Goal: Task Accomplishment & Management: Complete application form

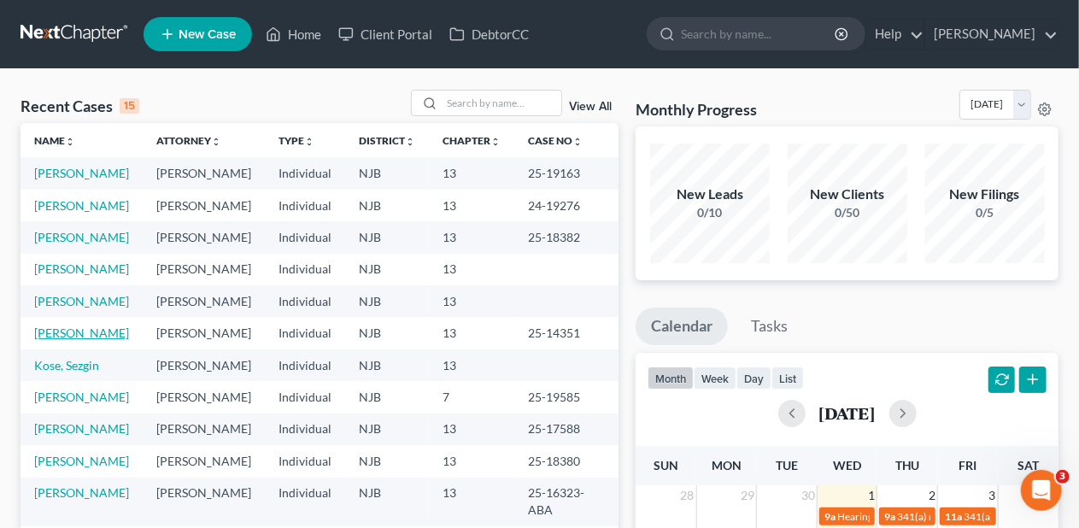
click at [109, 340] on link "[PERSON_NAME]" at bounding box center [81, 333] width 95 height 15
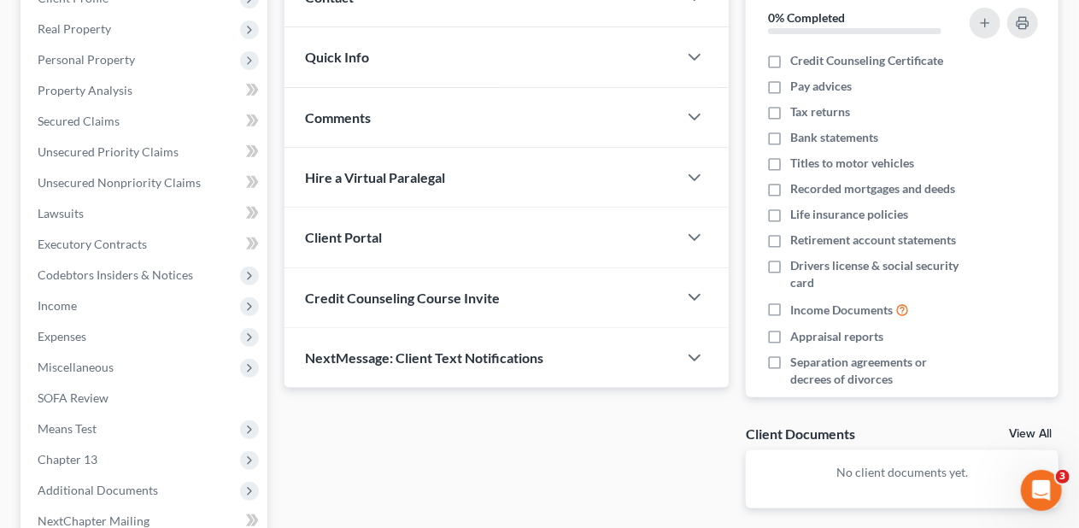
scroll to position [342, 0]
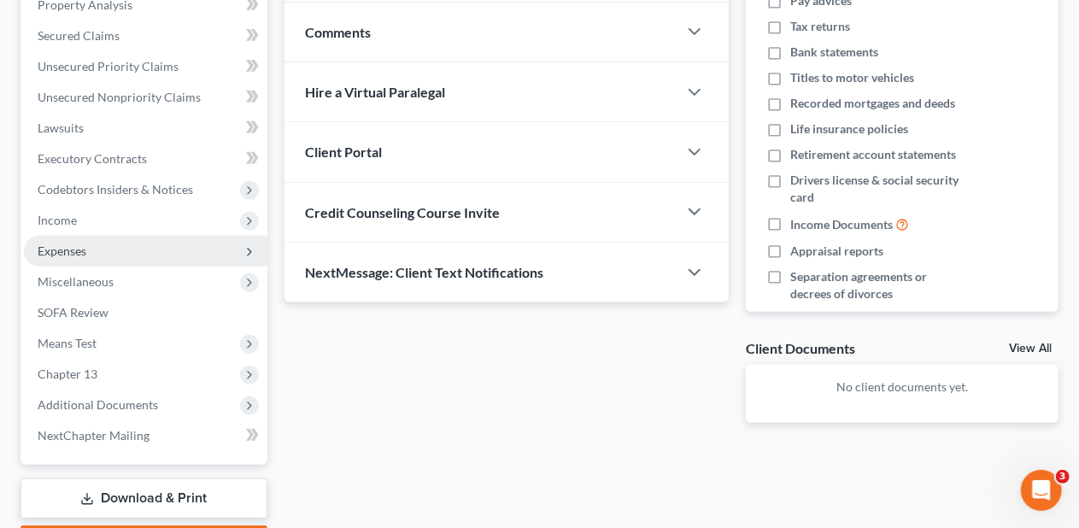
click at [138, 249] on span "Expenses" at bounding box center [145, 251] width 243 height 31
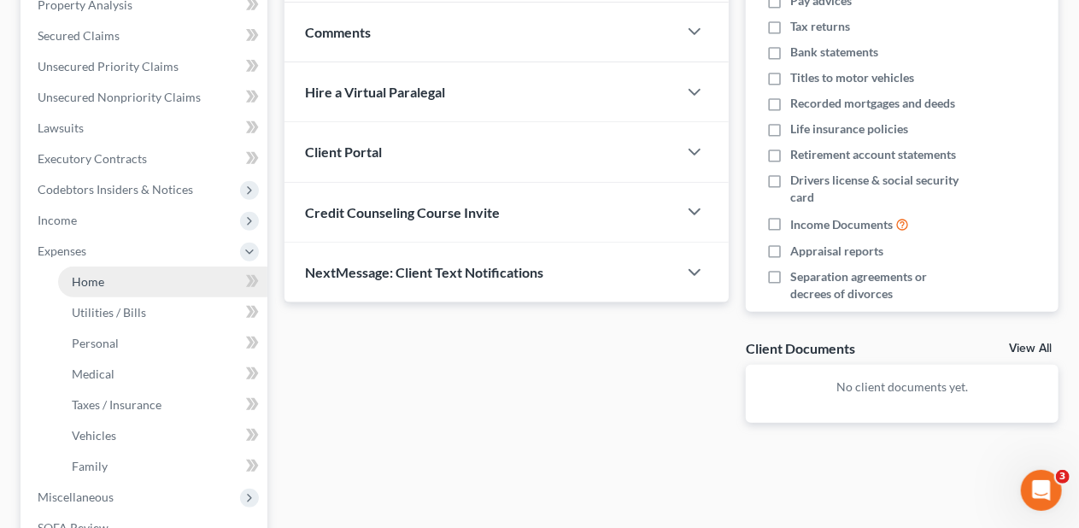
click at [168, 270] on link "Home" at bounding box center [162, 282] width 209 height 31
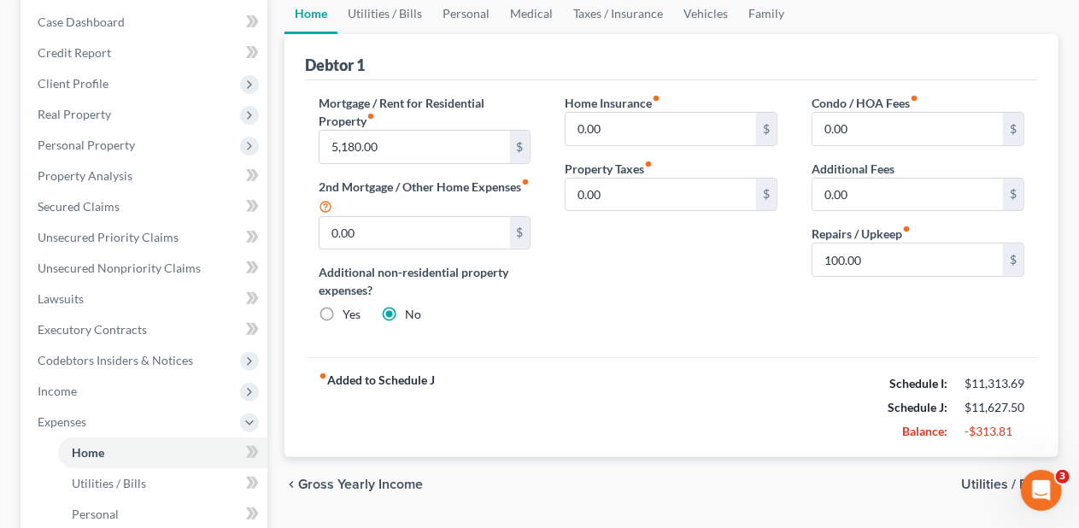
scroll to position [256, 0]
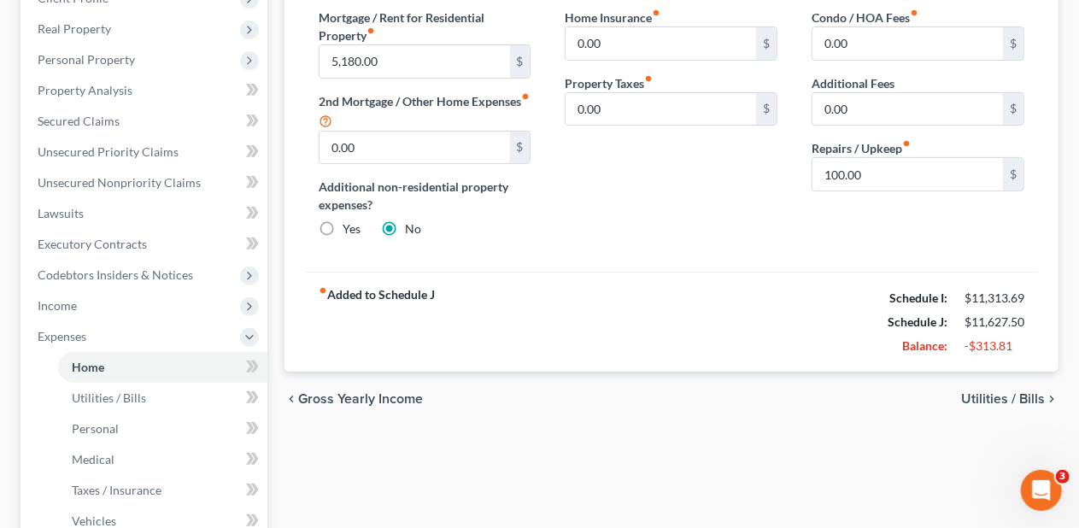
click at [980, 393] on span "Utilities / Bills" at bounding box center [1003, 399] width 84 height 14
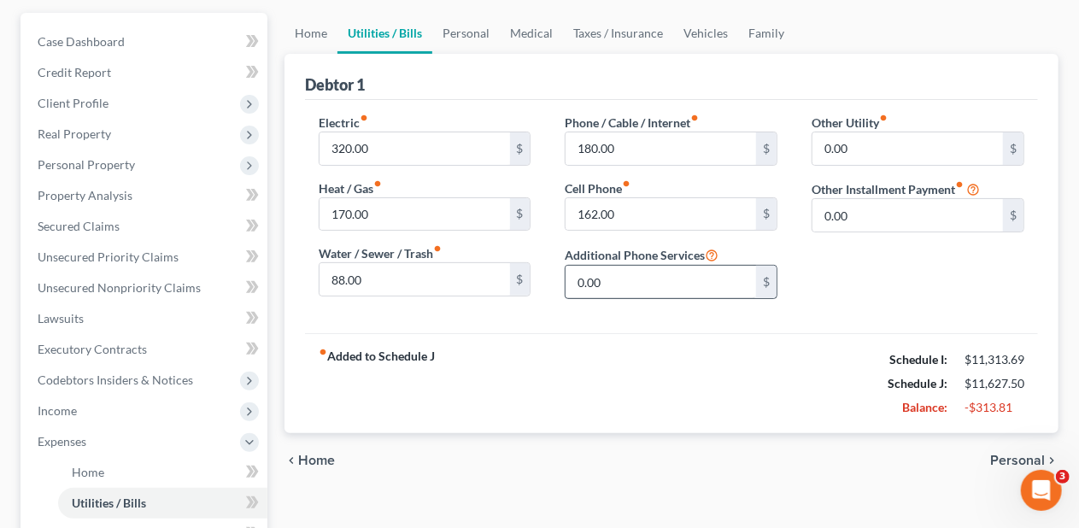
scroll to position [171, 0]
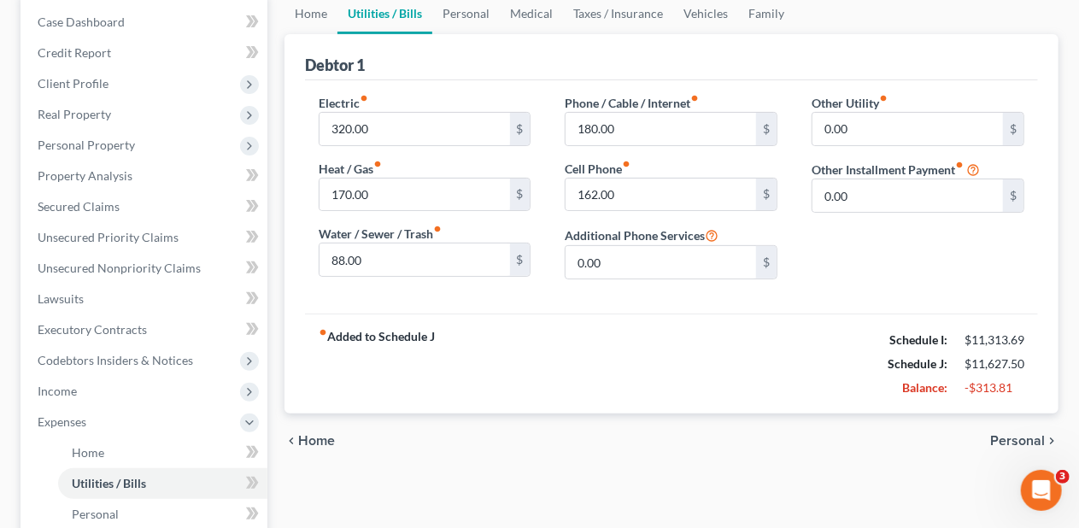
click at [1012, 436] on span "Personal" at bounding box center [1017, 441] width 55 height 14
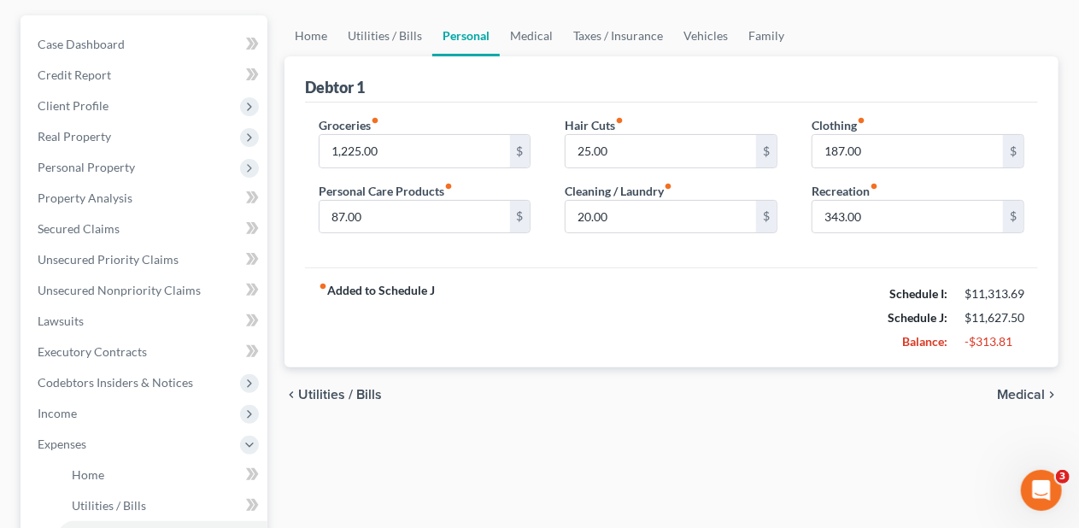
scroll to position [171, 0]
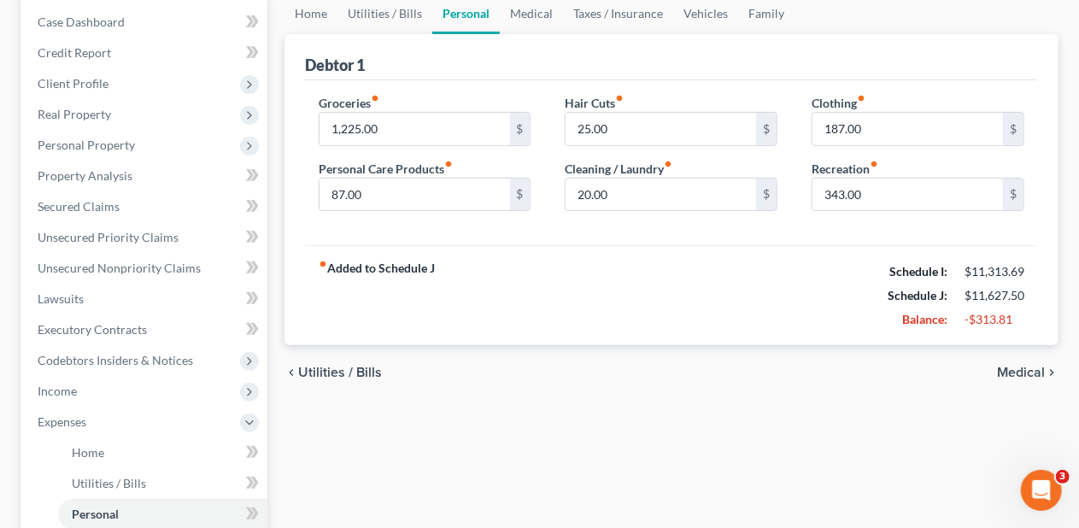
click at [1025, 367] on span "Medical" at bounding box center [1021, 373] width 48 height 14
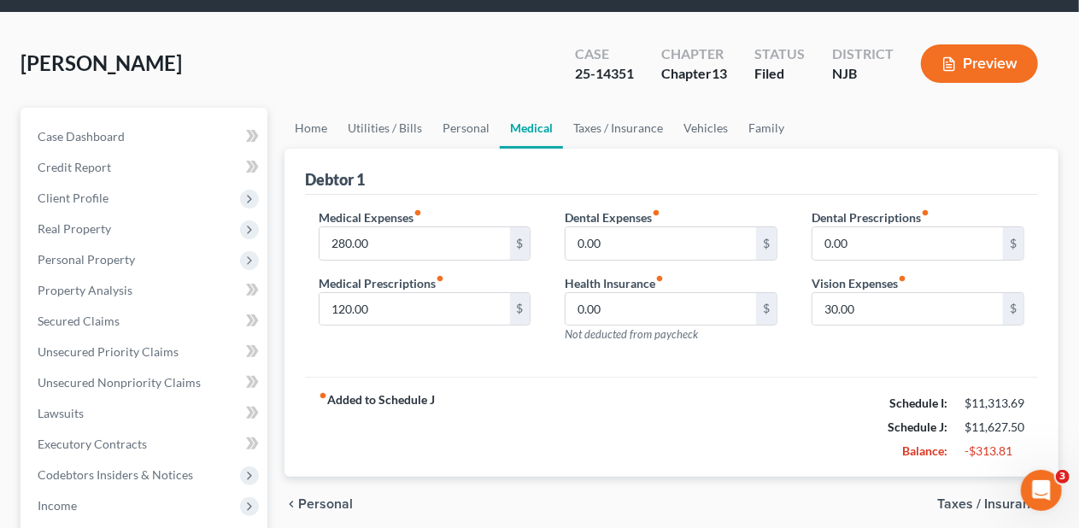
scroll to position [171, 0]
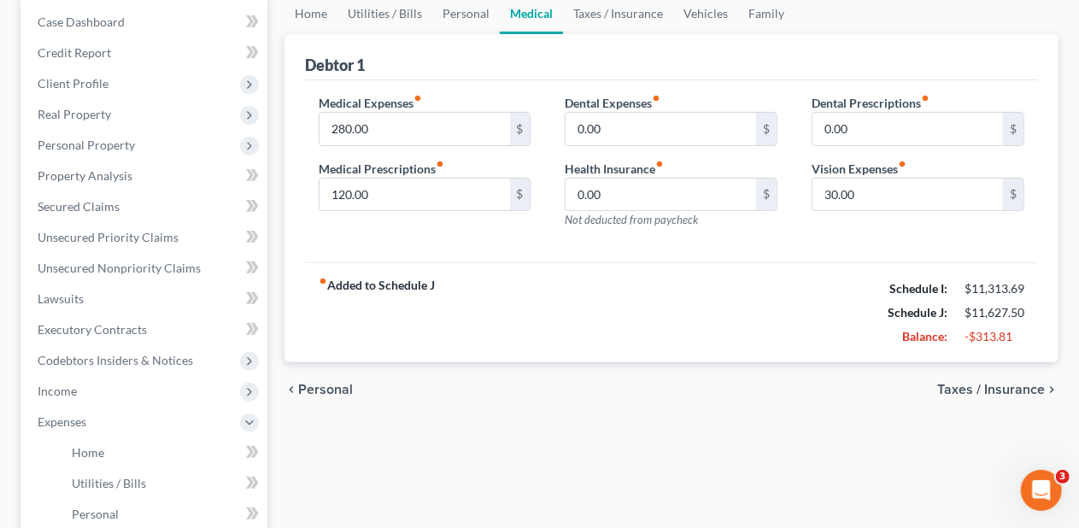
click at [950, 383] on span "Taxes / Insurance" at bounding box center [991, 390] width 108 height 14
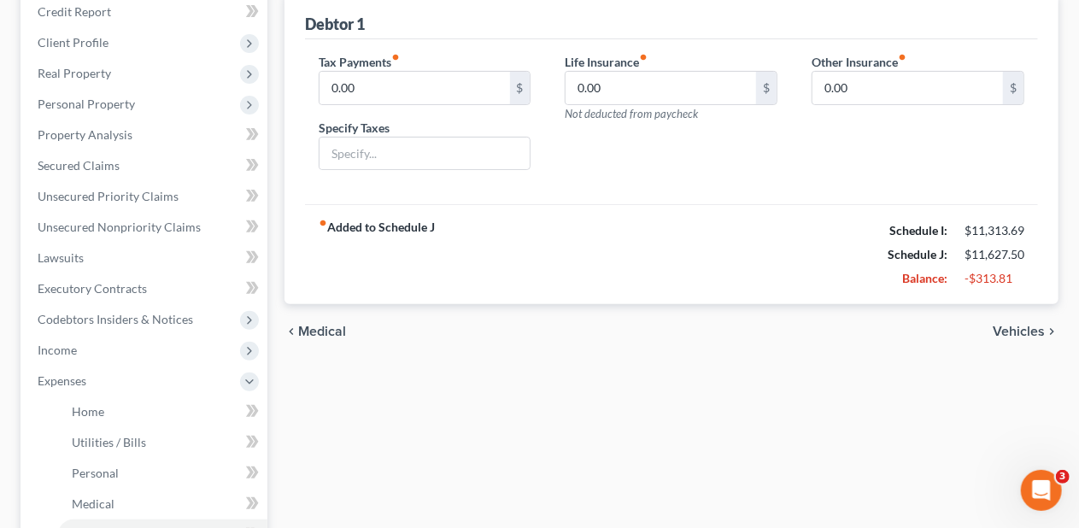
scroll to position [256, 0]
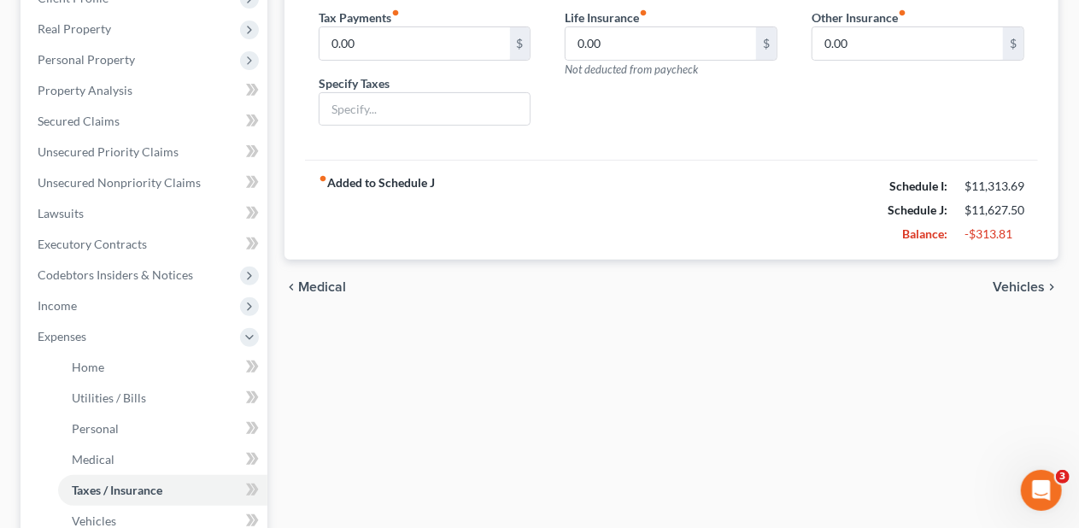
click at [1028, 281] on span "Vehicles" at bounding box center [1019, 287] width 52 height 14
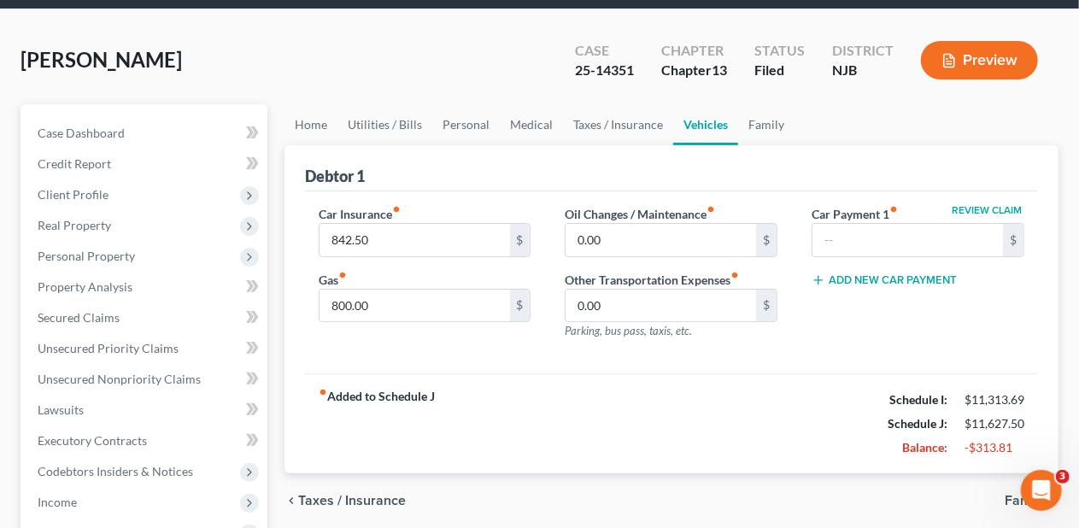
scroll to position [85, 0]
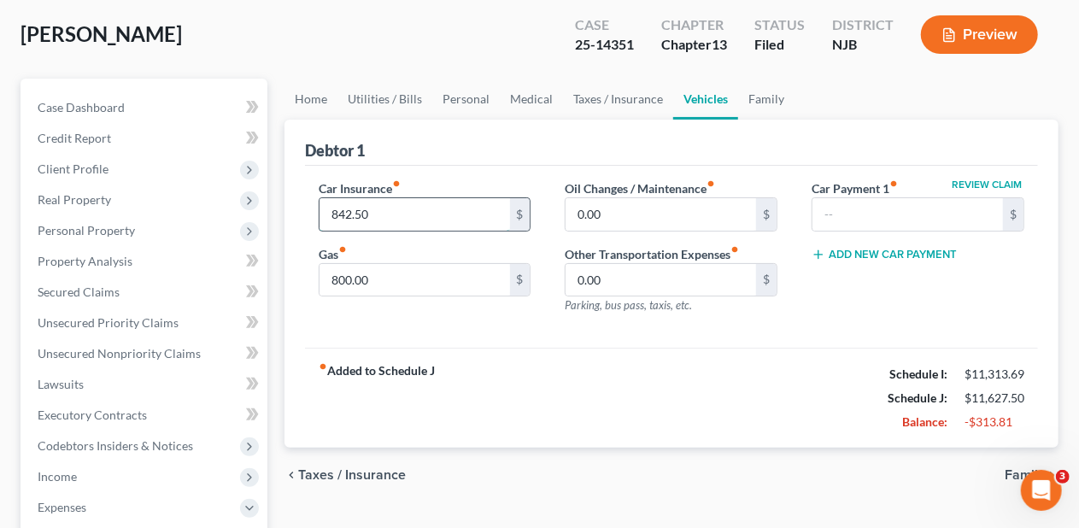
click at [359, 207] on input "842.50" at bounding box center [415, 214] width 191 height 32
type input "425.00"
click at [588, 343] on div "Car Insurance fiber_manual_record 425.00 $ Gas fiber_manual_record 800.00 $ Oil…" at bounding box center [671, 257] width 733 height 183
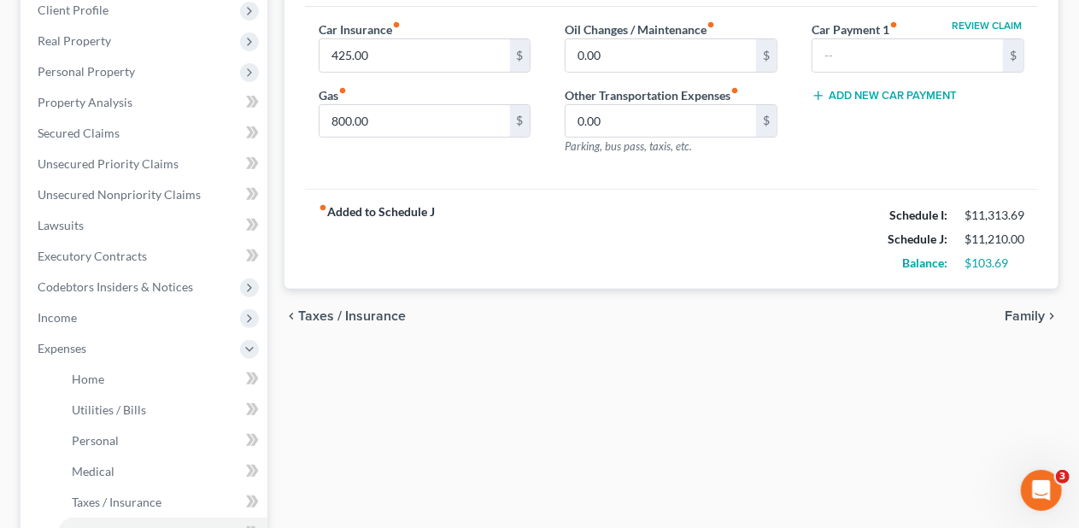
scroll to position [256, 0]
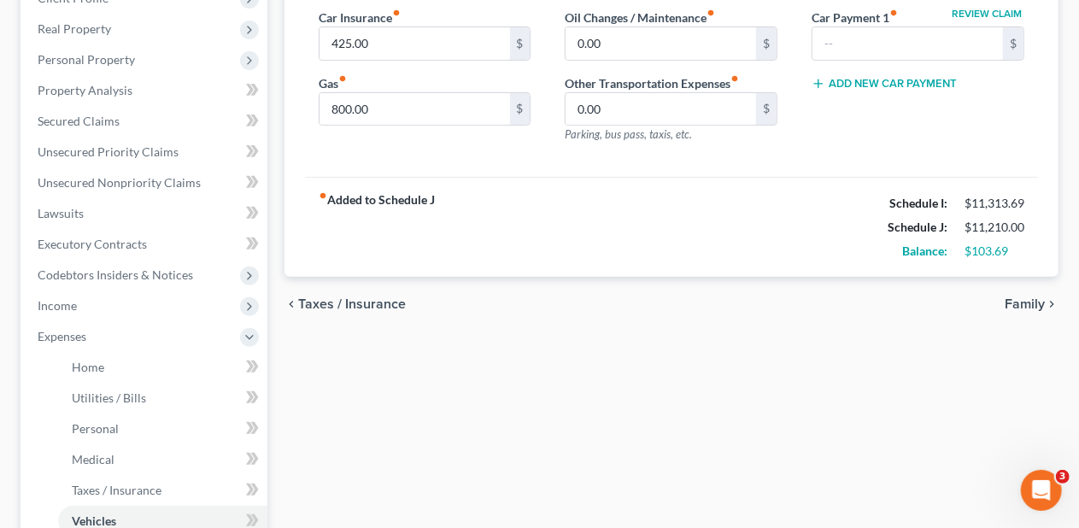
click at [1026, 300] on span "Family" at bounding box center [1025, 304] width 40 height 14
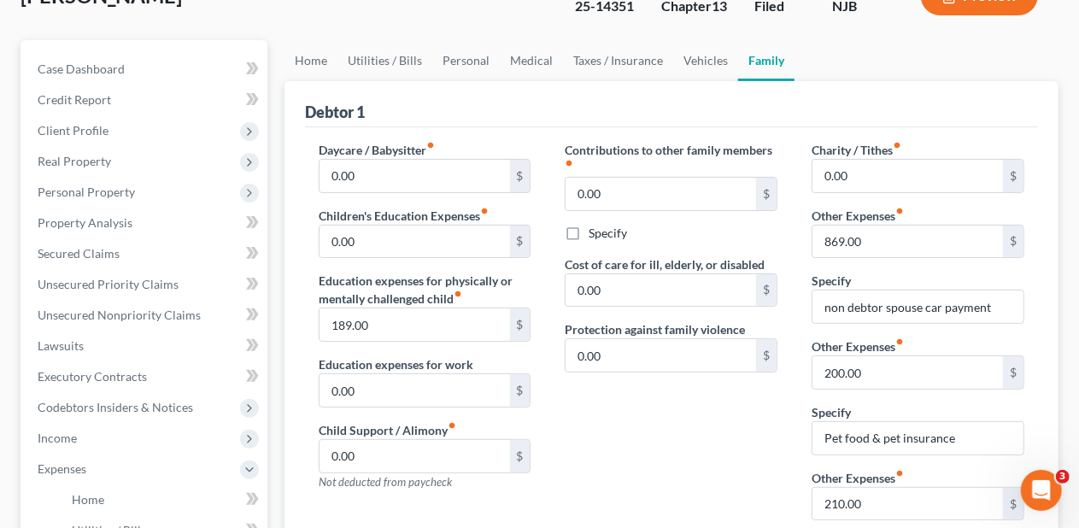
scroll to position [85, 0]
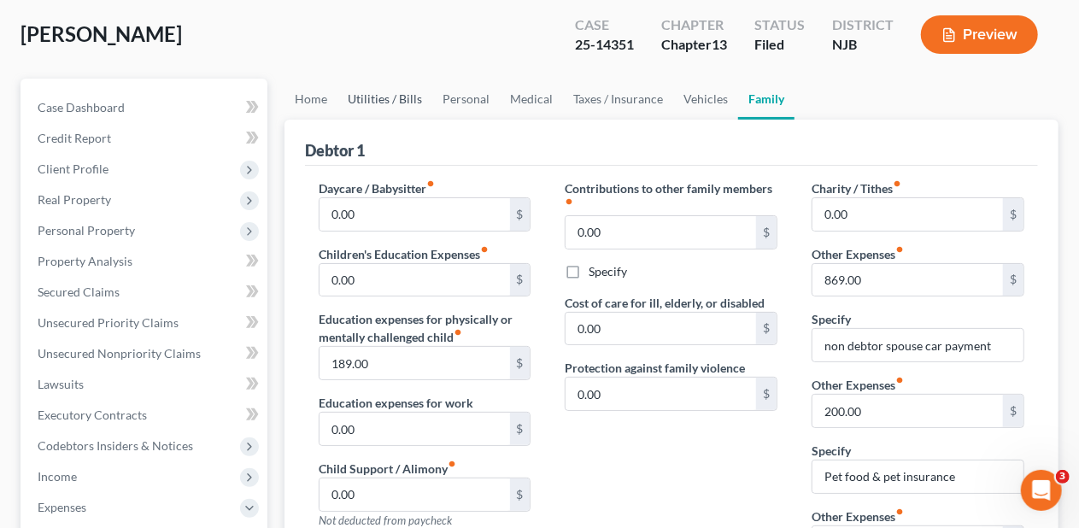
click at [393, 94] on link "Utilities / Bills" at bounding box center [384, 99] width 95 height 41
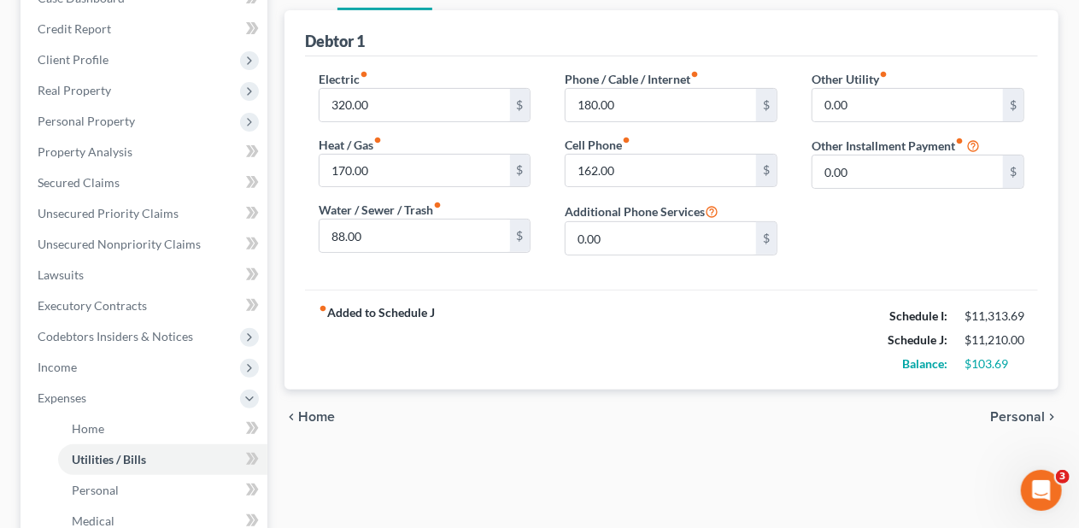
scroll to position [256, 0]
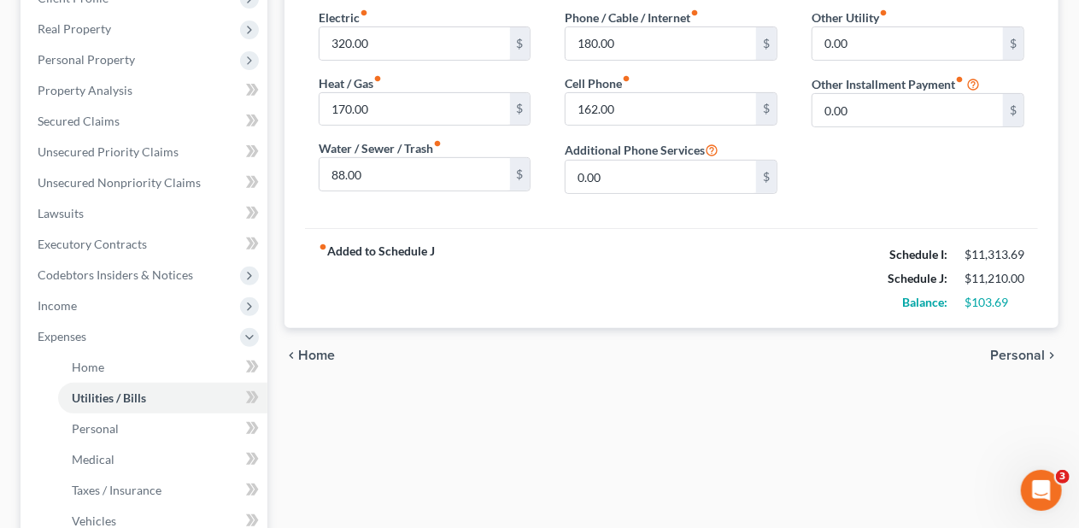
click at [1035, 349] on span "Personal" at bounding box center [1017, 356] width 55 height 14
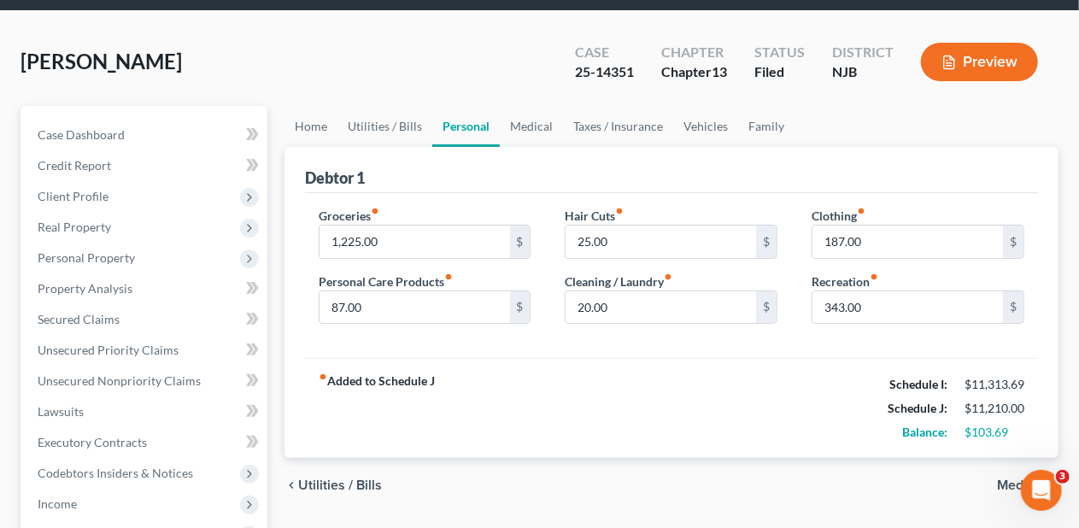
scroll to position [85, 0]
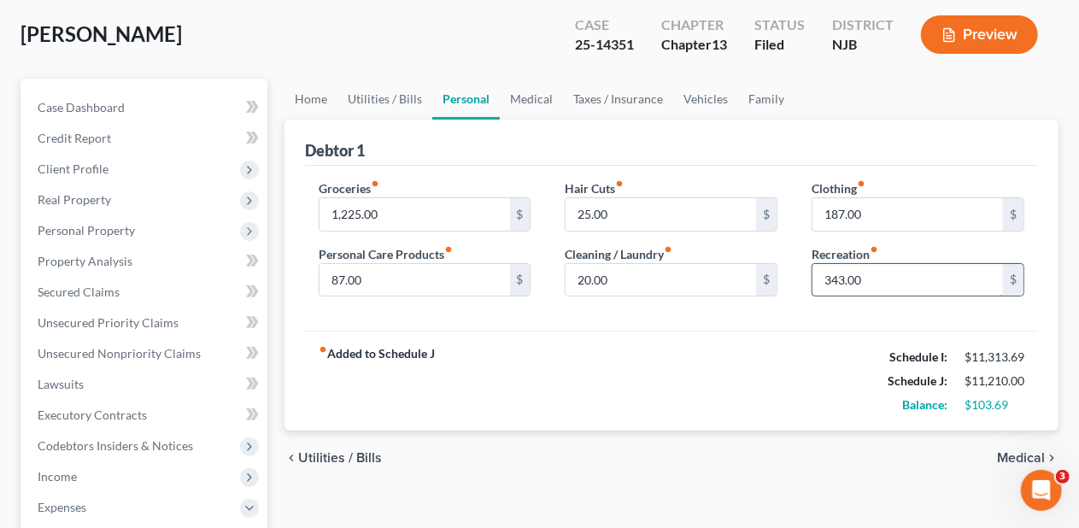
click at [841, 268] on input "343.00" at bounding box center [907, 280] width 191 height 32
type input "200.00"
click at [602, 365] on div "fiber_manual_record Added to Schedule J Schedule I: $11,313.69 Schedule J: $11,…" at bounding box center [671, 381] width 733 height 100
click at [371, 212] on input "1,225.00" at bounding box center [415, 214] width 191 height 32
type input "1,000"
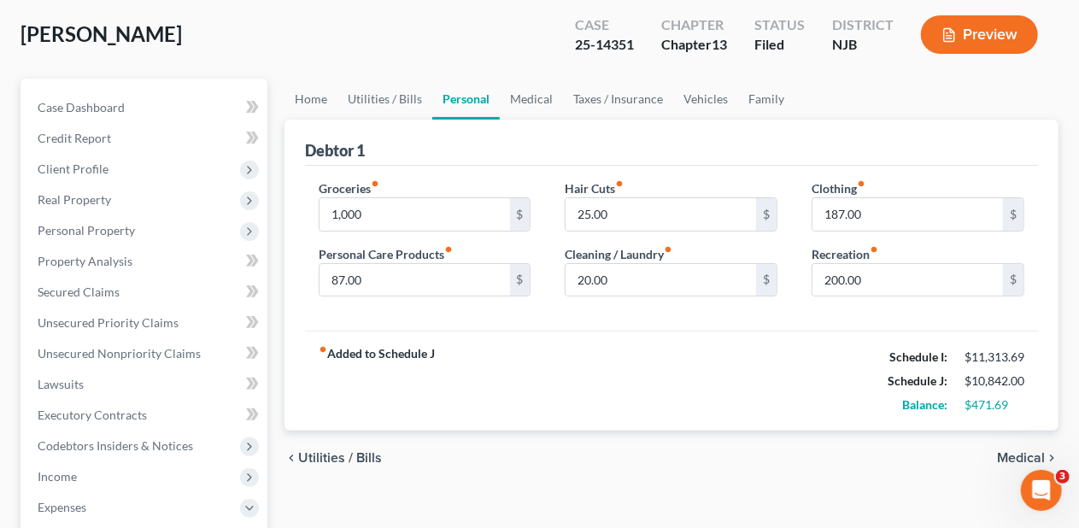
click at [537, 350] on div "fiber_manual_record Added to Schedule J Schedule I: $11,313.69 Schedule J: $10,…" at bounding box center [671, 381] width 733 height 100
click at [341, 456] on span "Utilities / Bills" at bounding box center [340, 458] width 84 height 14
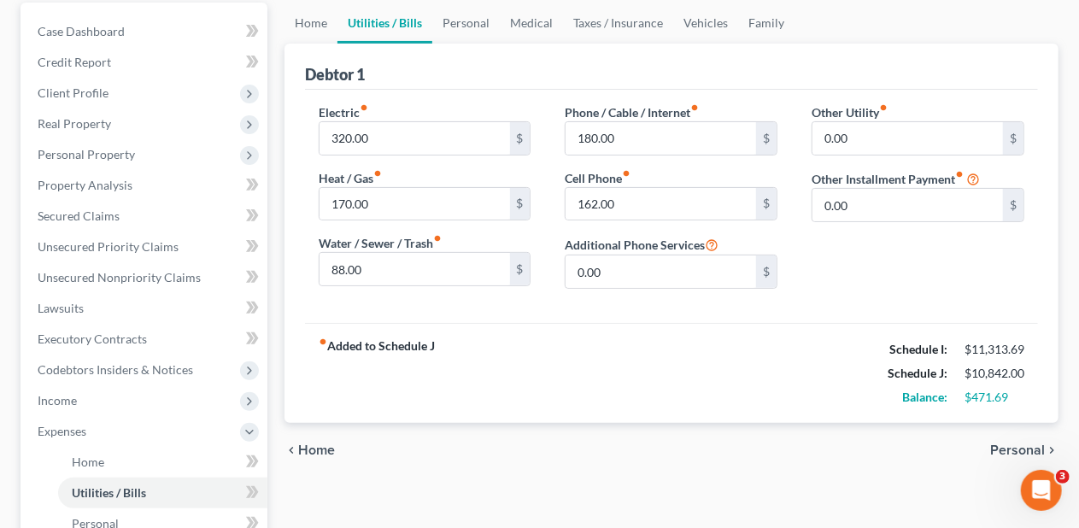
scroll to position [171, 0]
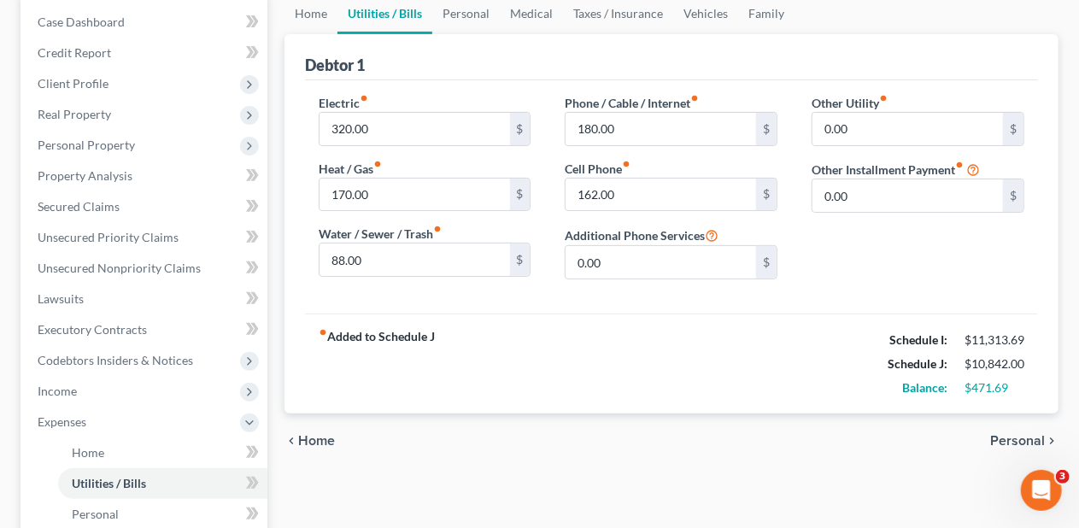
click at [1013, 436] on span "Personal" at bounding box center [1017, 441] width 55 height 14
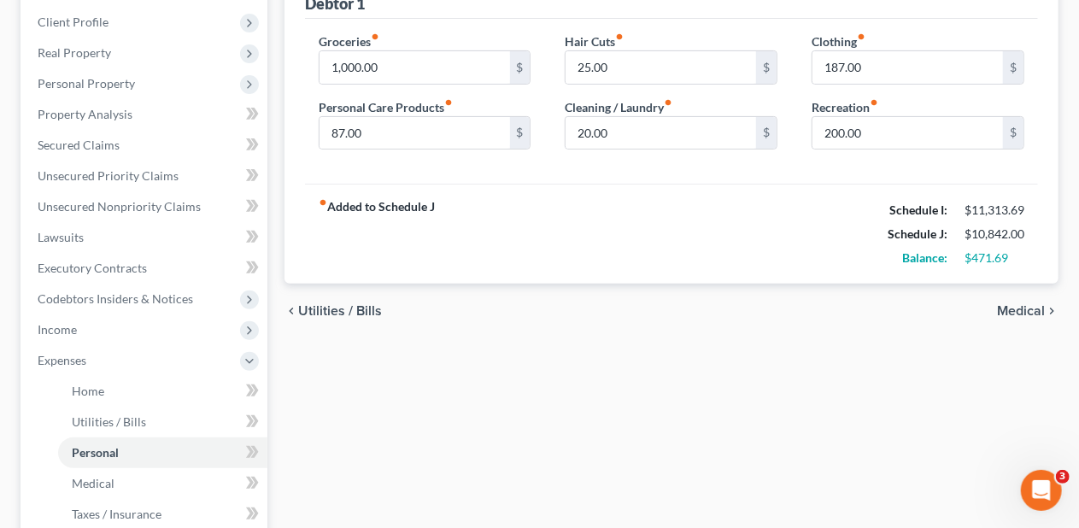
scroll to position [256, 0]
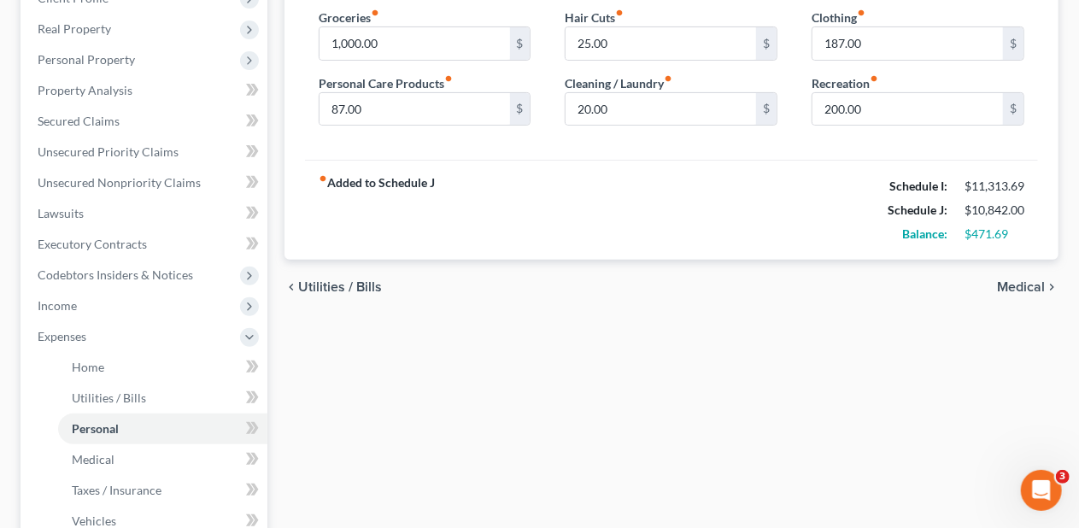
click at [1035, 284] on span "Medical" at bounding box center [1021, 287] width 48 height 14
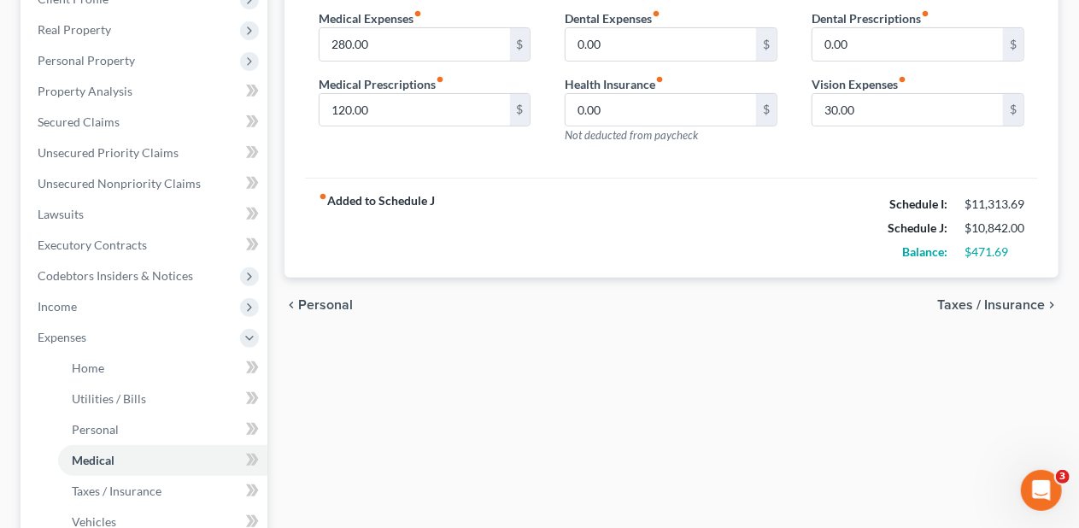
scroll to position [256, 0]
click at [959, 304] on span "Taxes / Insurance" at bounding box center [991, 304] width 108 height 14
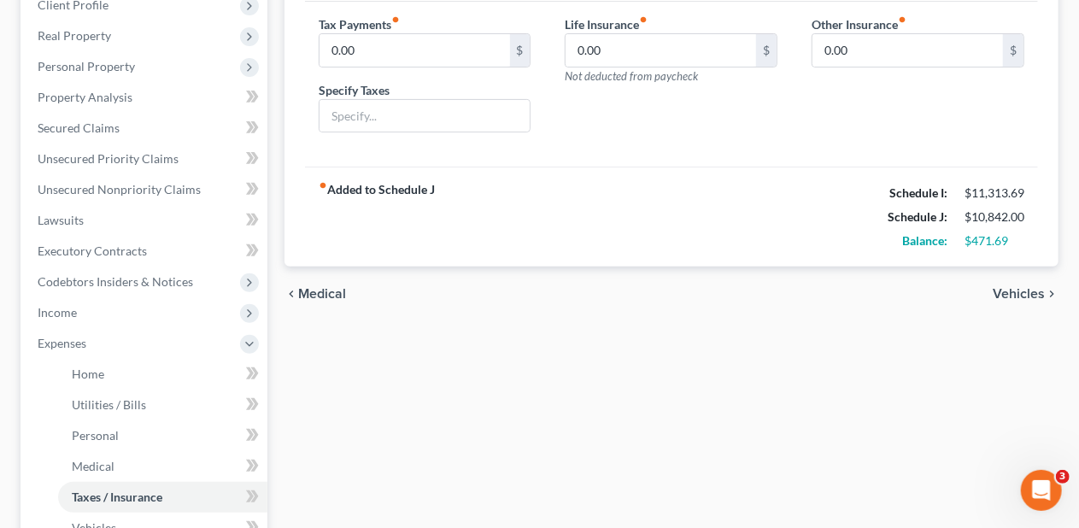
scroll to position [256, 0]
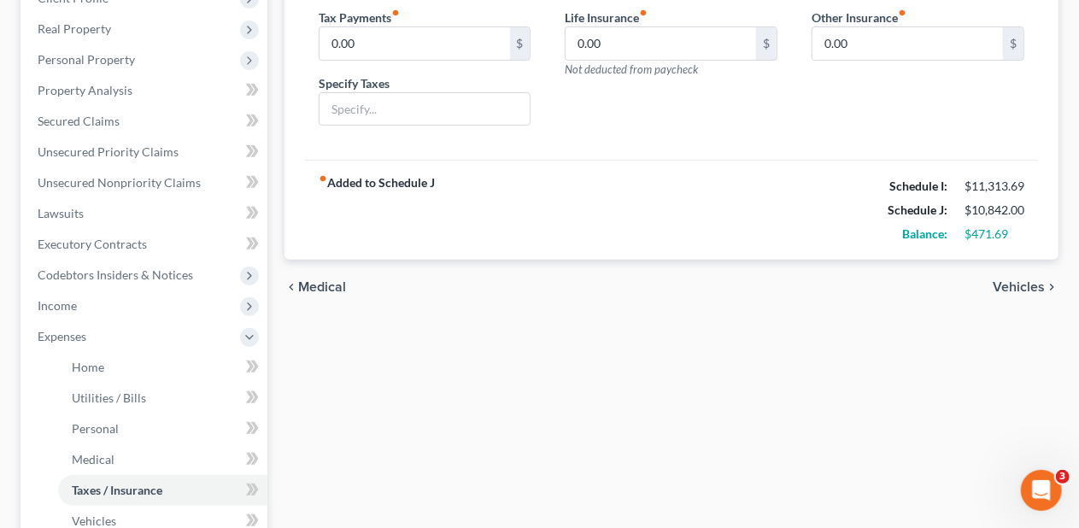
click at [1008, 285] on span "Vehicles" at bounding box center [1019, 287] width 52 height 14
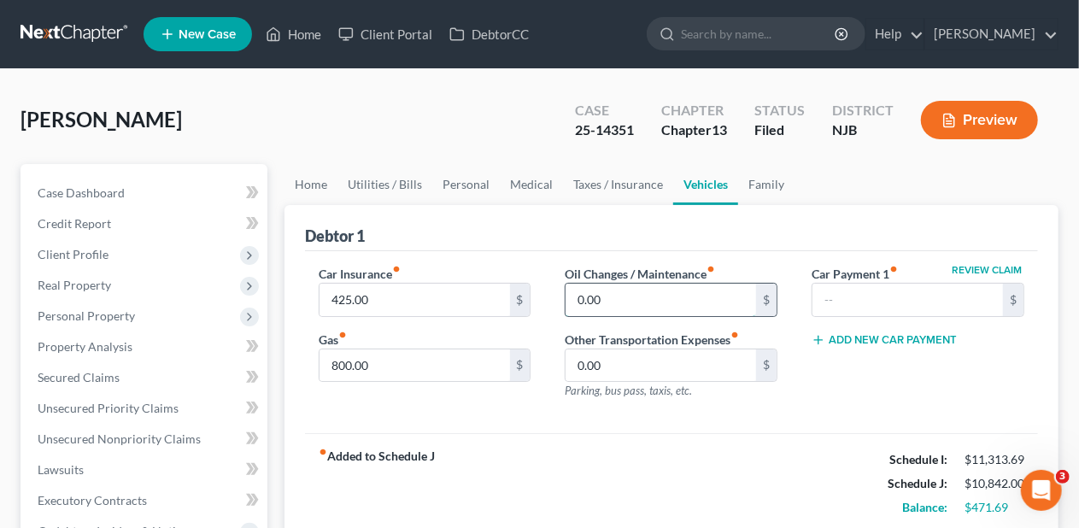
click at [599, 295] on input "0.00" at bounding box center [661, 300] width 191 height 32
type input "250.00"
click at [714, 433] on div "fiber_manual_record Added to Schedule J Schedule I: $11,313.69 Schedule J: $11,…" at bounding box center [671, 483] width 733 height 100
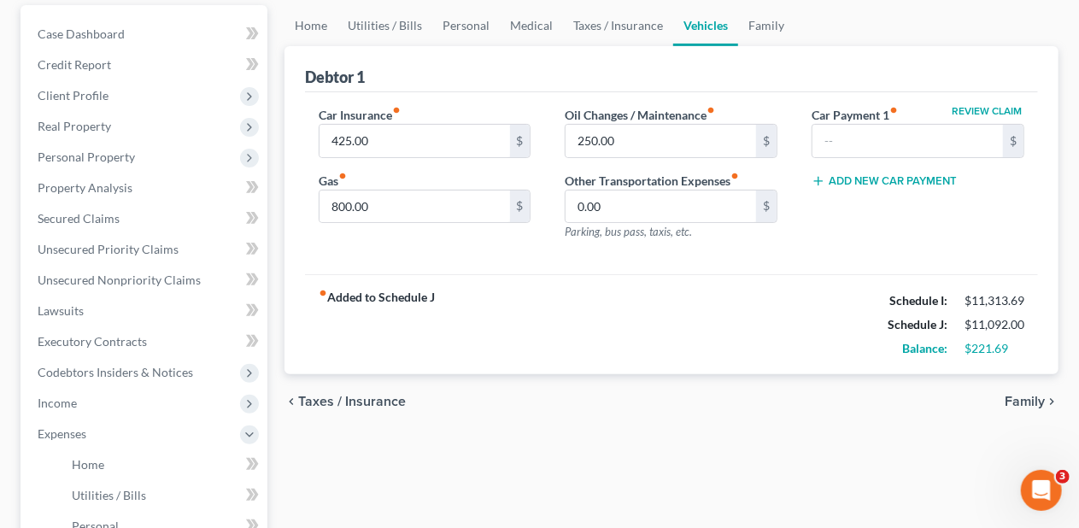
scroll to position [171, 0]
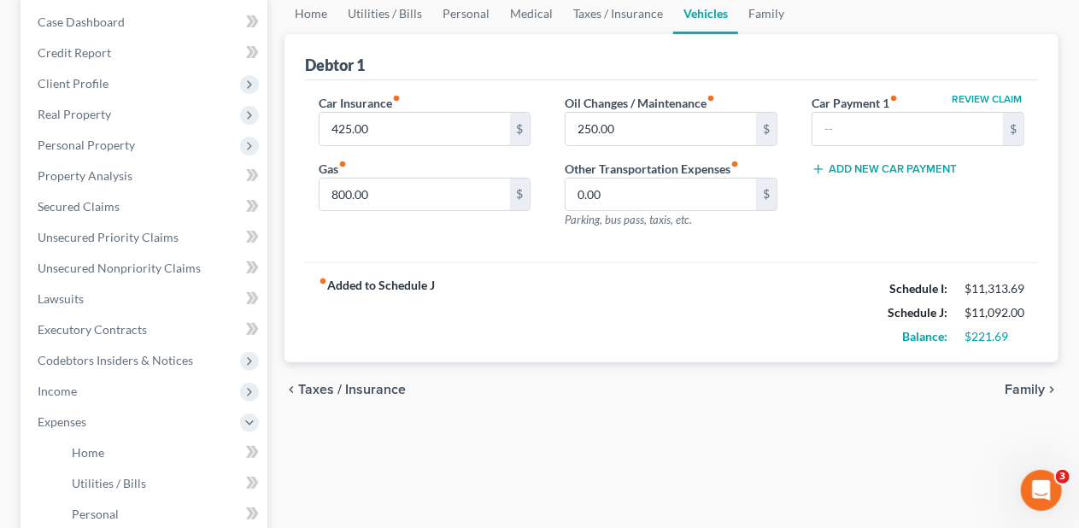
click at [1020, 383] on span "Family" at bounding box center [1025, 390] width 40 height 14
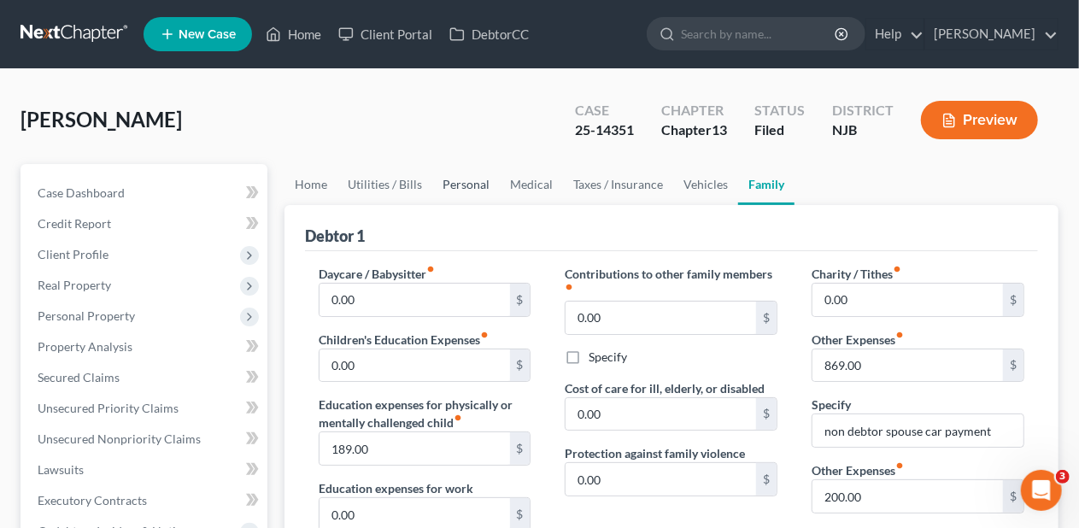
click at [463, 183] on link "Personal" at bounding box center [465, 184] width 67 height 41
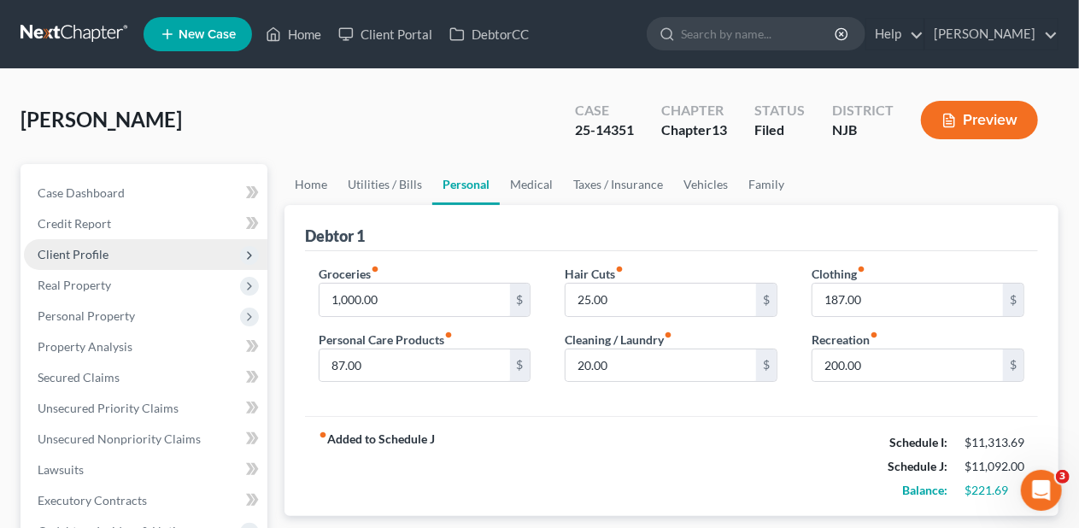
click at [145, 254] on span "Client Profile" at bounding box center [145, 254] width 243 height 31
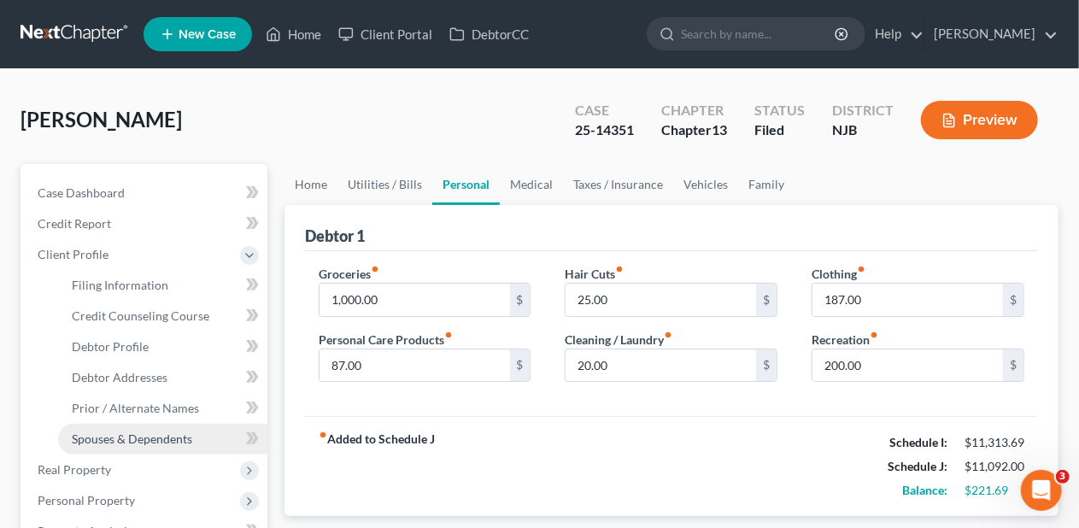
click at [171, 435] on span "Spouses & Dependents" at bounding box center [132, 438] width 120 height 15
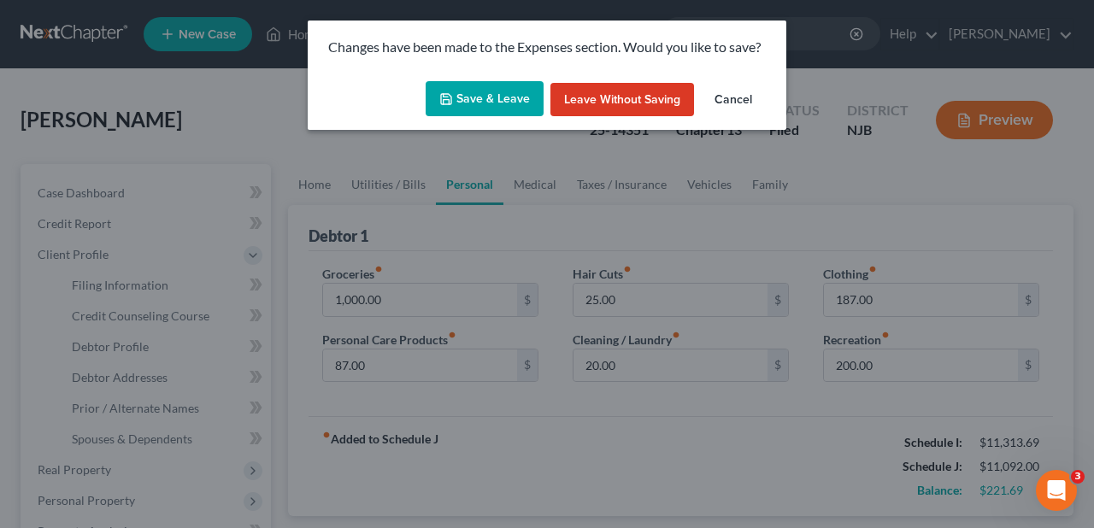
click at [472, 102] on button "Save & Leave" at bounding box center [484, 99] width 118 height 36
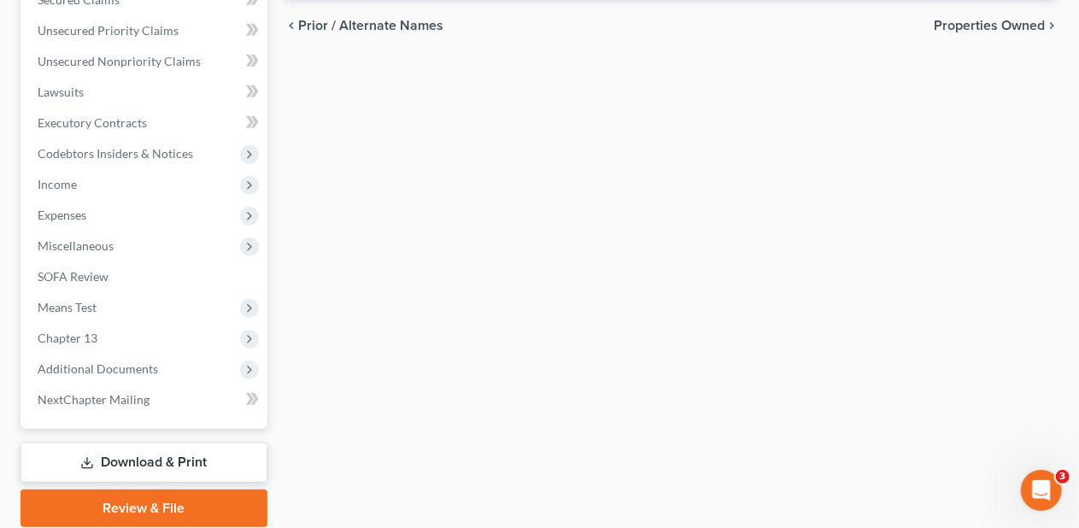
scroll to position [598, 0]
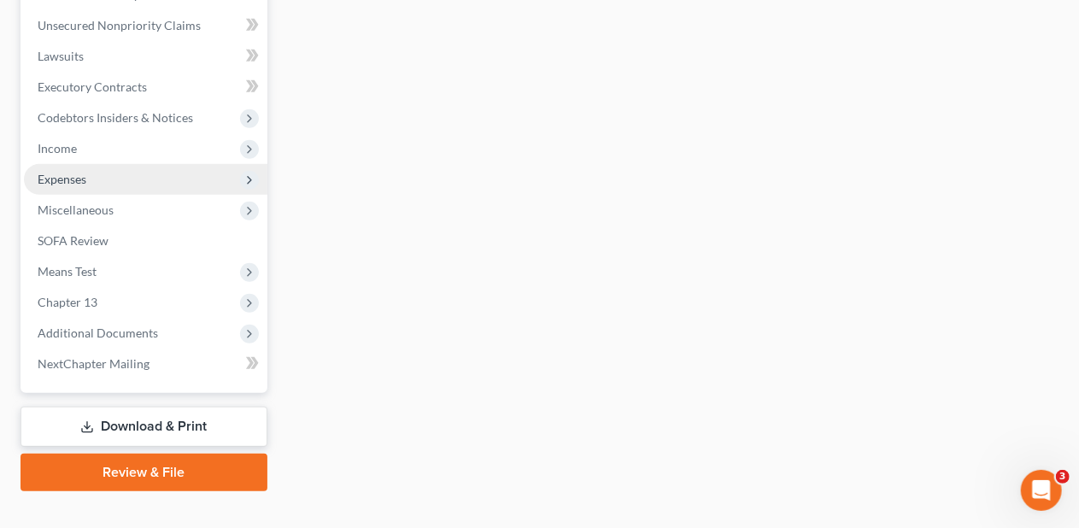
click at [209, 187] on span "Expenses" at bounding box center [145, 179] width 243 height 31
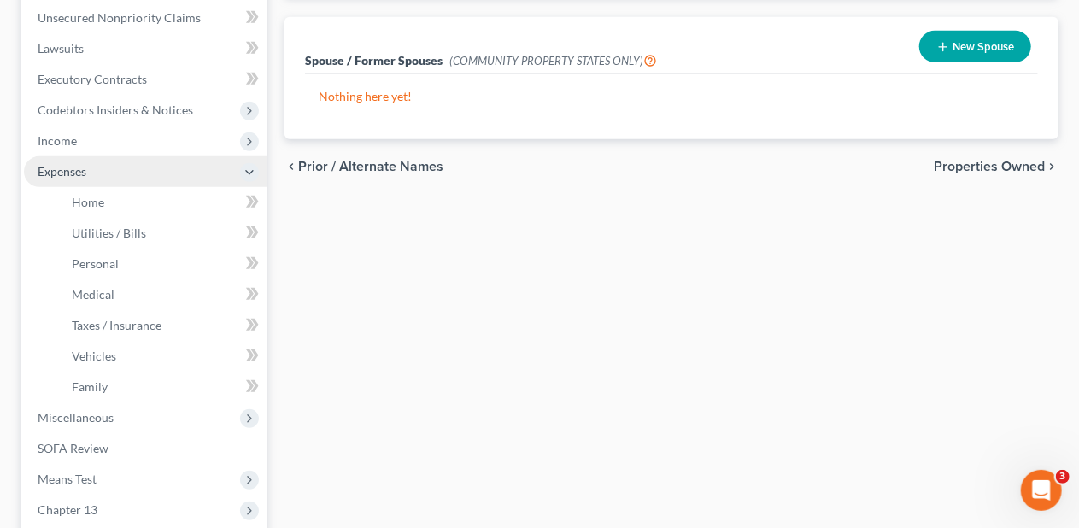
scroll to position [413, 0]
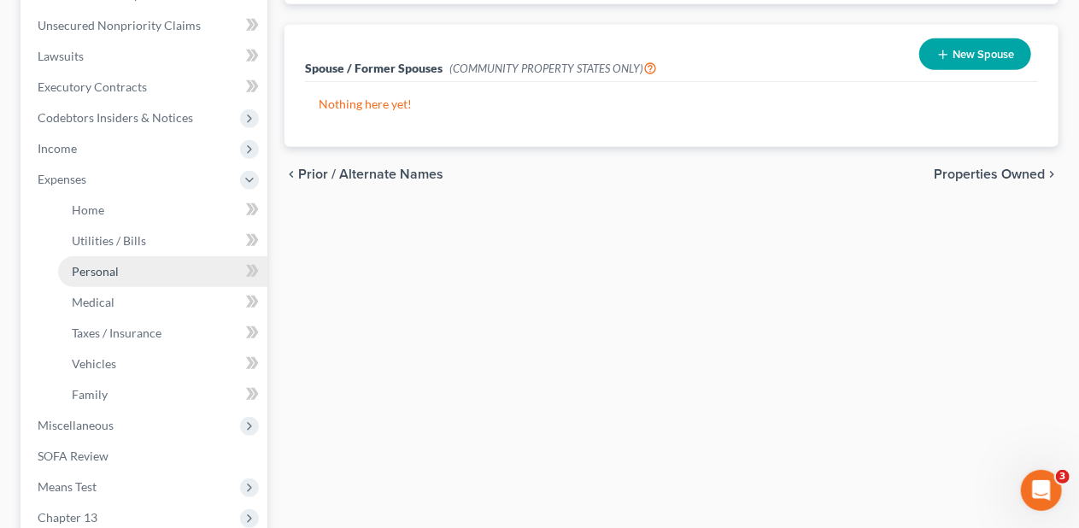
click at [185, 268] on link "Personal" at bounding box center [162, 271] width 209 height 31
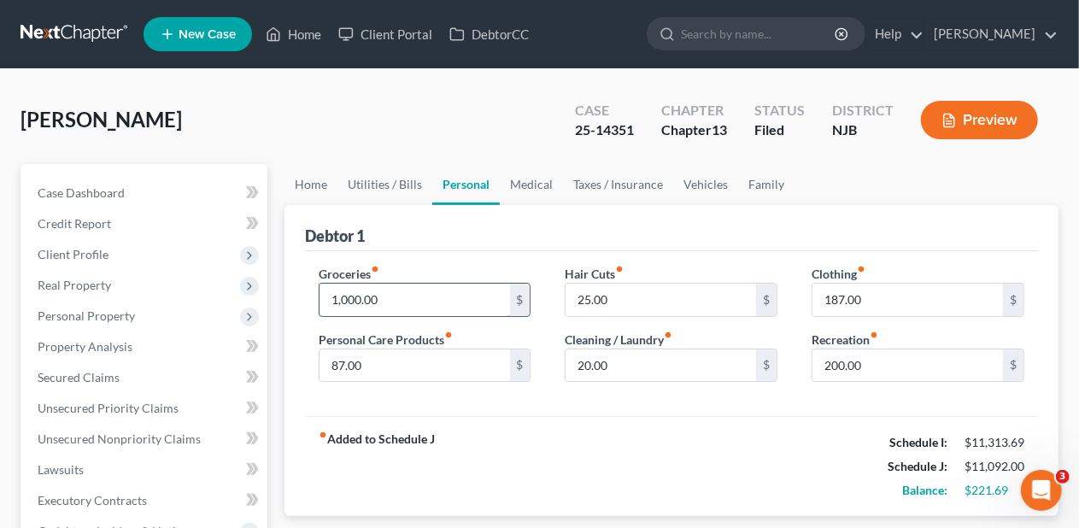
click at [366, 299] on input "1,000.00" at bounding box center [415, 300] width 191 height 32
type input "900.00"
click at [598, 437] on div "fiber_manual_record Added to Schedule J Schedule I: $11,313.69 Schedule J: $10,…" at bounding box center [671, 466] width 733 height 100
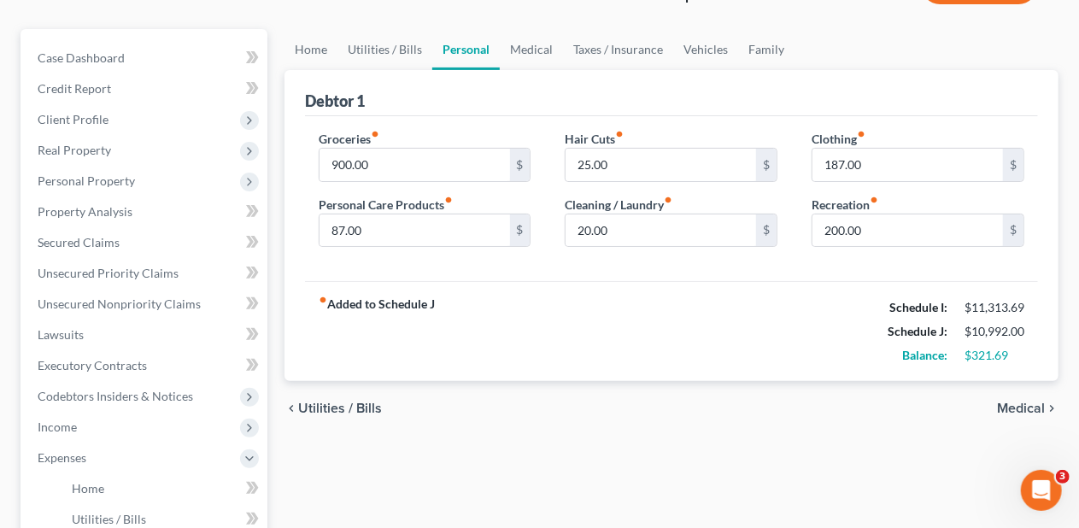
scroll to position [171, 0]
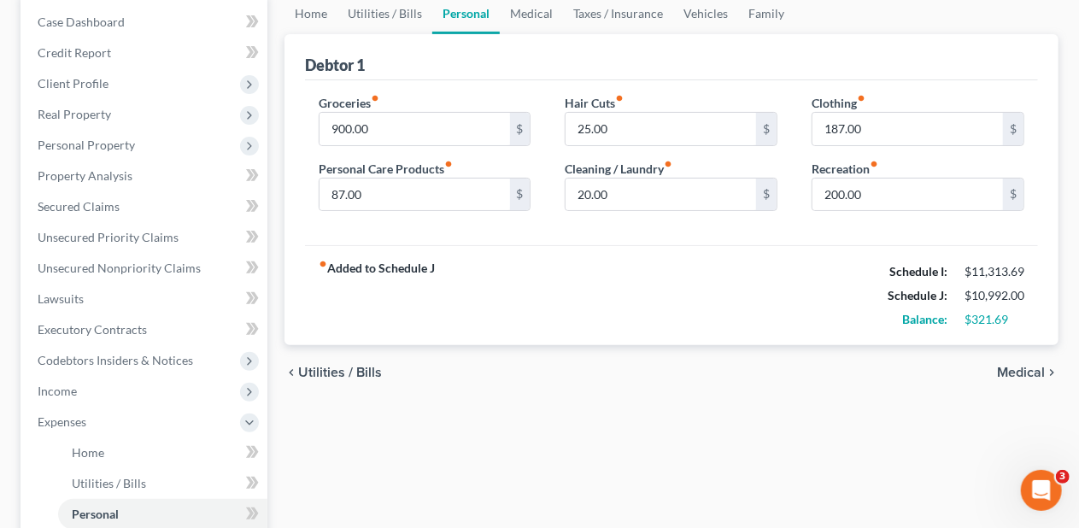
click at [1029, 367] on span "Medical" at bounding box center [1021, 373] width 48 height 14
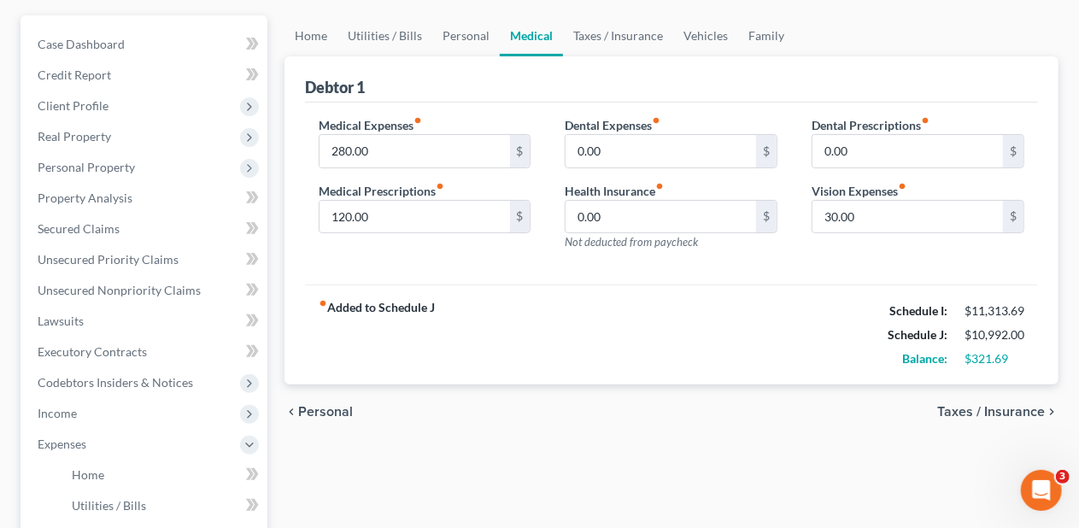
scroll to position [171, 0]
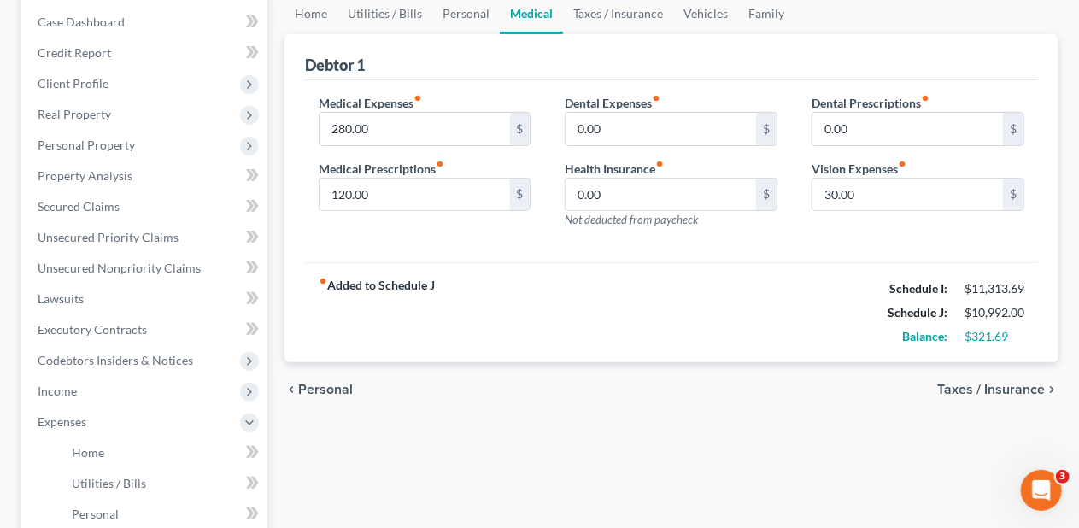
click at [971, 383] on span "Taxes / Insurance" at bounding box center [991, 390] width 108 height 14
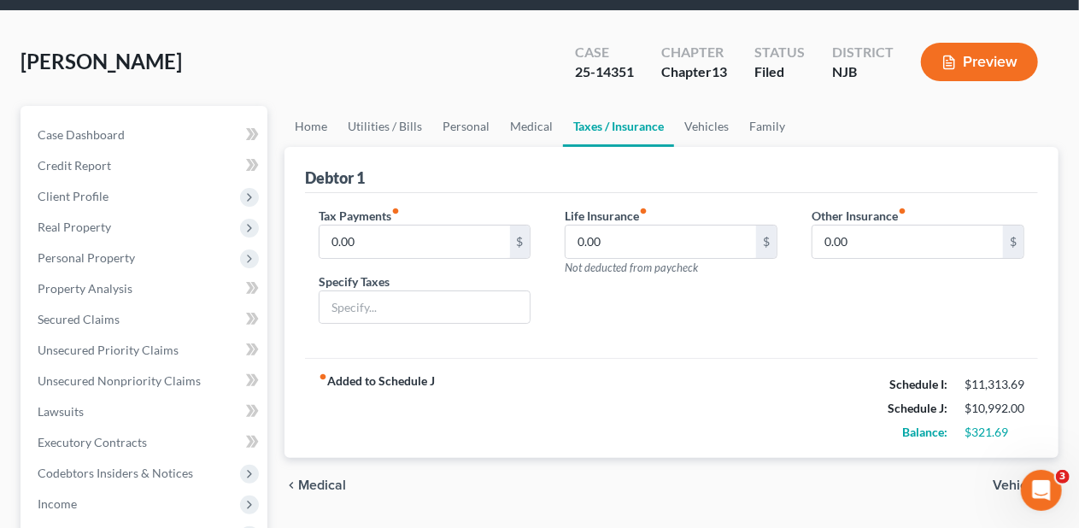
scroll to position [85, 0]
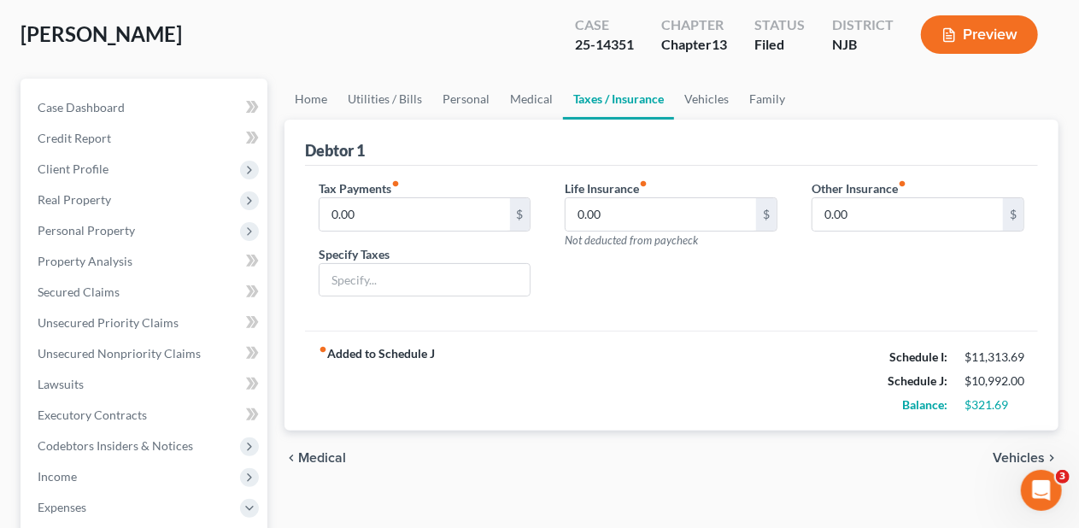
click at [1006, 451] on span "Vehicles" at bounding box center [1019, 458] width 52 height 14
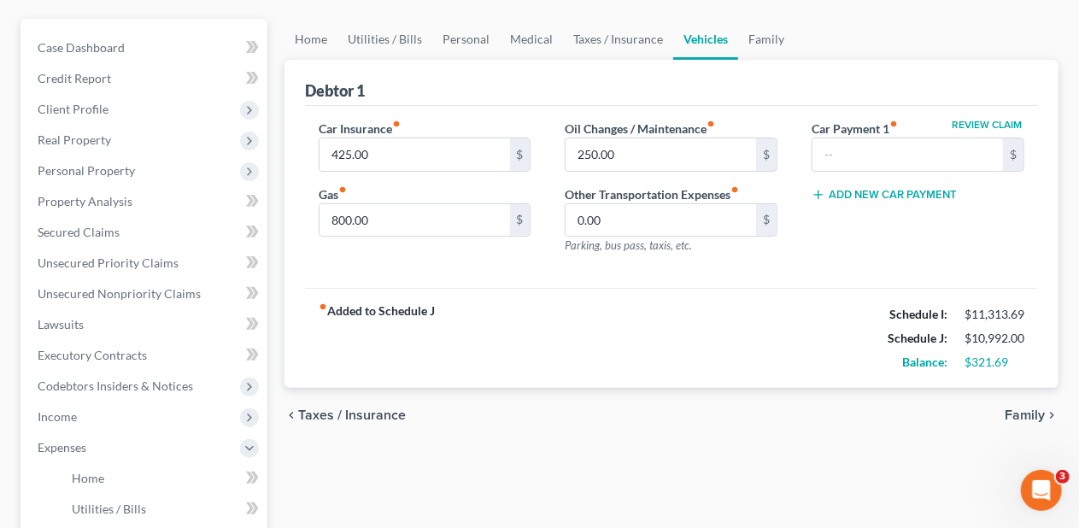
scroll to position [171, 0]
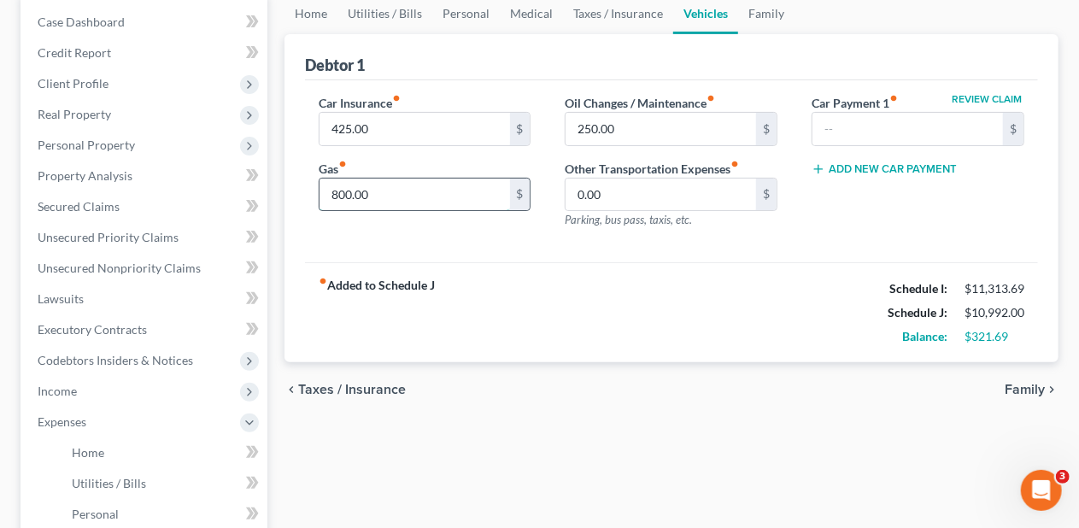
click at [375, 193] on input "800.00" at bounding box center [415, 195] width 191 height 32
type input "600.00"
click at [619, 290] on div "fiber_manual_record Added to Schedule J Schedule I: $11,313.69 Schedule J: $10,…" at bounding box center [671, 312] width 733 height 100
click at [603, 121] on input "250.00" at bounding box center [661, 129] width 191 height 32
type input "225.00"
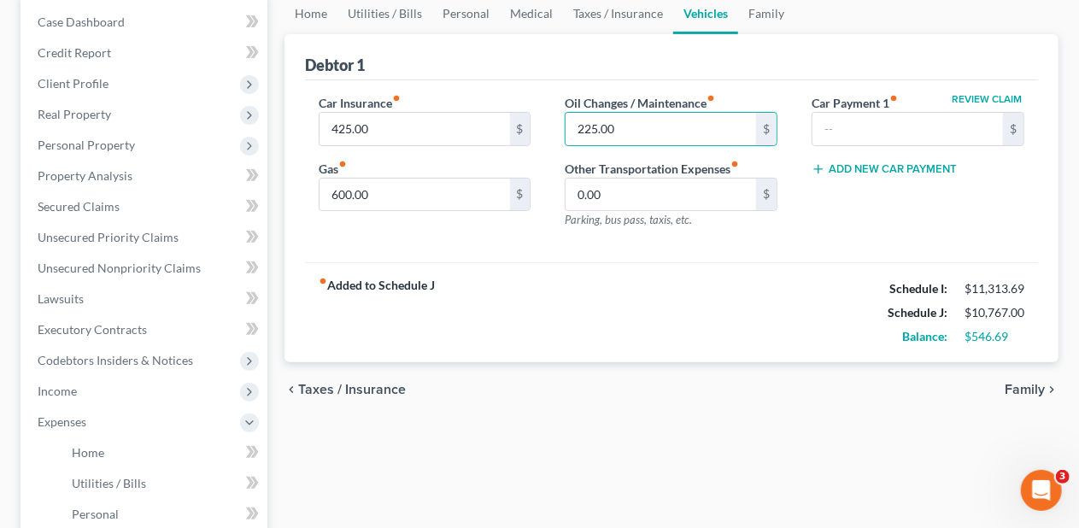
click at [627, 327] on div "fiber_manual_record Added to Schedule J Schedule I: $11,313.69 Schedule J: $10,…" at bounding box center [671, 312] width 733 height 100
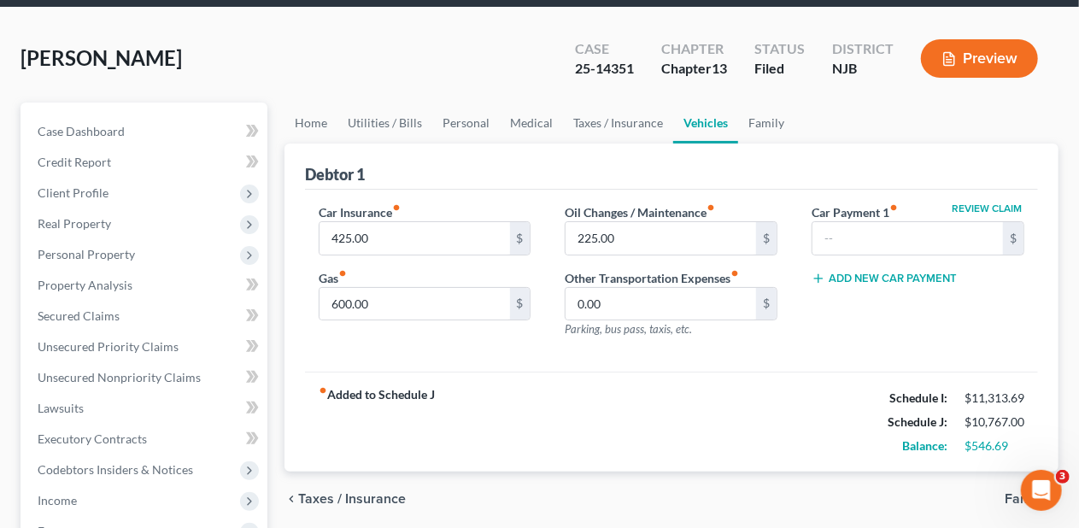
scroll to position [0, 0]
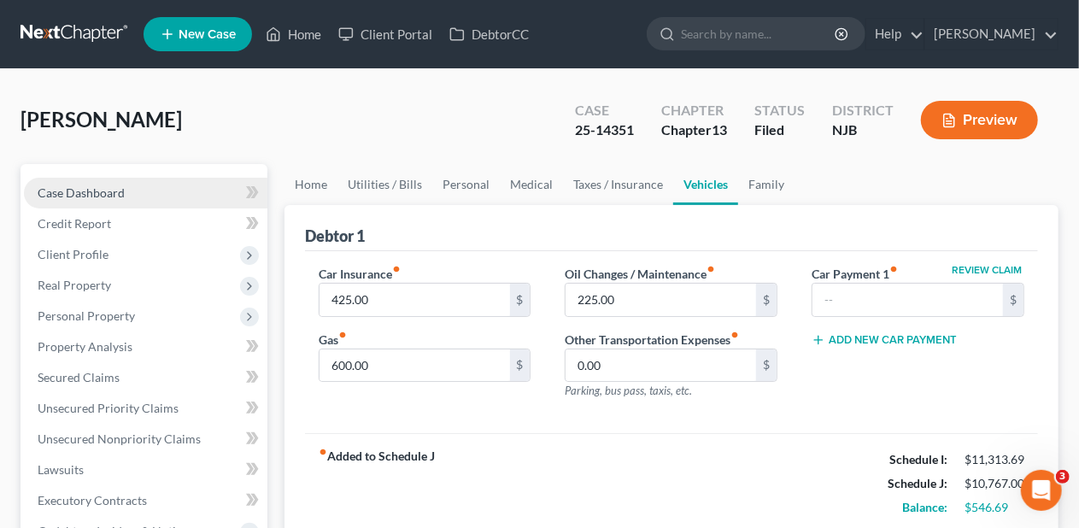
click at [118, 179] on link "Case Dashboard" at bounding box center [145, 193] width 243 height 31
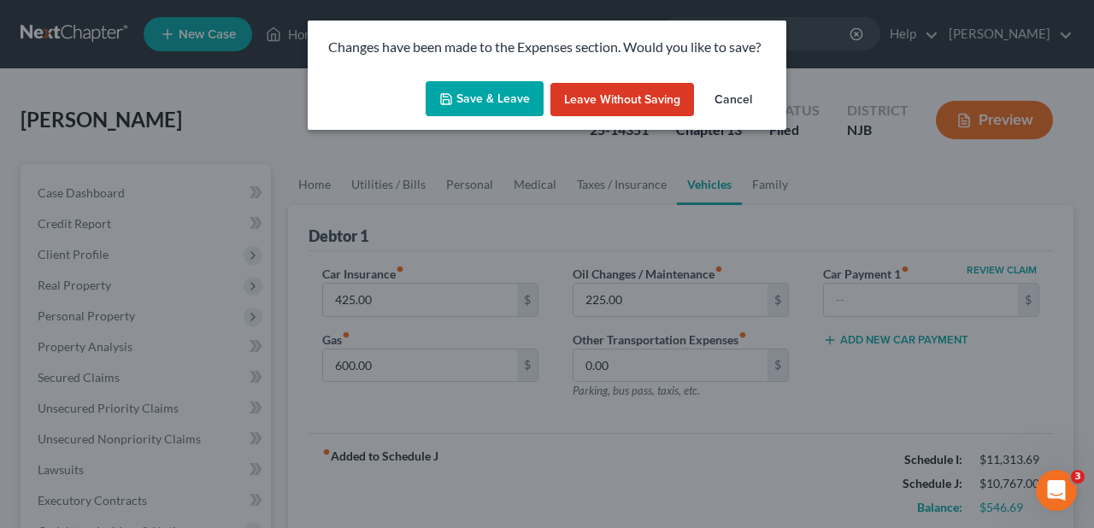
click at [481, 91] on button "Save & Leave" at bounding box center [484, 99] width 118 height 36
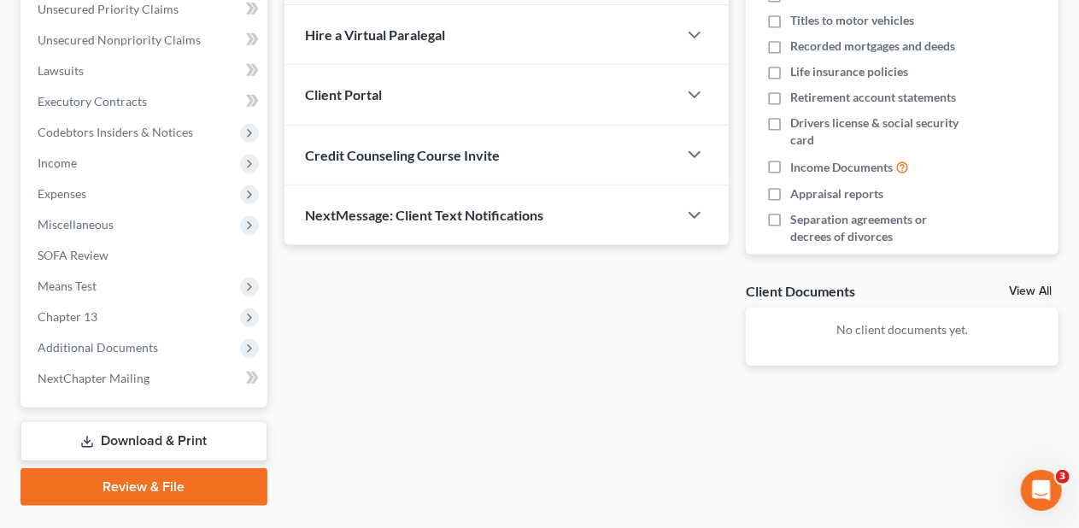
scroll to position [439, 0]
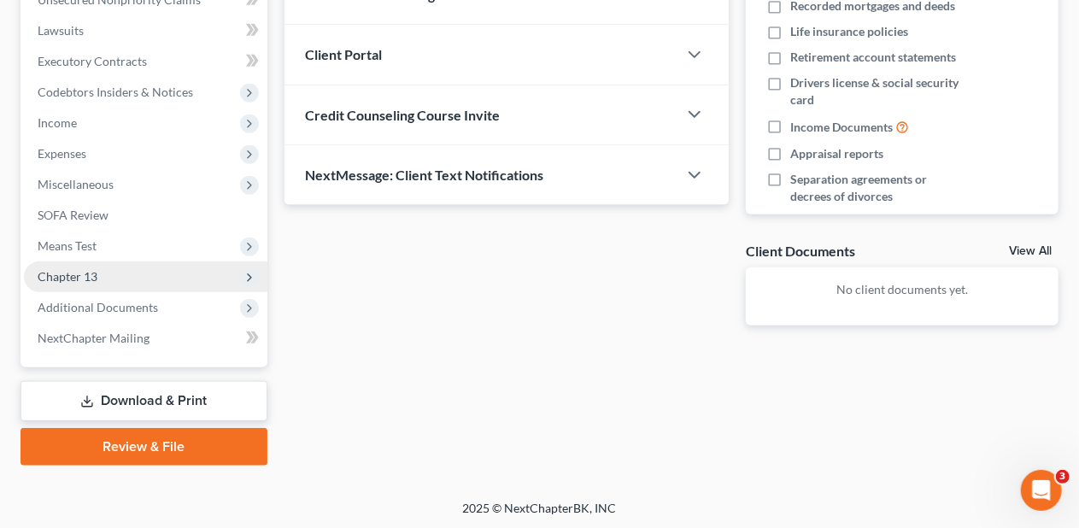
click at [161, 279] on span "Chapter 13" at bounding box center [145, 276] width 243 height 31
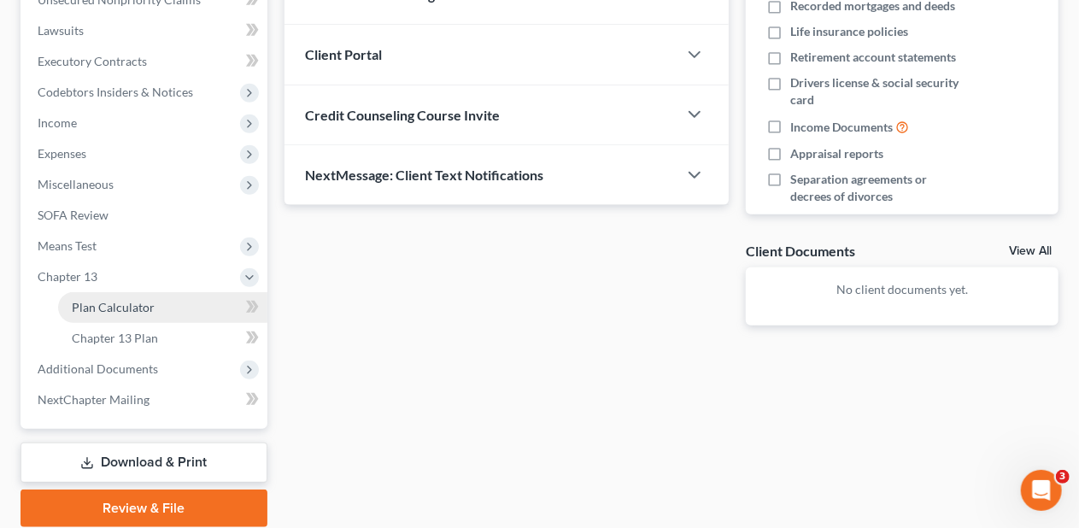
click at [164, 308] on link "Plan Calculator" at bounding box center [162, 307] width 209 height 31
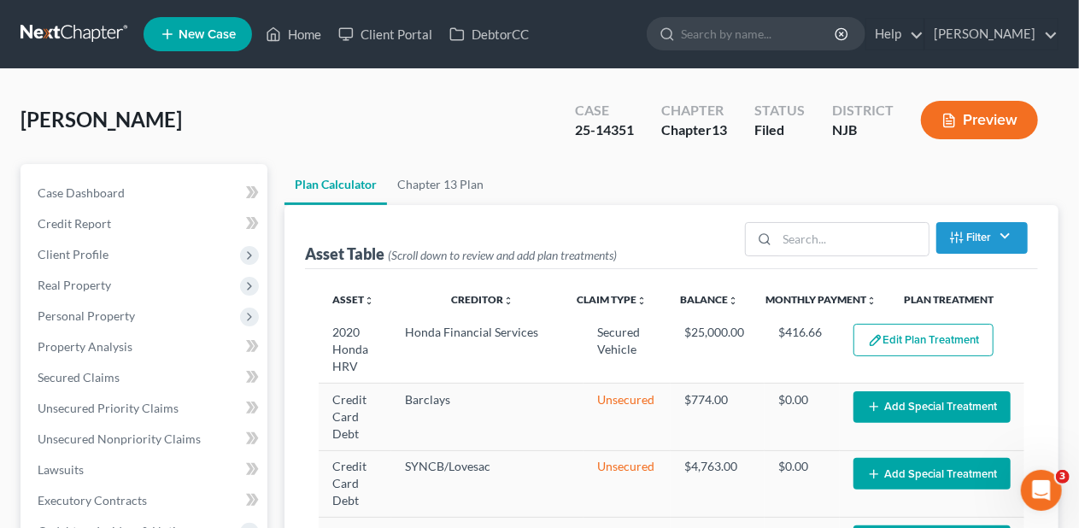
select select "59"
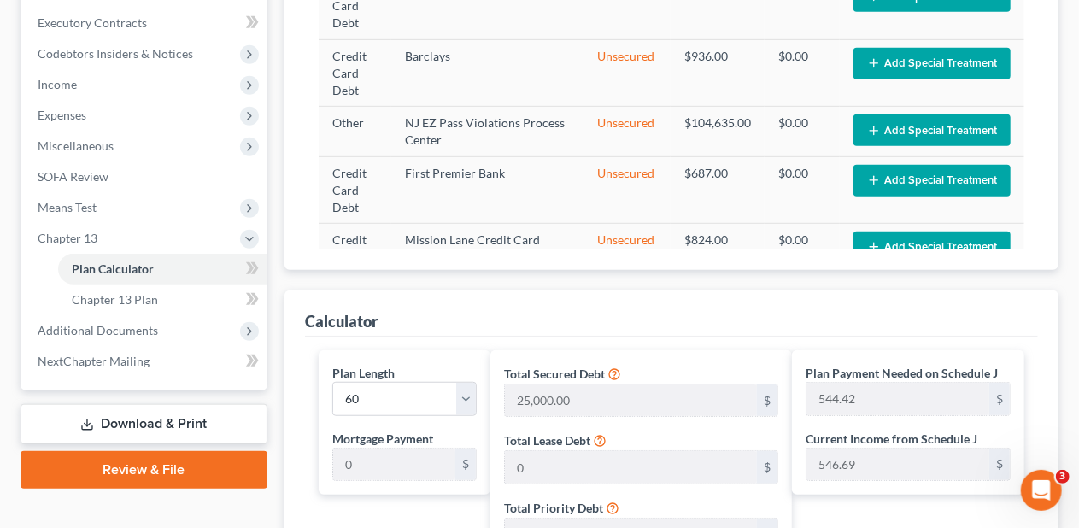
scroll to position [513, 0]
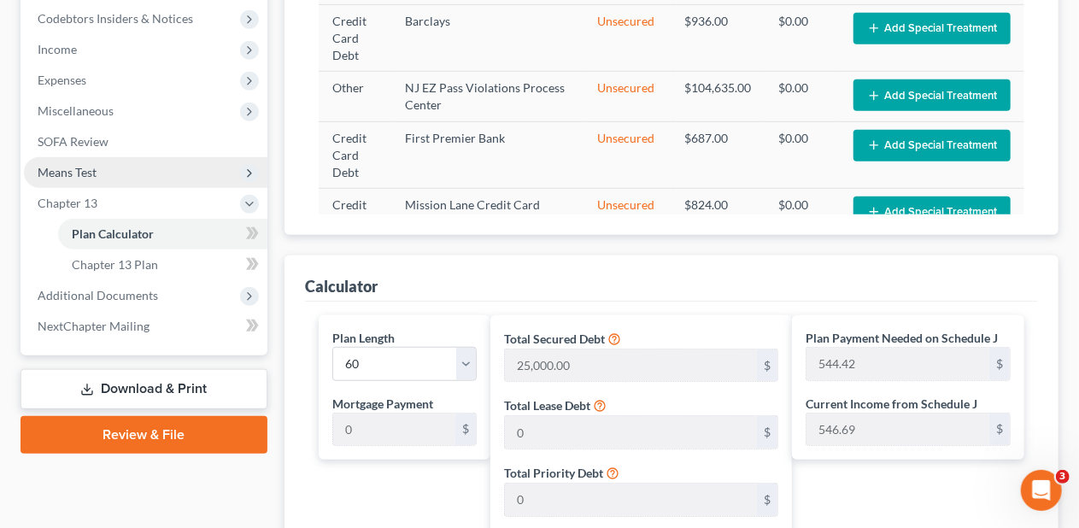
click at [170, 171] on span "Means Test" at bounding box center [145, 172] width 243 height 31
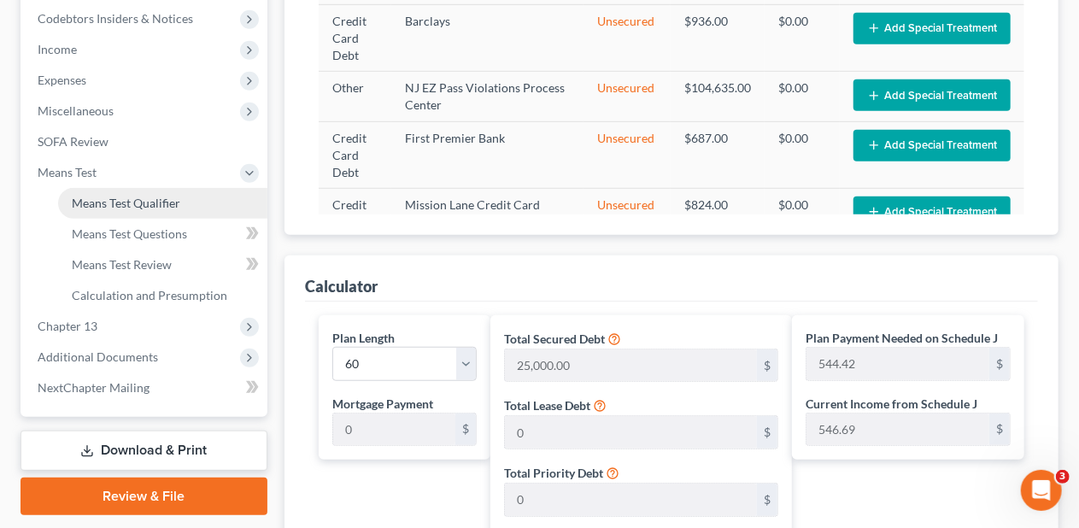
click at [165, 205] on span "Means Test Qualifier" at bounding box center [126, 203] width 109 height 15
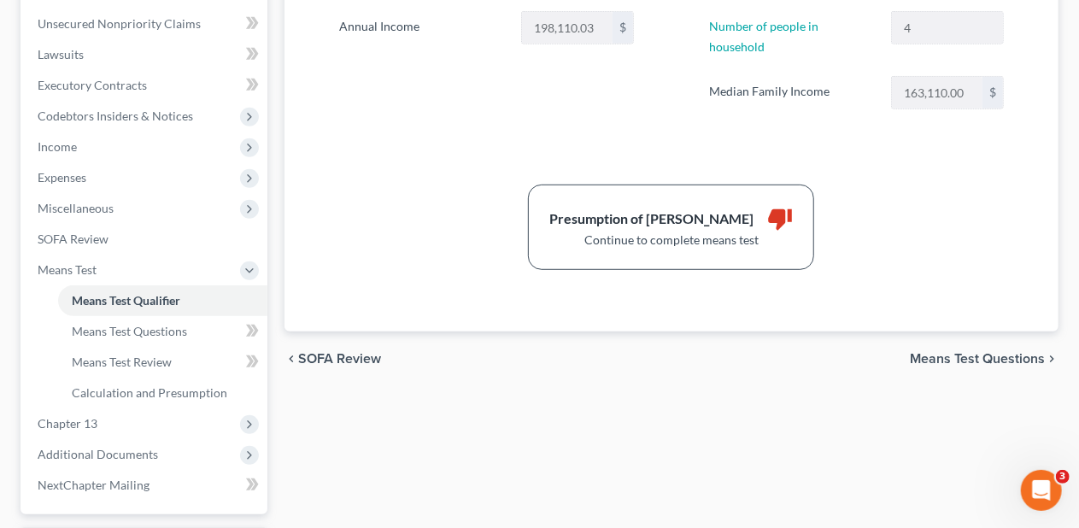
scroll to position [513, 0]
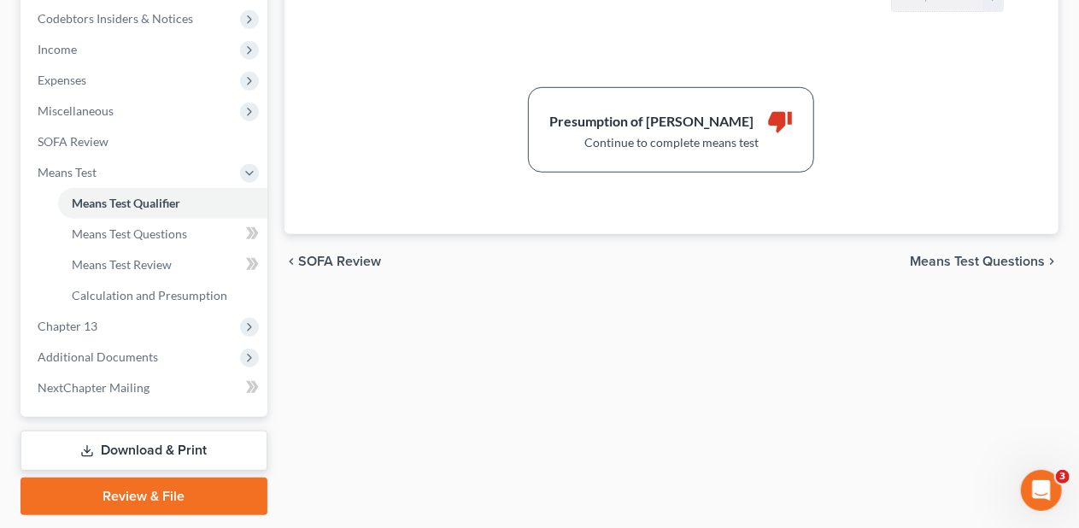
click at [355, 292] on div "Means Test Qualifier Means Test Questions Means Test Review Calculation and Pre…" at bounding box center [671, 83] width 791 height 864
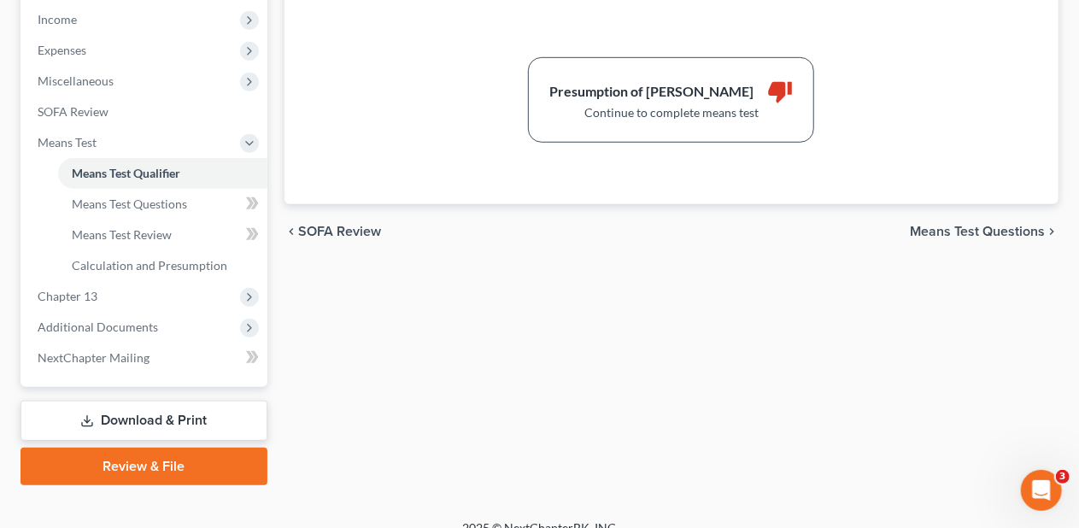
scroll to position [562, 0]
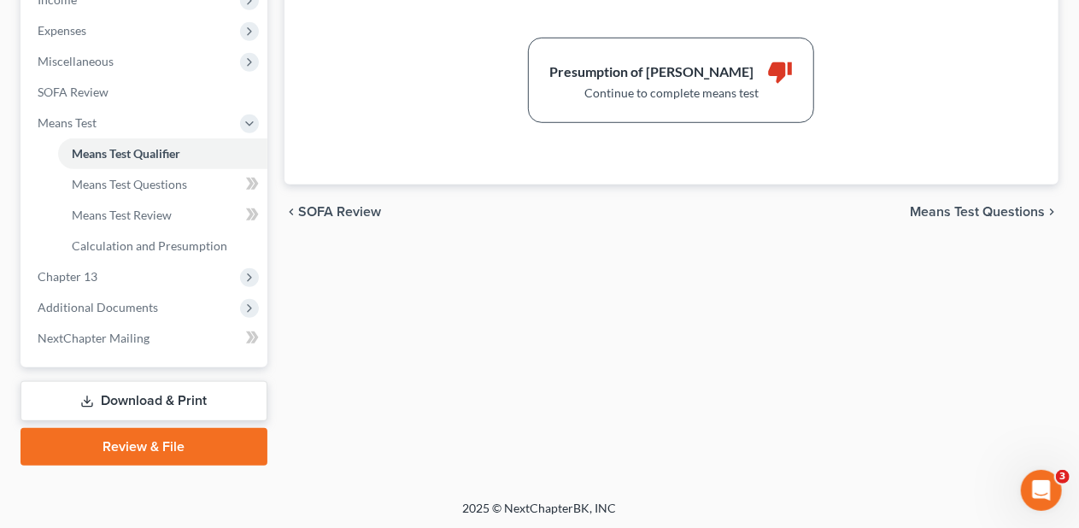
click at [165, 396] on link "Download & Print" at bounding box center [144, 401] width 247 height 40
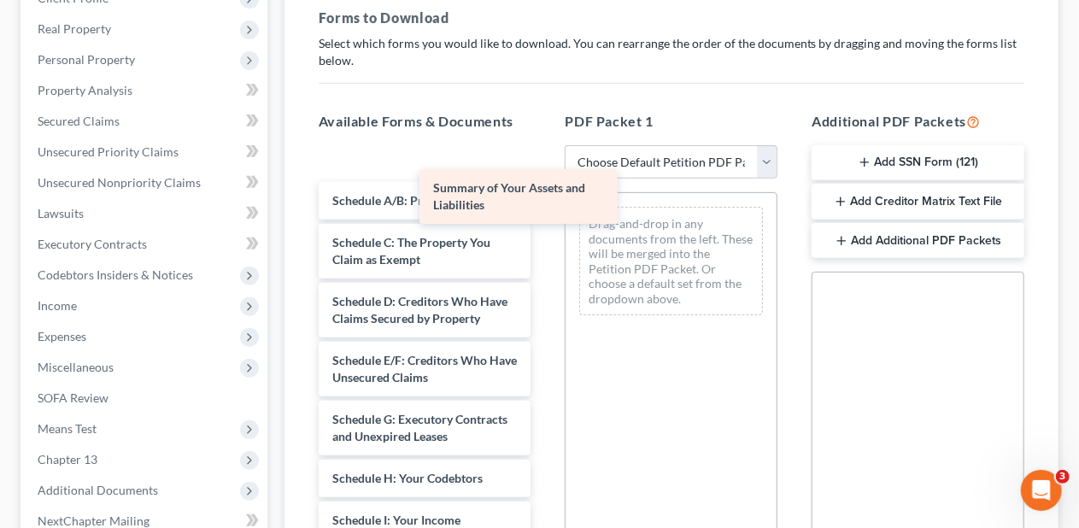
scroll to position [26, 0]
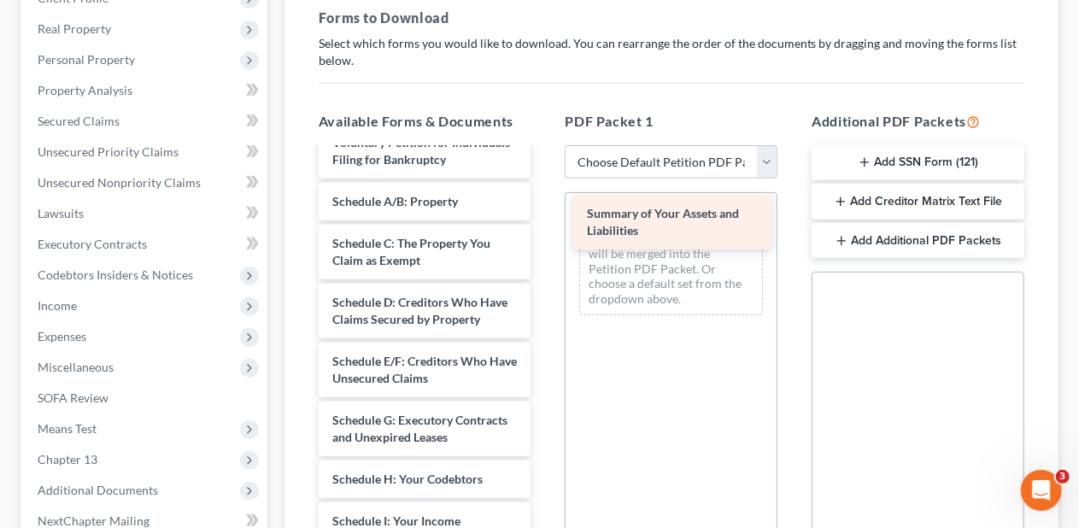
drag, startPoint x: 402, startPoint y: 166, endPoint x: 656, endPoint y: 222, distance: 260.8
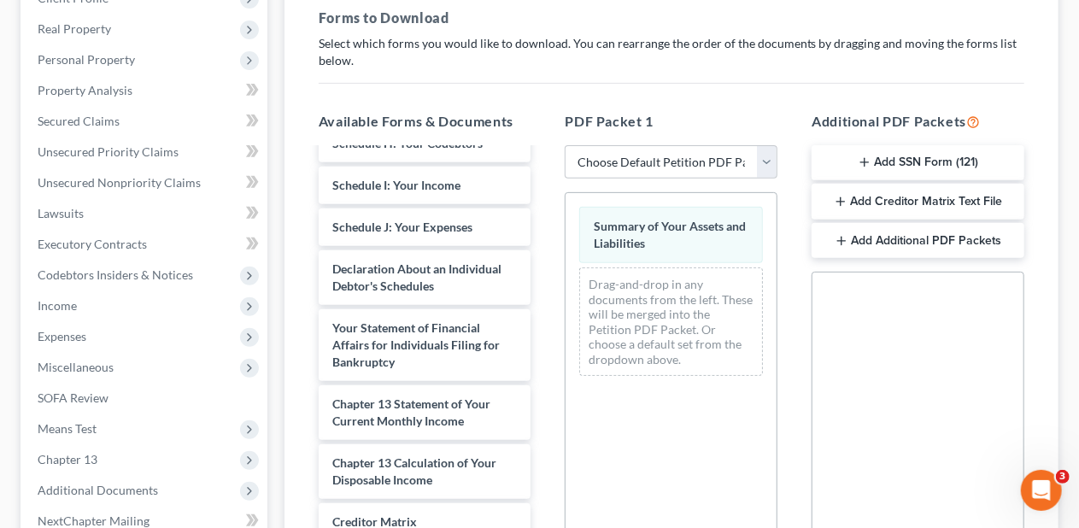
scroll to position [372, 0]
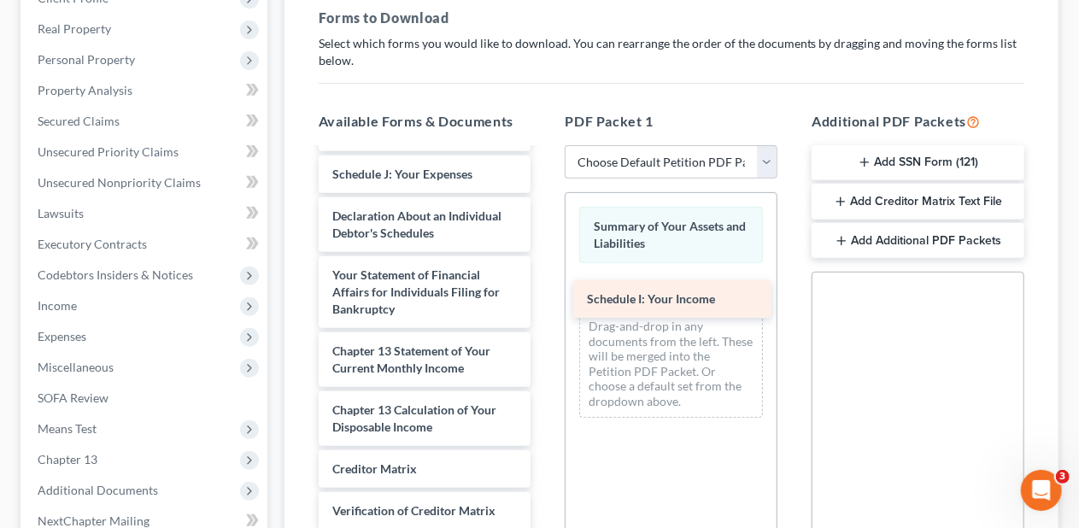
drag, startPoint x: 400, startPoint y: 224, endPoint x: 654, endPoint y: 299, distance: 265.5
click at [545, 299] on div "Schedule I: Your Income Voluntary Petition for Individuals Filing for Bankruptc…" at bounding box center [425, 221] width 240 height 888
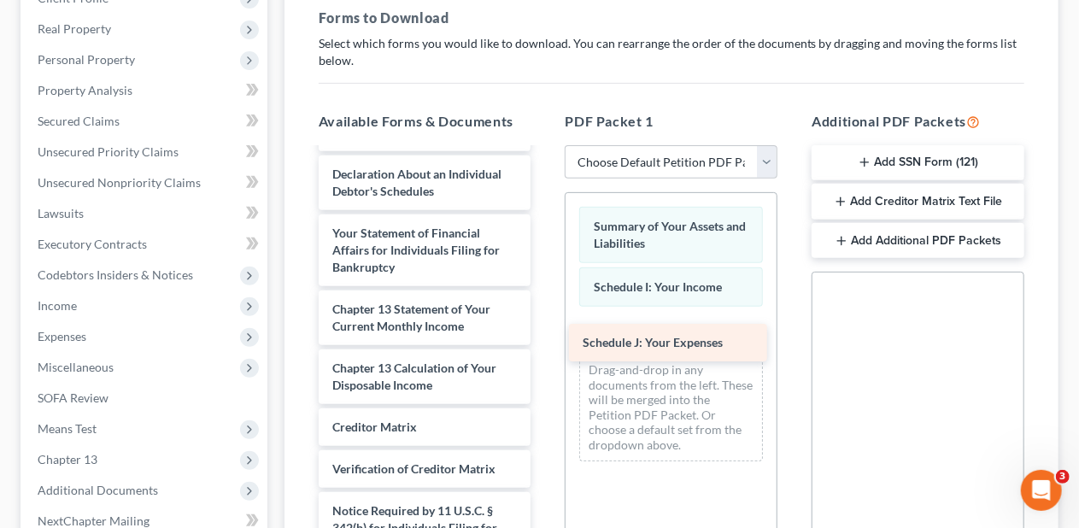
drag, startPoint x: 399, startPoint y: 220, endPoint x: 649, endPoint y: 338, distance: 277.1
click at [545, 338] on div "Schedule J: Your Expenses Voluntary Petition for Individuals Filing for Bankrup…" at bounding box center [425, 200] width 240 height 846
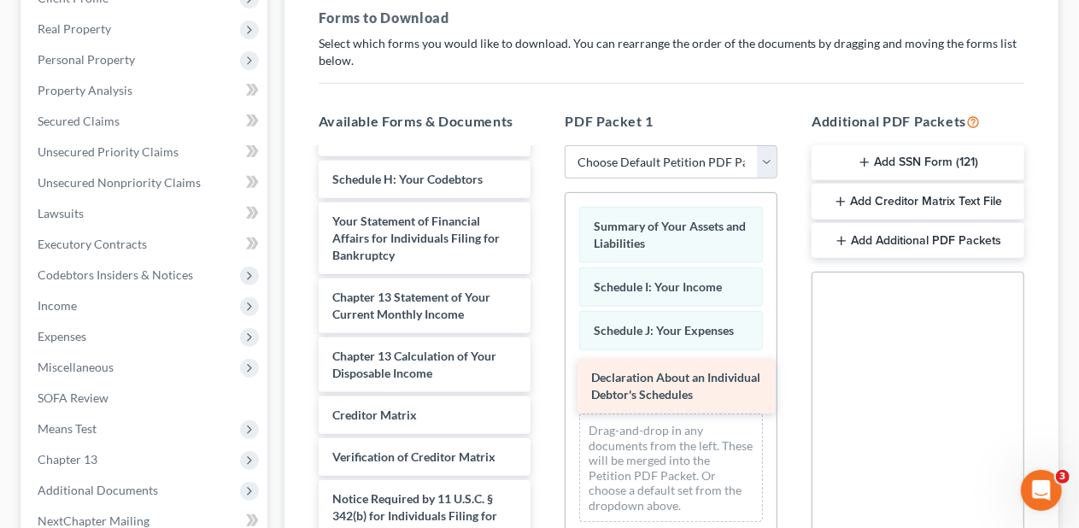
drag, startPoint x: 407, startPoint y: 227, endPoint x: 666, endPoint y: 381, distance: 301.1
click at [545, 381] on div "Declaration About an Individual Debtor's Schedules Voluntary Petition for Indiv…" at bounding box center [425, 217] width 240 height 787
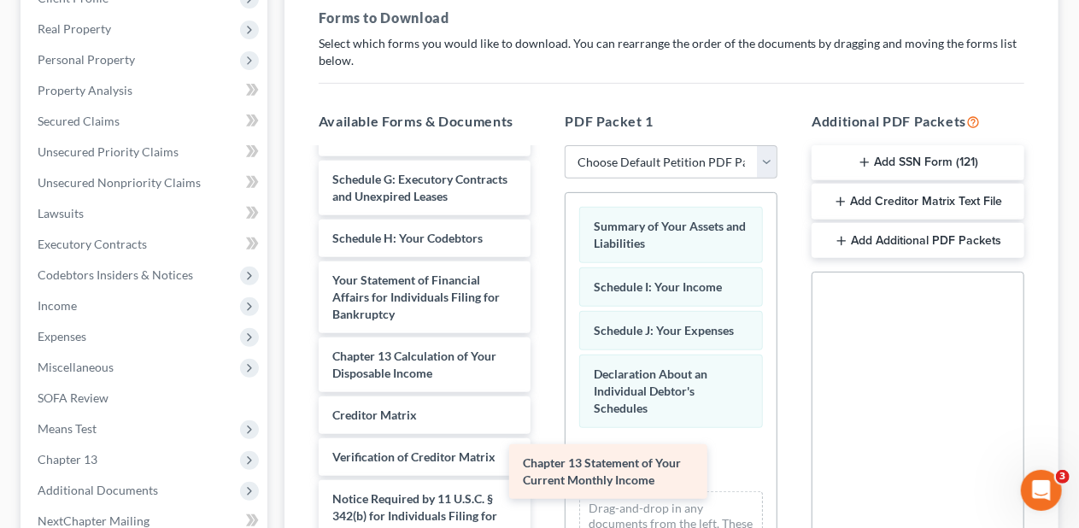
scroll to position [318, 0]
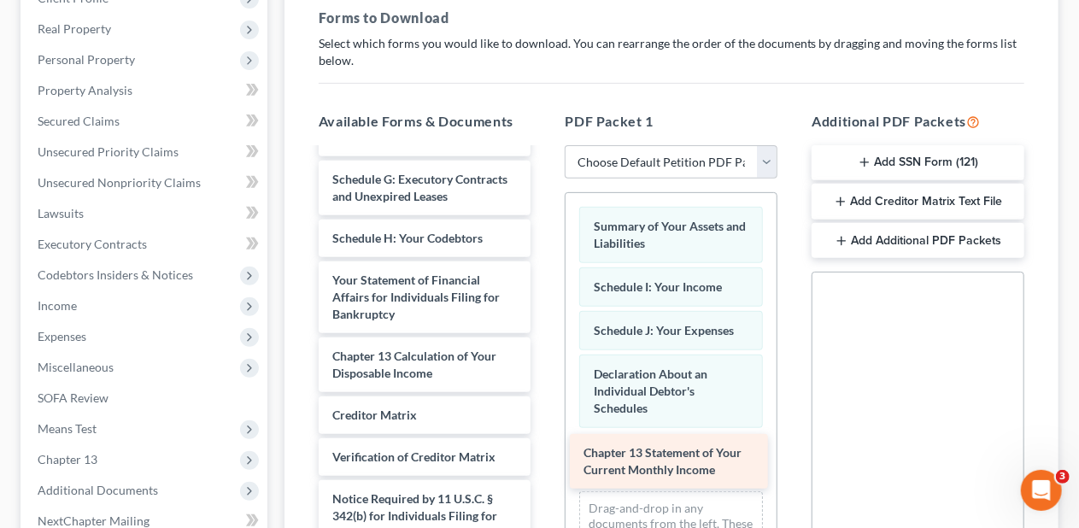
drag, startPoint x: 388, startPoint y: 304, endPoint x: 639, endPoint y: 461, distance: 296.3
click at [545, 461] on div "Chapter 13 Statement of Your Current Monthly Income Voluntary Petition for Indi…" at bounding box center [425, 247] width 240 height 728
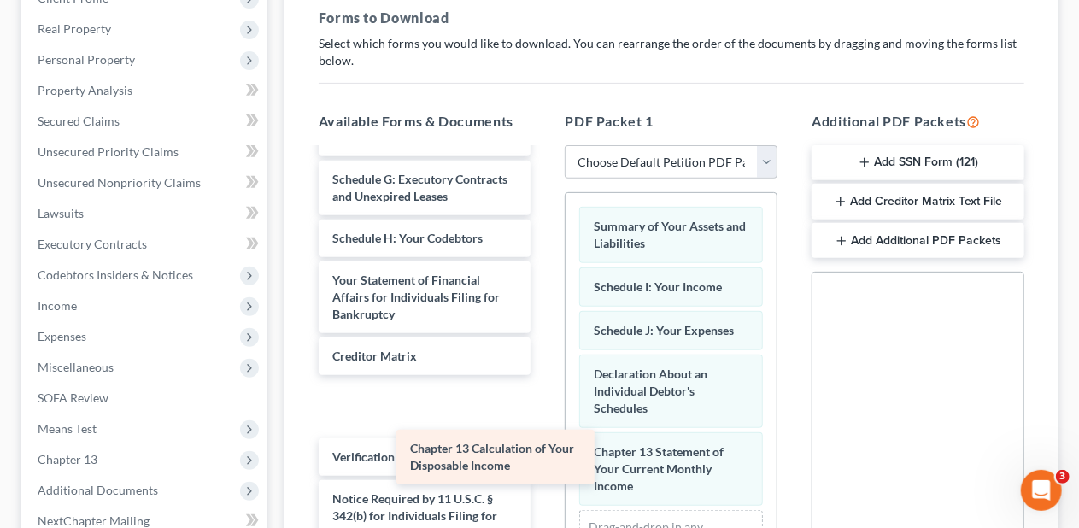
scroll to position [259, 0]
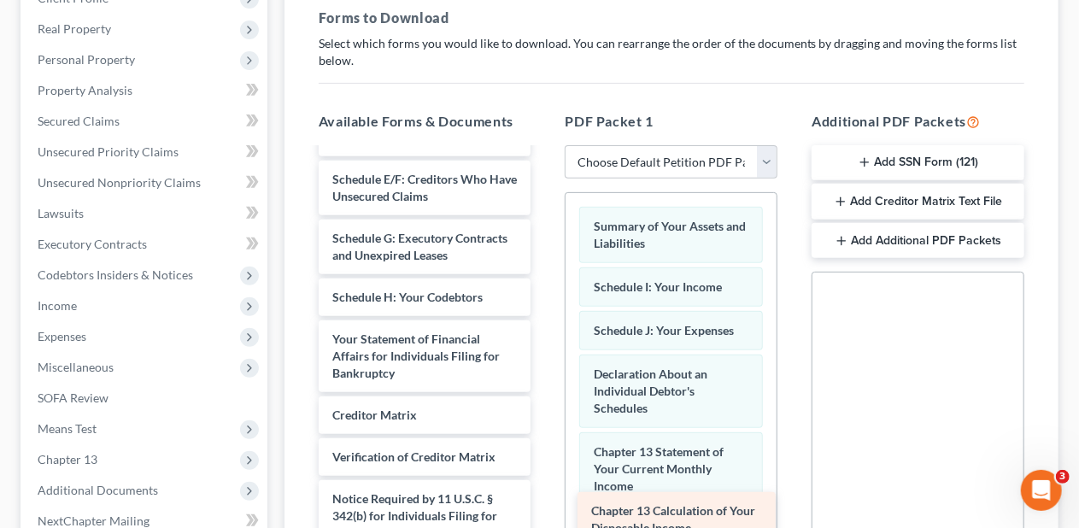
drag, startPoint x: 396, startPoint y: 354, endPoint x: 655, endPoint y: 510, distance: 302.4
click at [545, 510] on div "Chapter 13 Calculation of Your Disposable Income Voluntary Petition for Individ…" at bounding box center [425, 276] width 240 height 669
click at [798, 313] on div "Additional PDF Packets Add SSN Form (121) Add Creditor Matrix Text File Add Add…" at bounding box center [918, 386] width 247 height 579
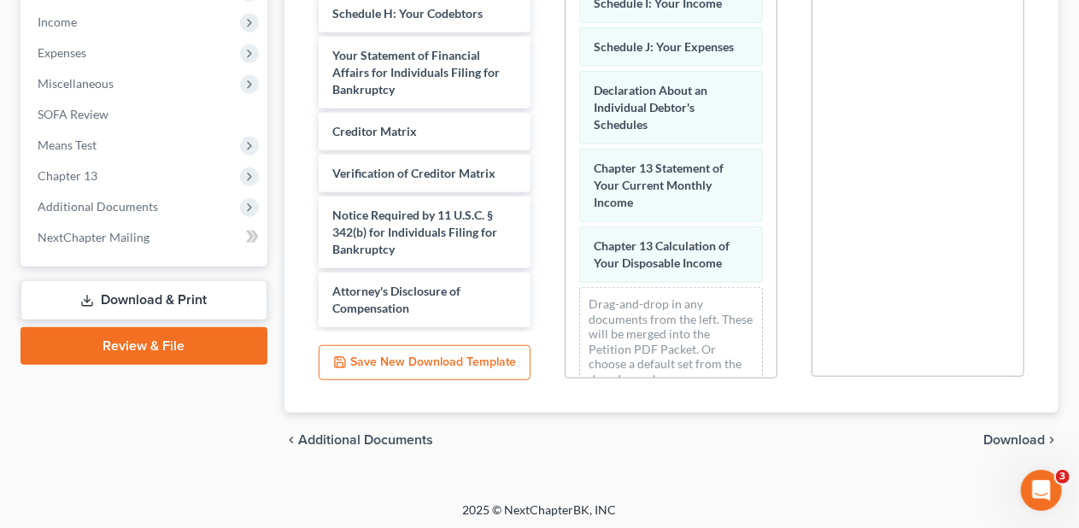
scroll to position [543, 0]
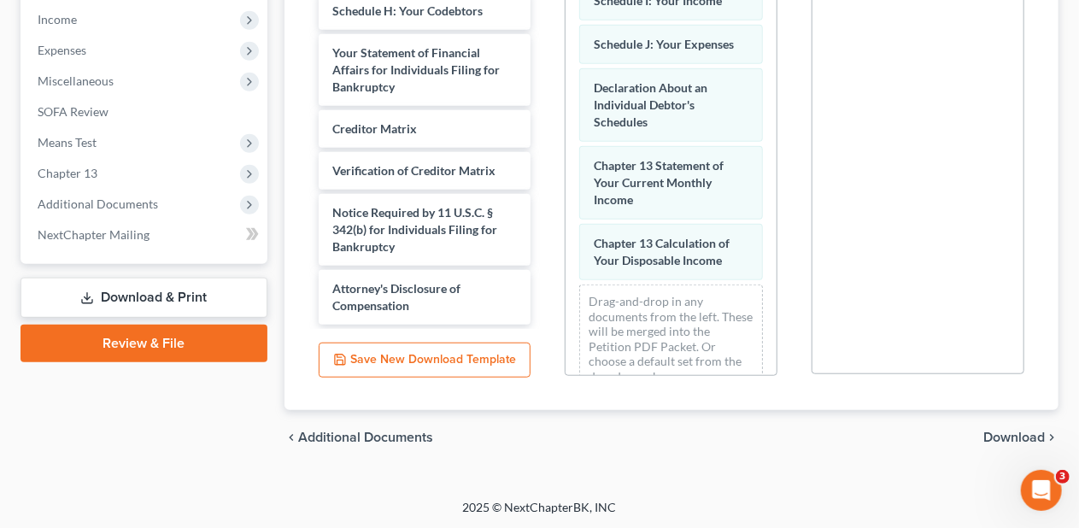
click at [190, 294] on link "Download & Print" at bounding box center [144, 298] width 247 height 40
click at [196, 287] on link "Download & Print" at bounding box center [144, 298] width 247 height 40
click at [793, 267] on div "PDF Packet 1 Choose Default Petition PDF Packet Complete Bankruptcy Petition (a…" at bounding box center [671, 100] width 247 height 579
click at [1015, 431] on span "Download" at bounding box center [1014, 438] width 62 height 14
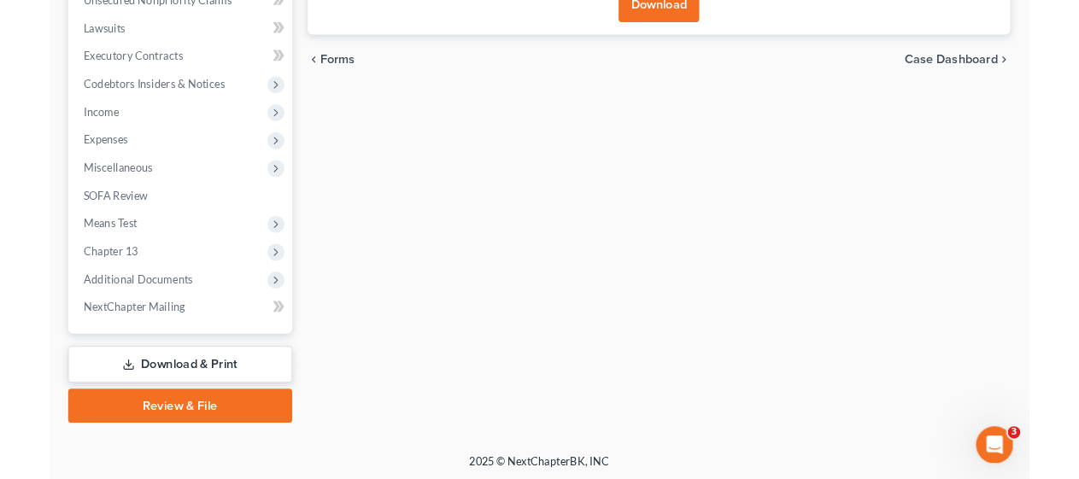
scroll to position [183, 0]
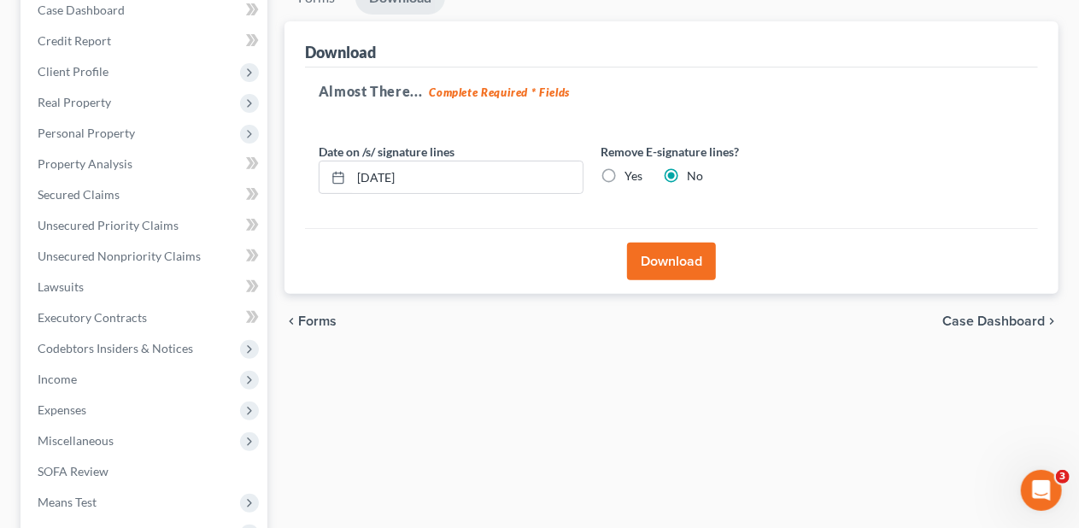
click at [675, 255] on button "Download" at bounding box center [671, 262] width 89 height 38
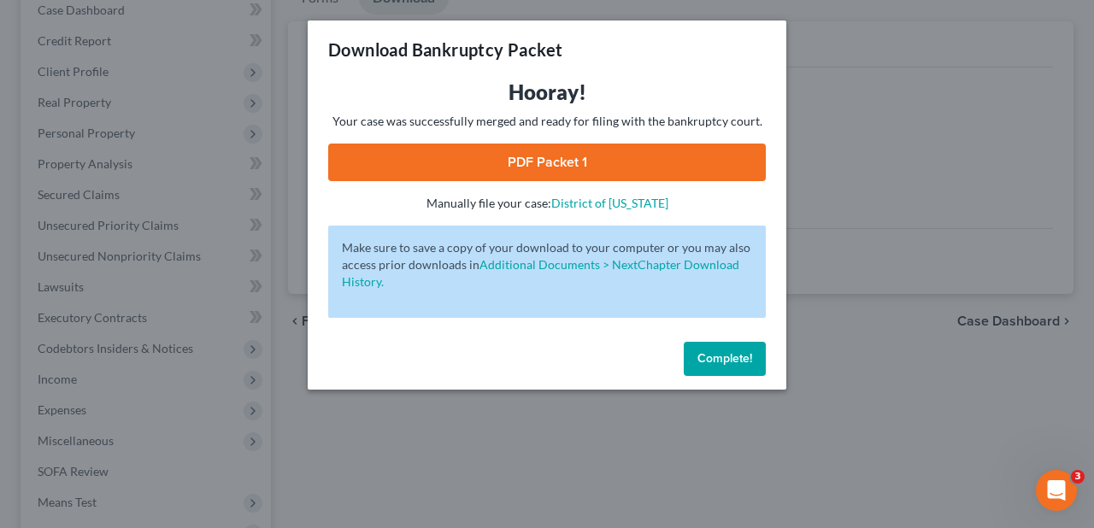
click at [559, 160] on link "PDF Packet 1" at bounding box center [546, 163] width 437 height 38
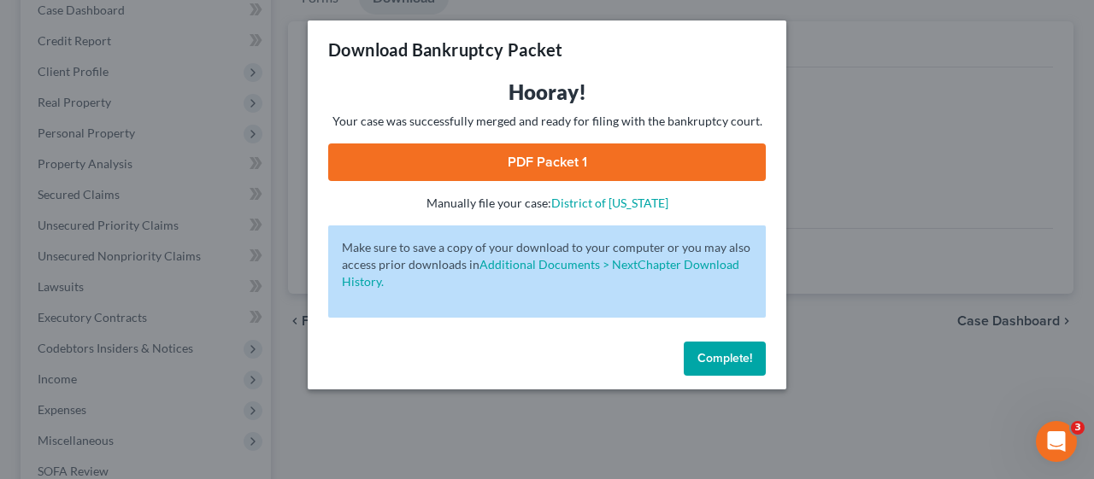
click at [731, 359] on span "Complete!" at bounding box center [724, 358] width 55 height 15
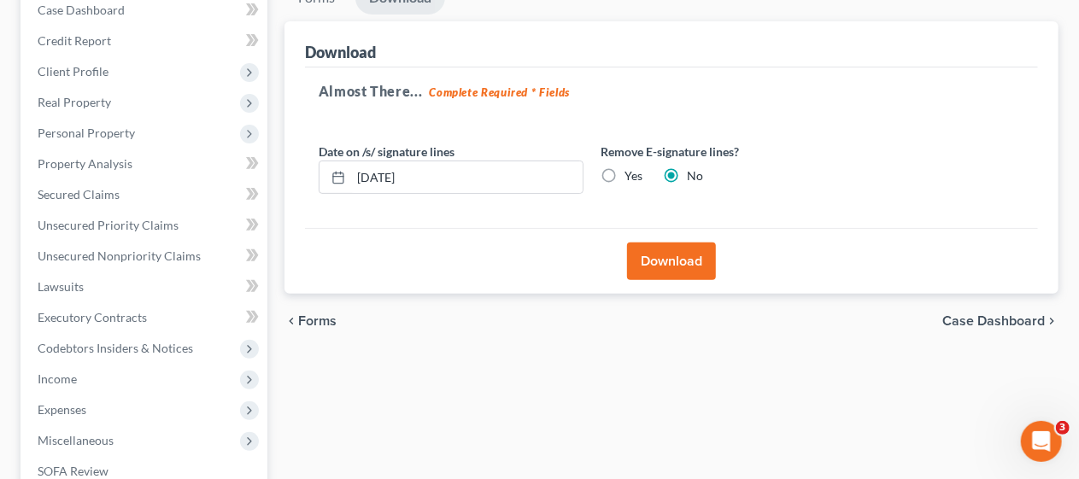
scroll to position [0, 0]
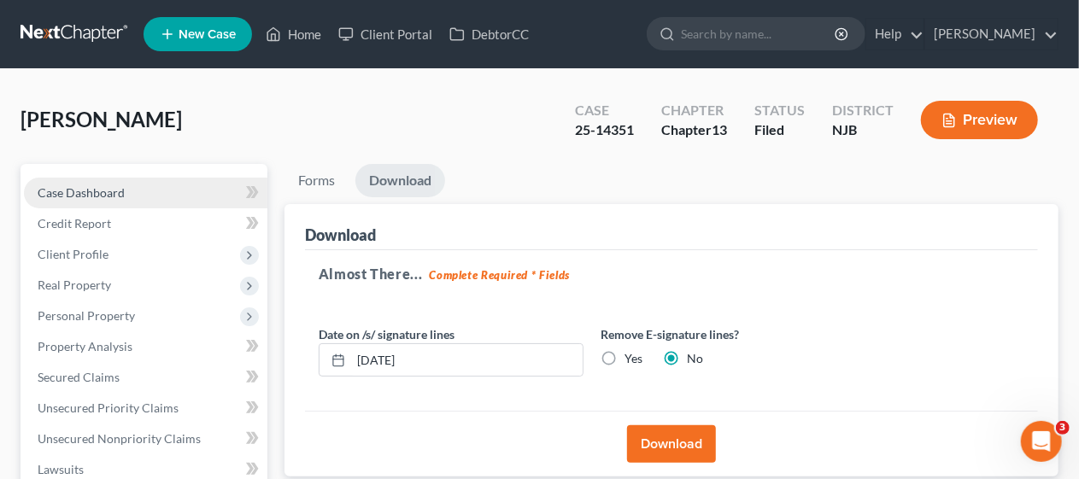
click at [159, 185] on link "Case Dashboard" at bounding box center [145, 193] width 243 height 31
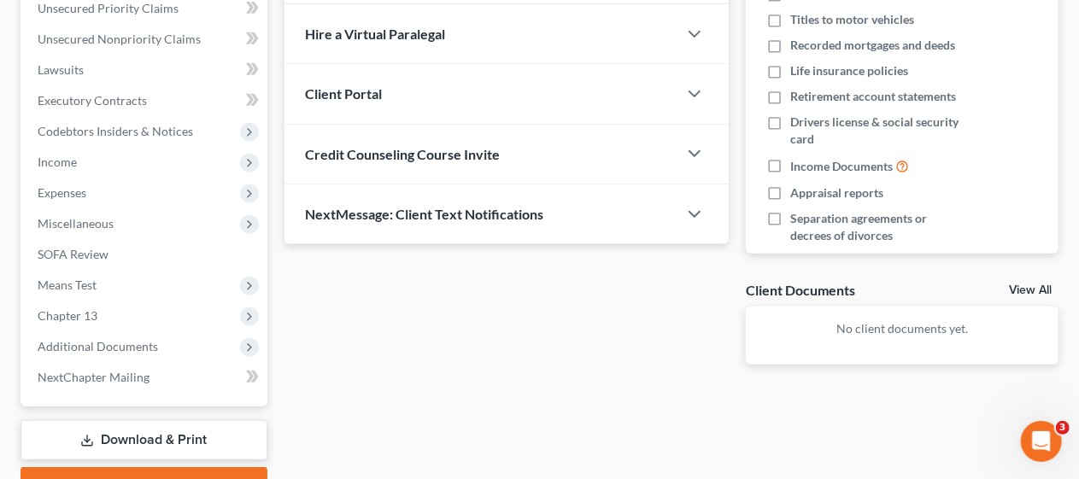
scroll to position [427, 0]
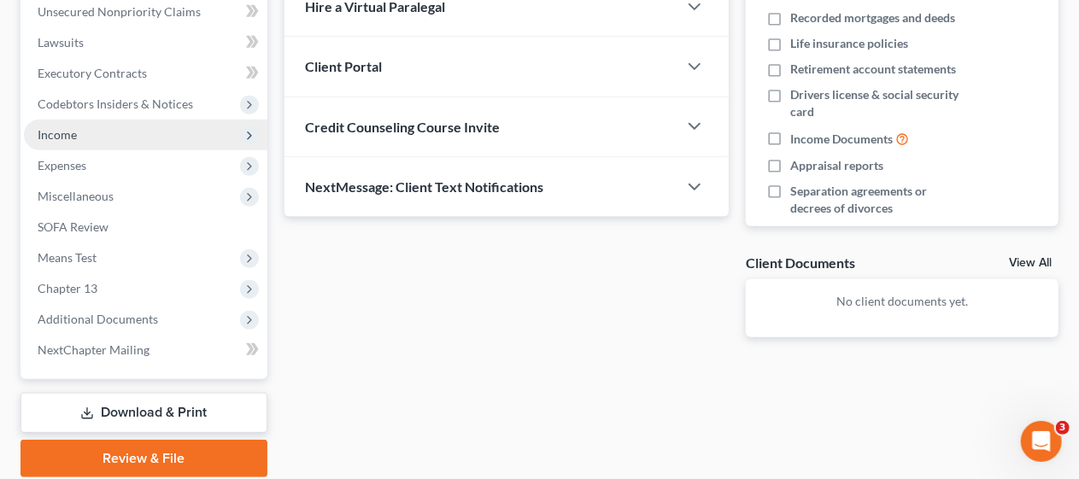
click at [181, 132] on span "Income" at bounding box center [145, 135] width 243 height 31
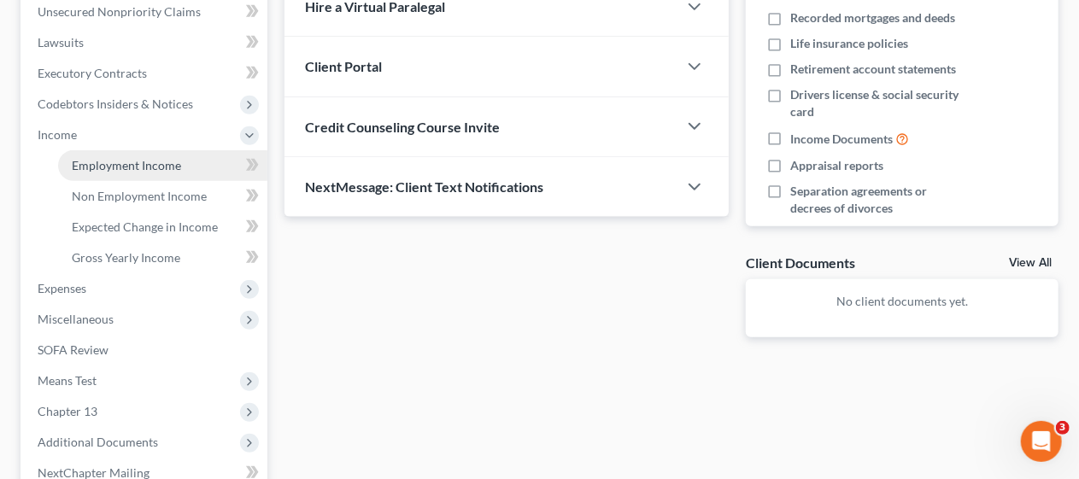
click at [196, 162] on link "Employment Income" at bounding box center [162, 165] width 209 height 31
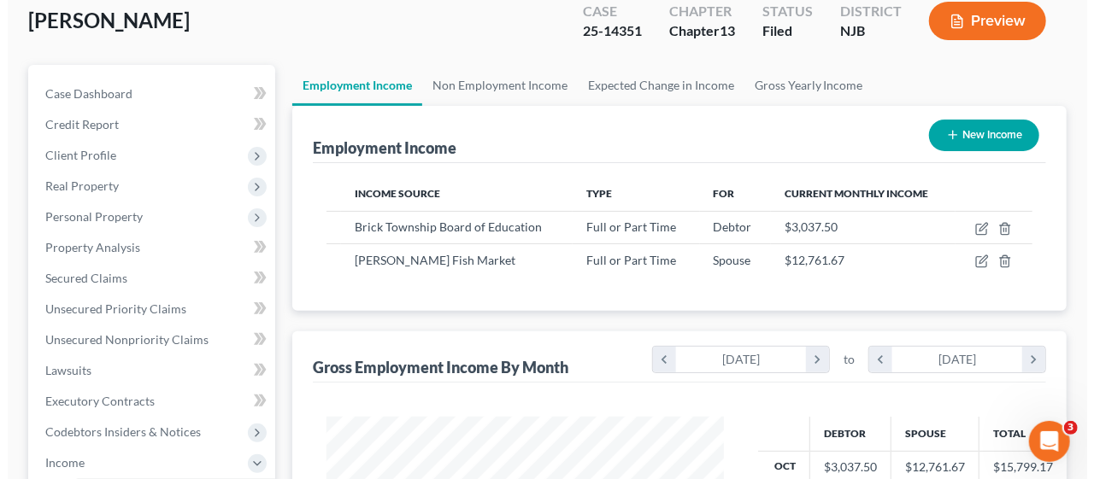
scroll to position [171, 0]
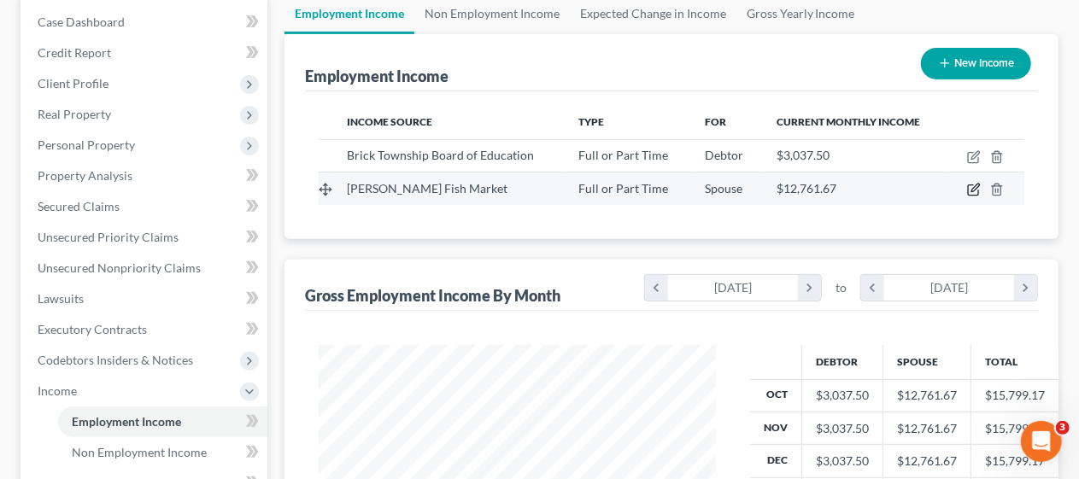
click at [971, 186] on icon "button" at bounding box center [974, 190] width 14 height 14
select select "0"
select select "3"
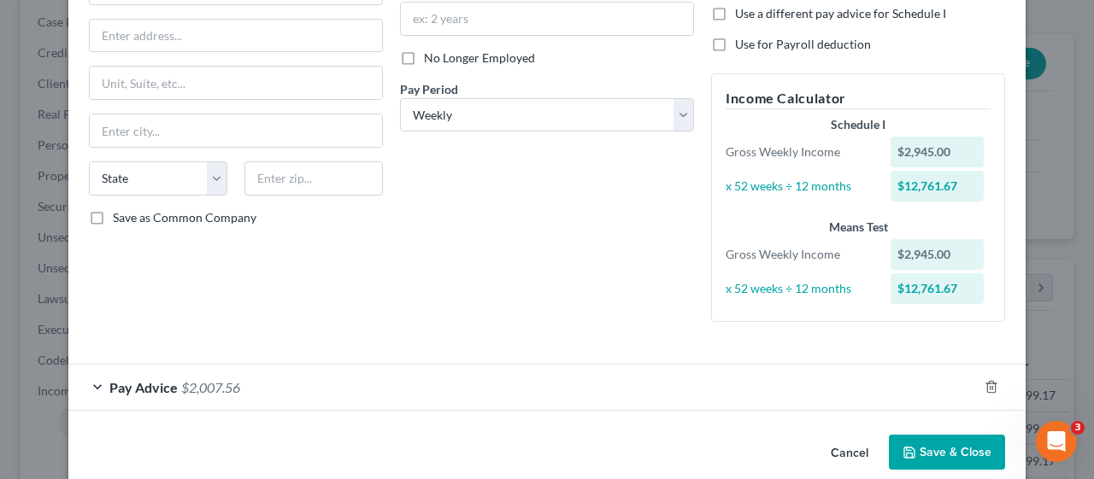
scroll to position [214, 0]
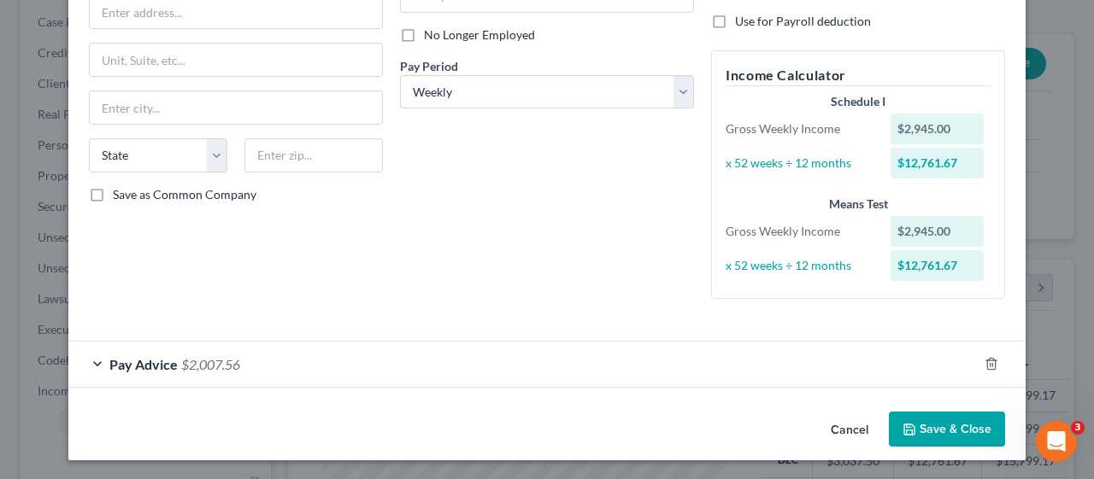
click at [88, 361] on div "Pay Advice $2,007.56" at bounding box center [522, 364] width 909 height 45
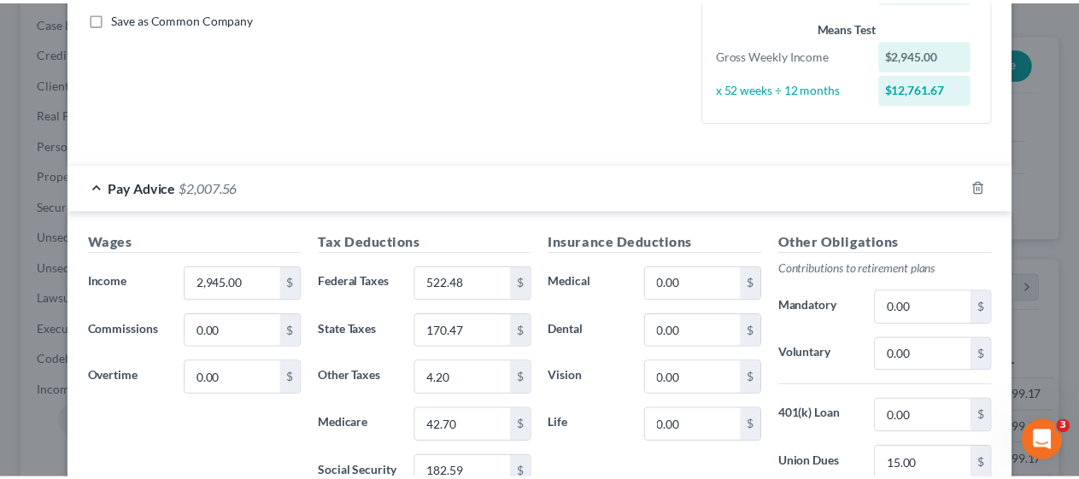
scroll to position [598, 0]
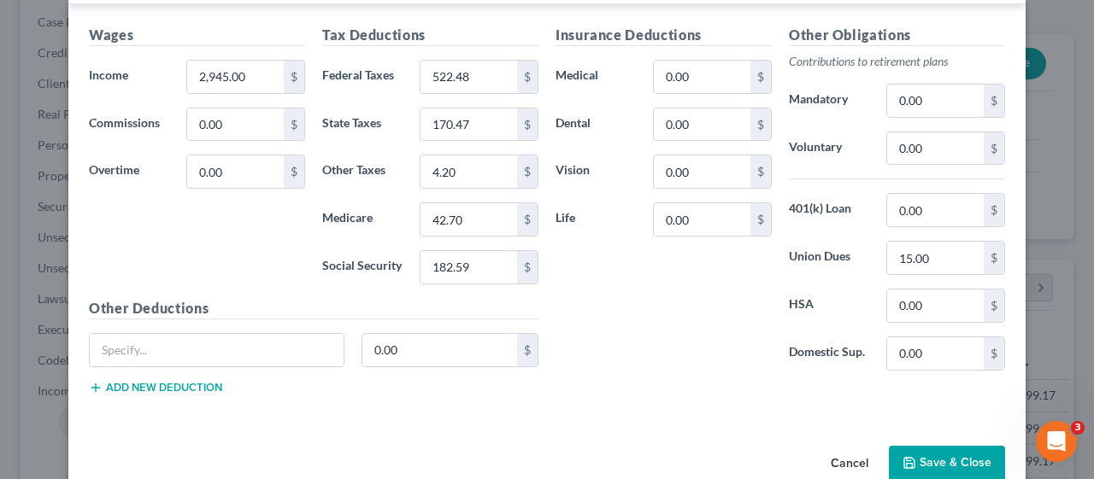
click at [945, 456] on button "Save & Close" at bounding box center [947, 464] width 116 height 36
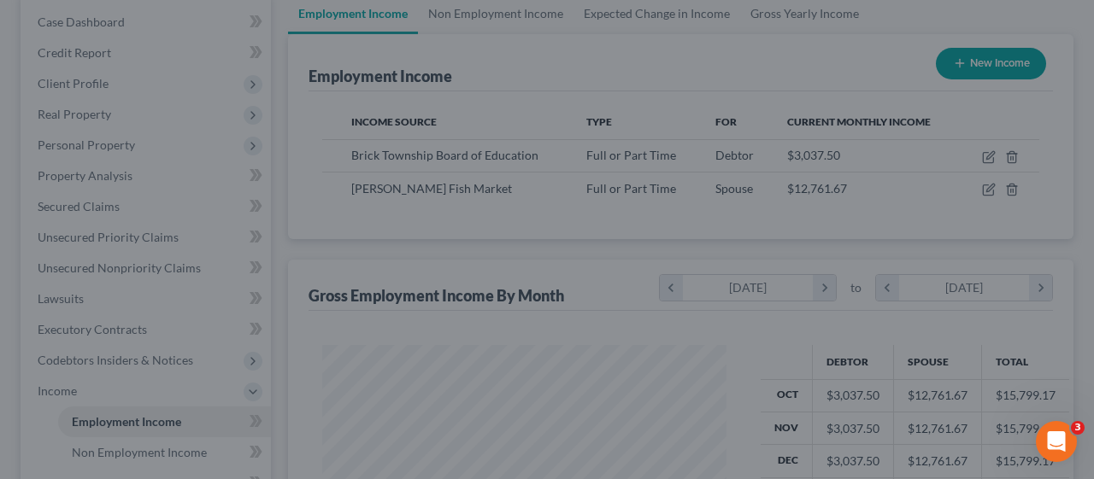
scroll to position [854027, 853899]
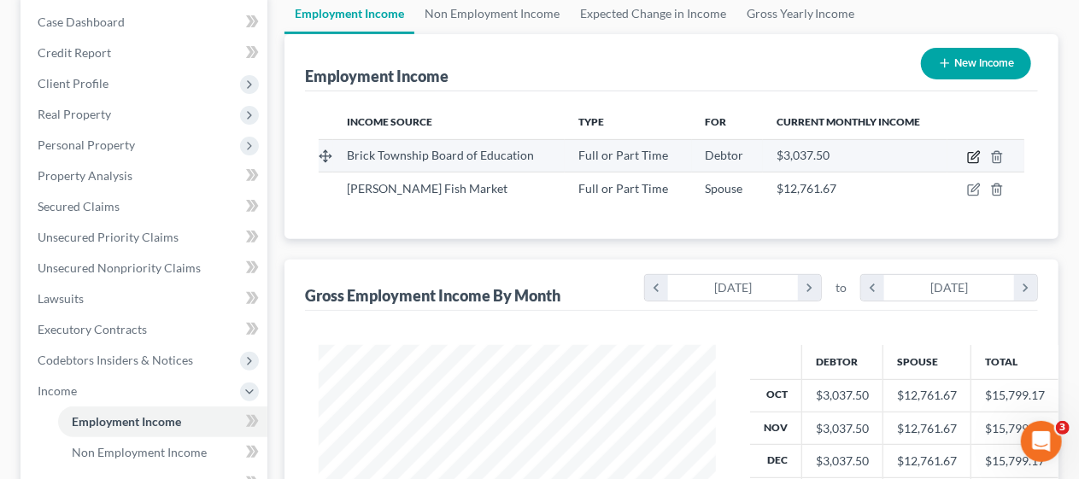
click at [974, 155] on icon "button" at bounding box center [974, 157] width 14 height 14
select select "0"
select select "1"
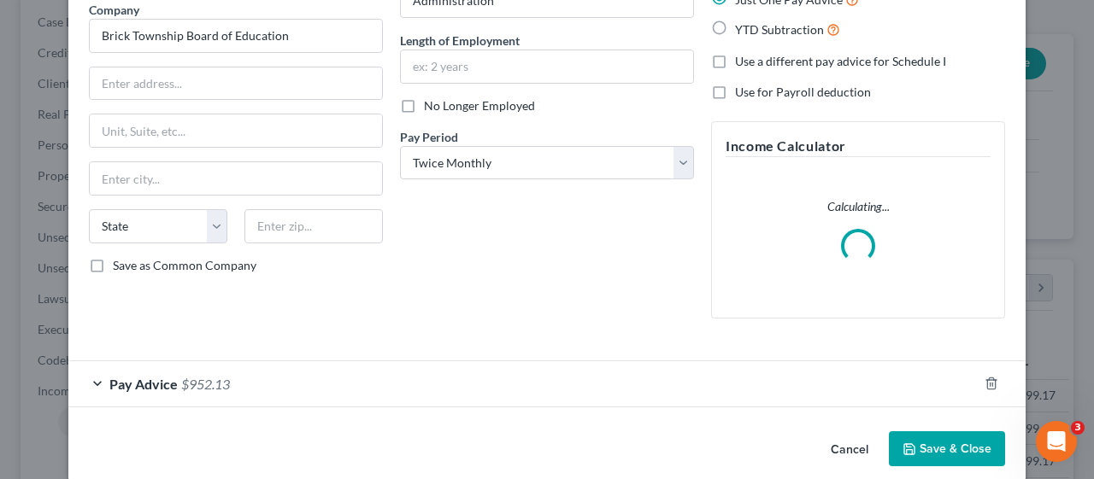
scroll to position [163, 0]
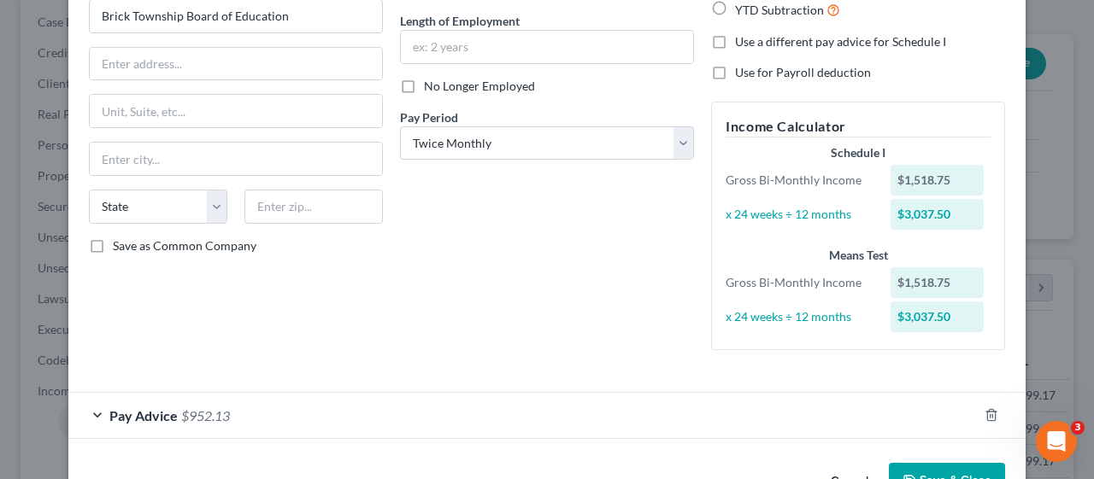
click at [85, 411] on div "Pay Advice $952.13" at bounding box center [522, 415] width 909 height 45
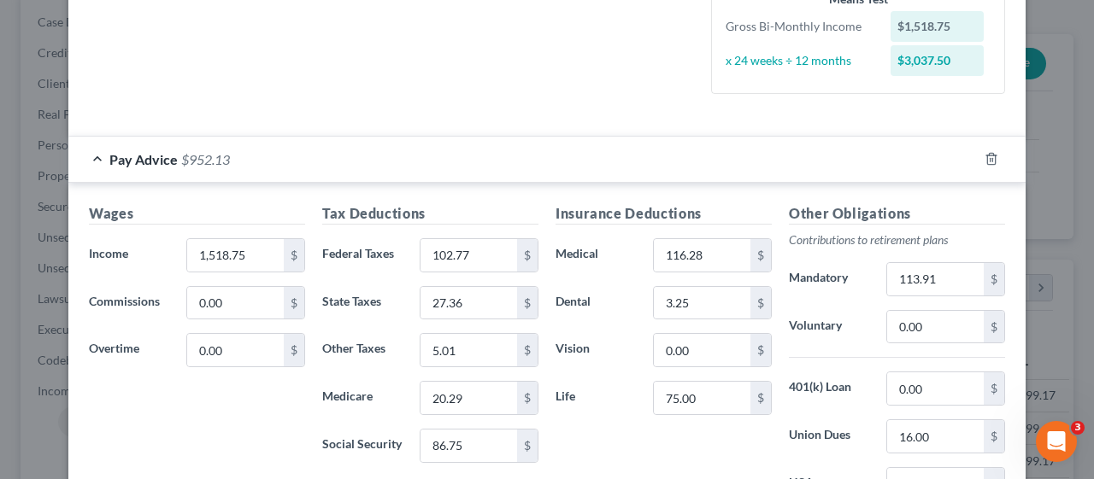
scroll to position [505, 0]
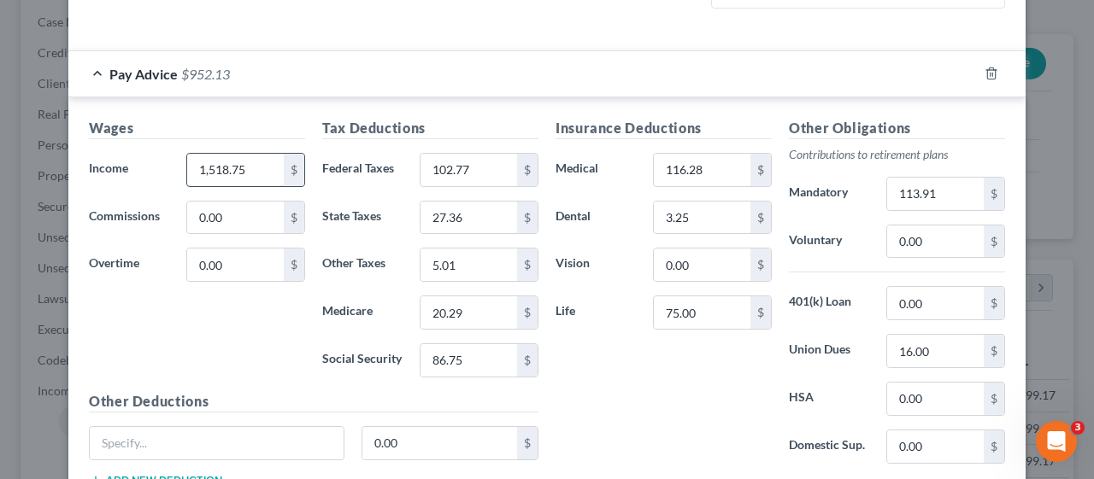
click at [249, 167] on input "1,518.75" at bounding box center [235, 170] width 97 height 32
click at [231, 167] on input "1,609" at bounding box center [235, 170] width 97 height 32
type input "1,609.88"
click at [478, 118] on h5 "Tax Deductions" at bounding box center [430, 128] width 216 height 21
click at [654, 396] on div "Insurance Deductions Medical 116.28 $ Dental 3.25 $ Vision 0.00 $ Life 75.00 $" at bounding box center [663, 298] width 233 height 360
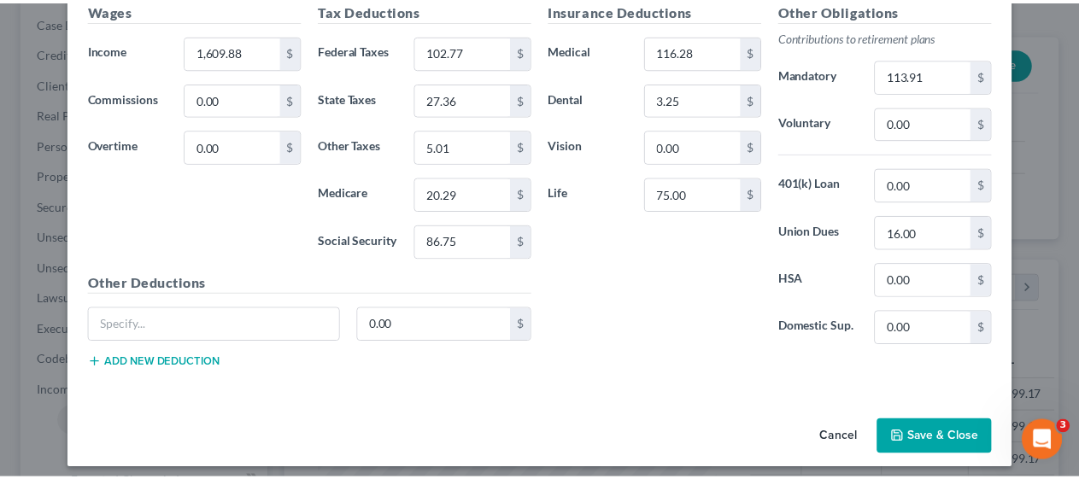
scroll to position [628, 0]
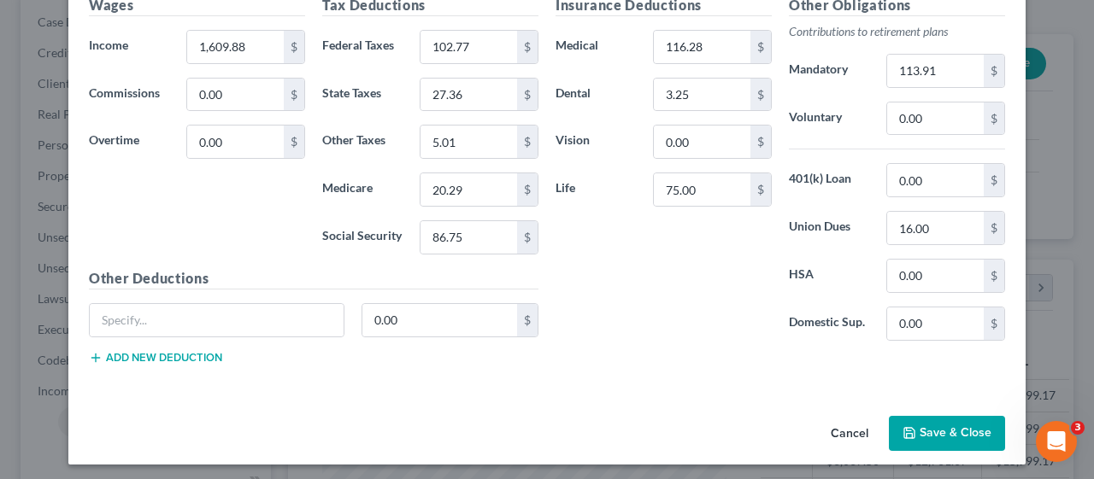
click at [938, 425] on button "Save & Close" at bounding box center [947, 434] width 116 height 36
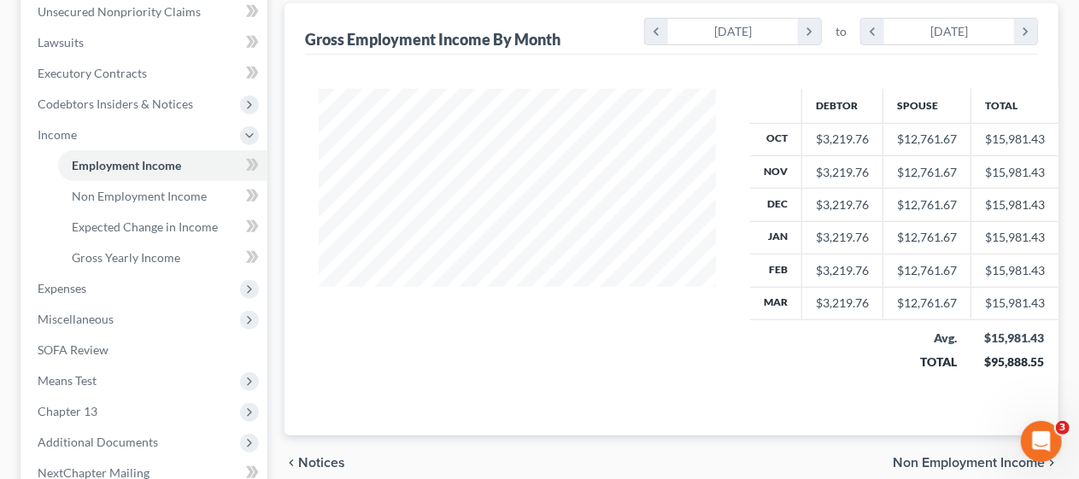
scroll to position [513, 0]
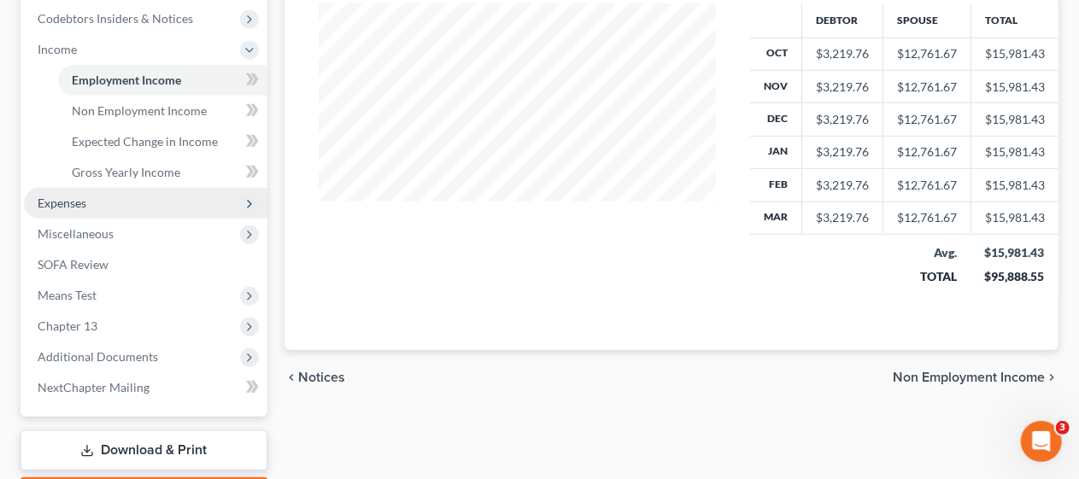
click at [155, 202] on span "Expenses" at bounding box center [145, 203] width 243 height 31
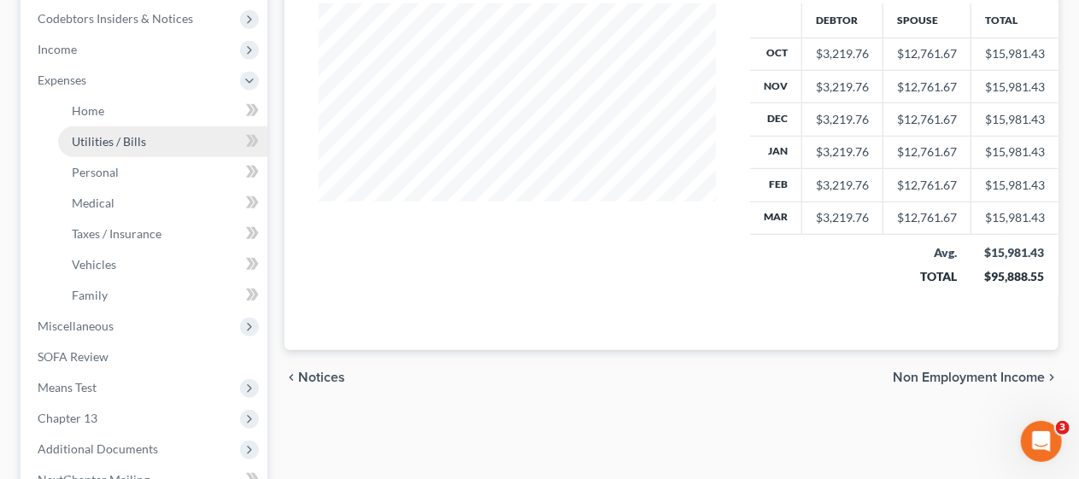
click at [152, 137] on link "Utilities / Bills" at bounding box center [162, 141] width 209 height 31
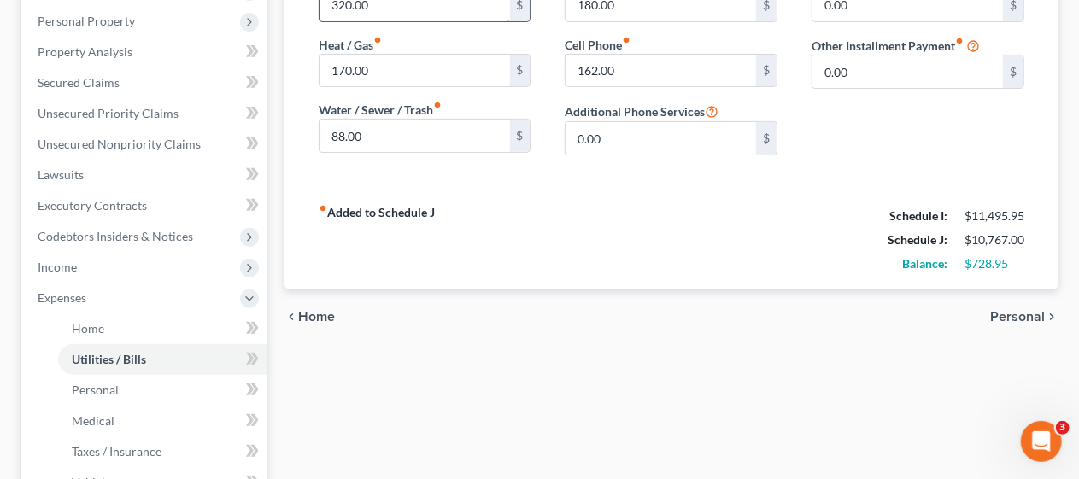
scroll to position [342, 0]
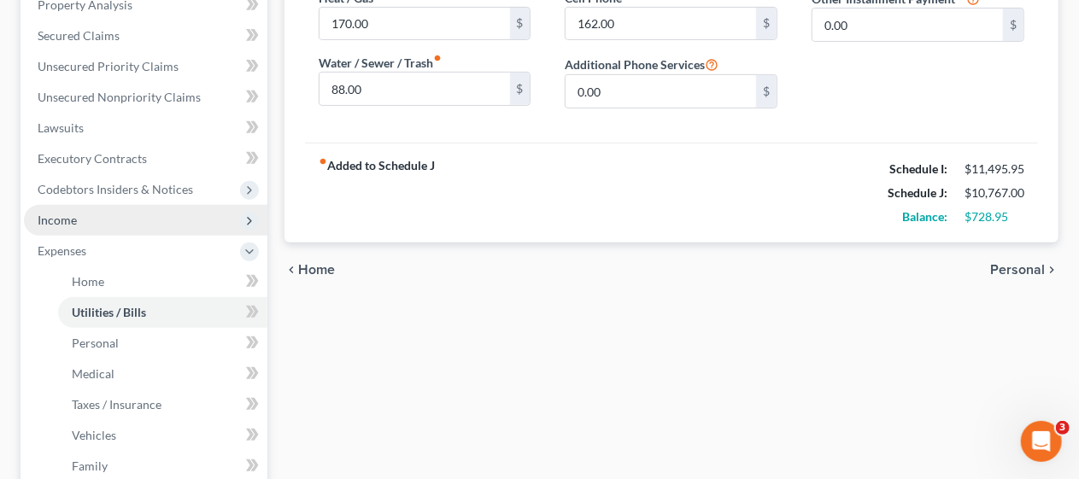
click at [165, 219] on span "Income" at bounding box center [145, 220] width 243 height 31
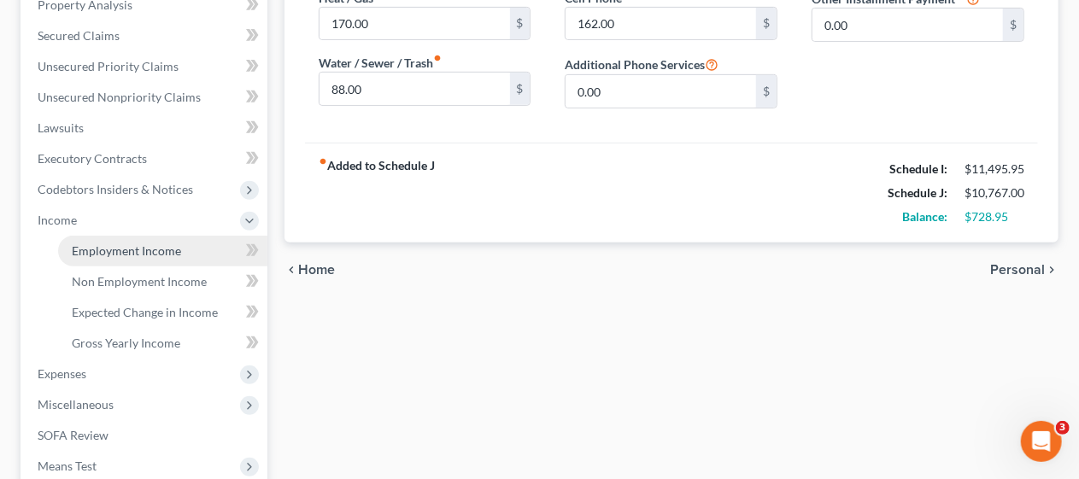
click at [173, 249] on span "Employment Income" at bounding box center [126, 250] width 109 height 15
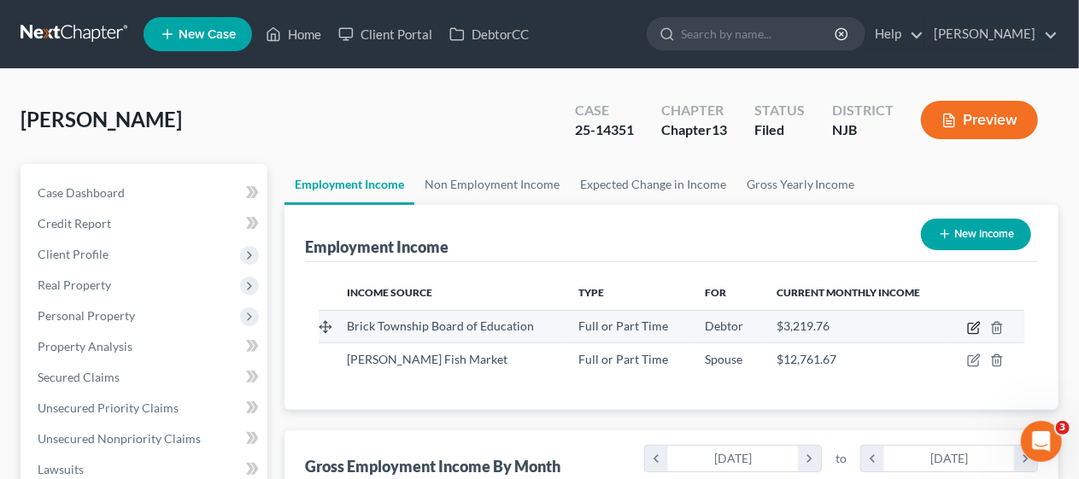
click at [973, 321] on icon "button" at bounding box center [974, 328] width 14 height 14
select select "0"
select select "1"
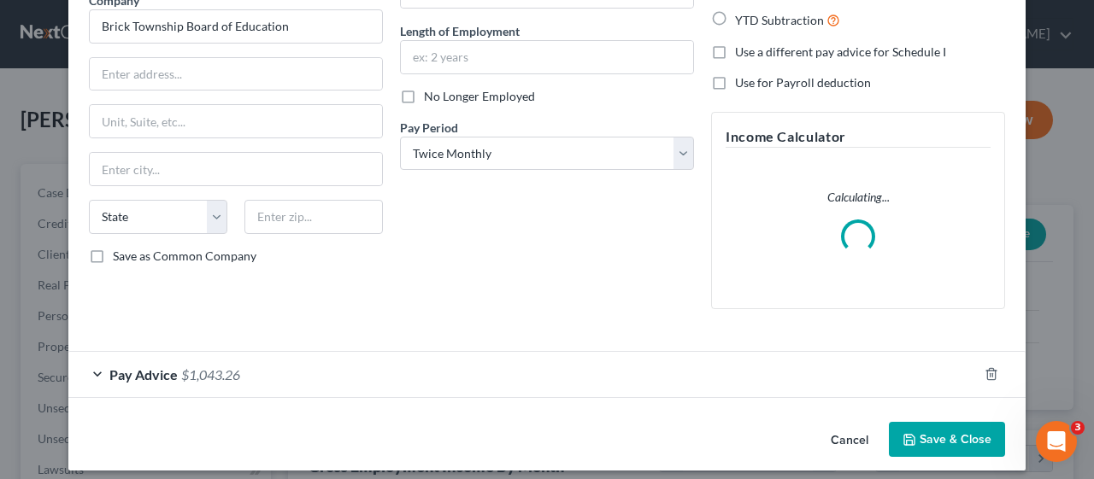
scroll to position [163, 0]
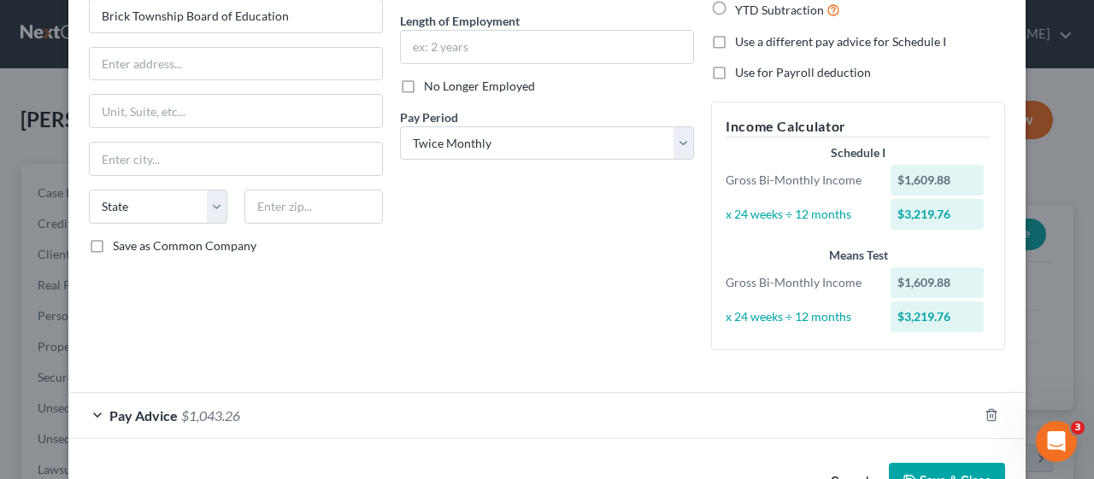
click at [91, 414] on div "Pay Advice $1,043.26" at bounding box center [522, 415] width 909 height 45
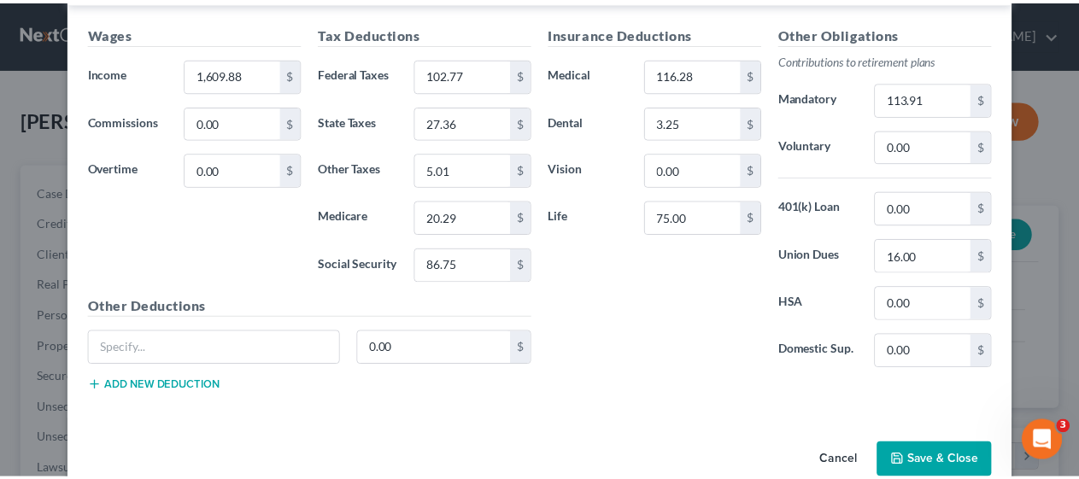
scroll to position [628, 0]
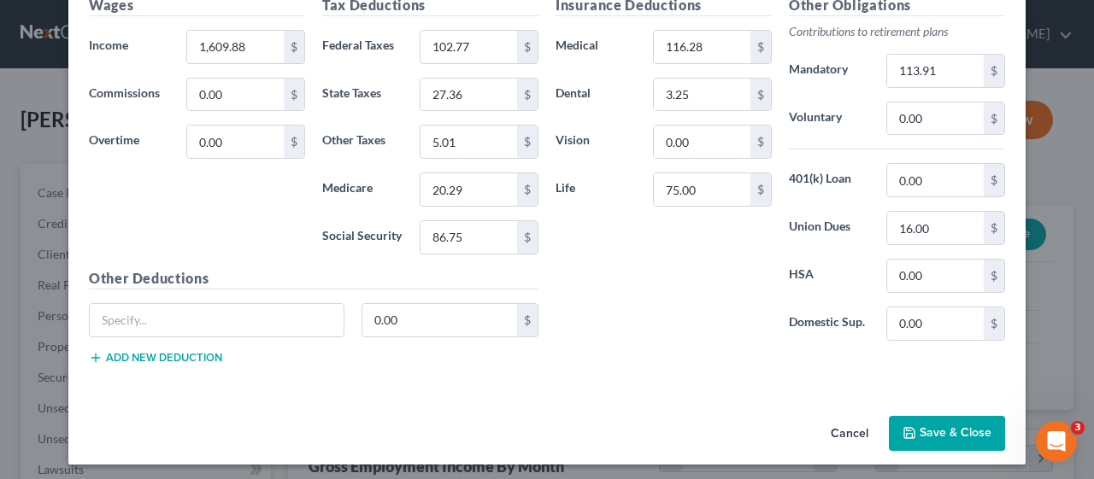
click at [947, 424] on button "Save & Close" at bounding box center [947, 434] width 116 height 36
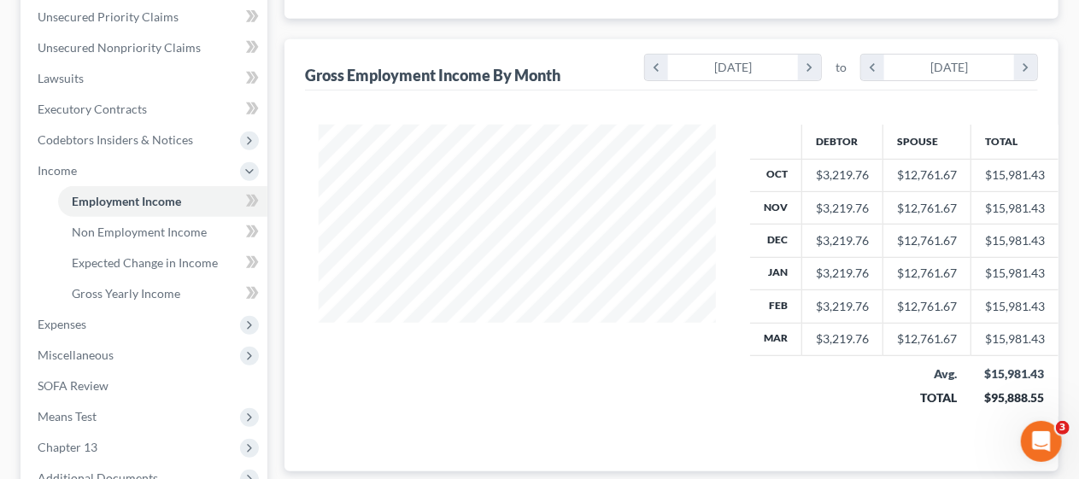
scroll to position [427, 0]
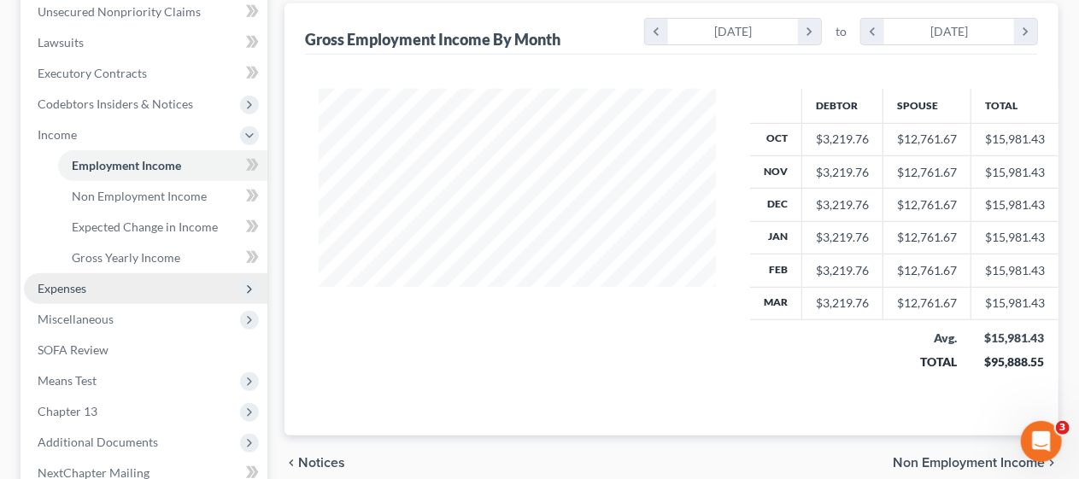
click at [172, 294] on span "Expenses" at bounding box center [145, 288] width 243 height 31
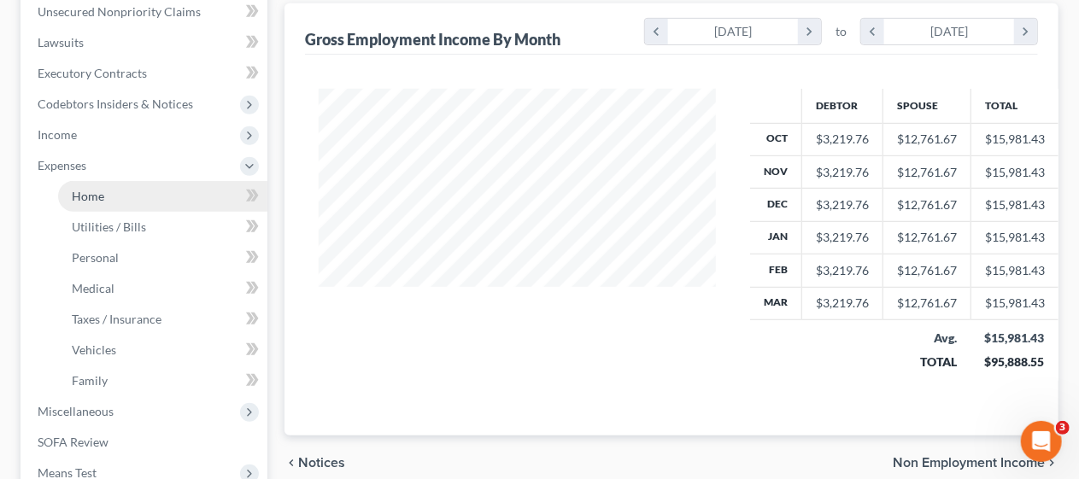
click at [188, 196] on link "Home" at bounding box center [162, 196] width 209 height 31
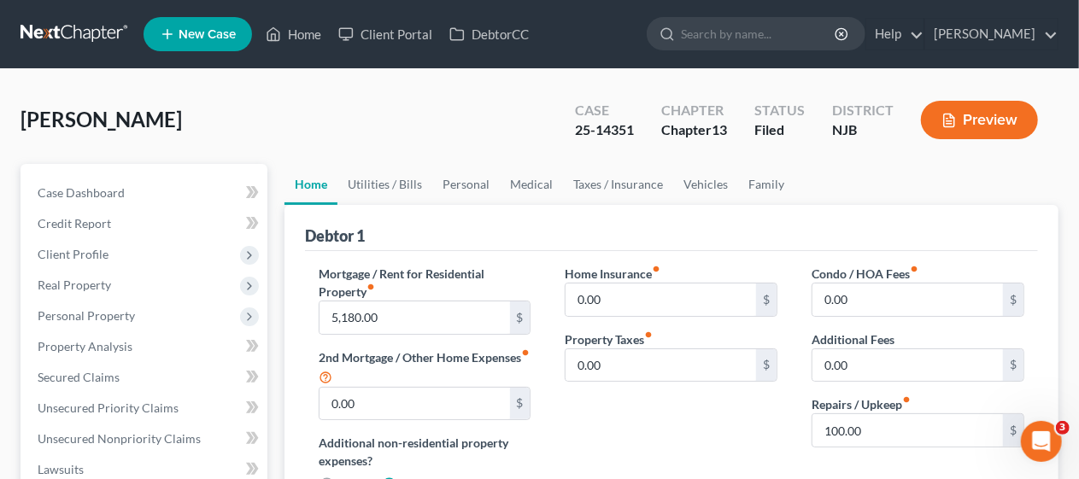
click at [490, 127] on div "[PERSON_NAME] Upgraded Case 25-14351 Chapter Chapter 13 Status [GEOGRAPHIC_DATA…" at bounding box center [540, 127] width 1038 height 74
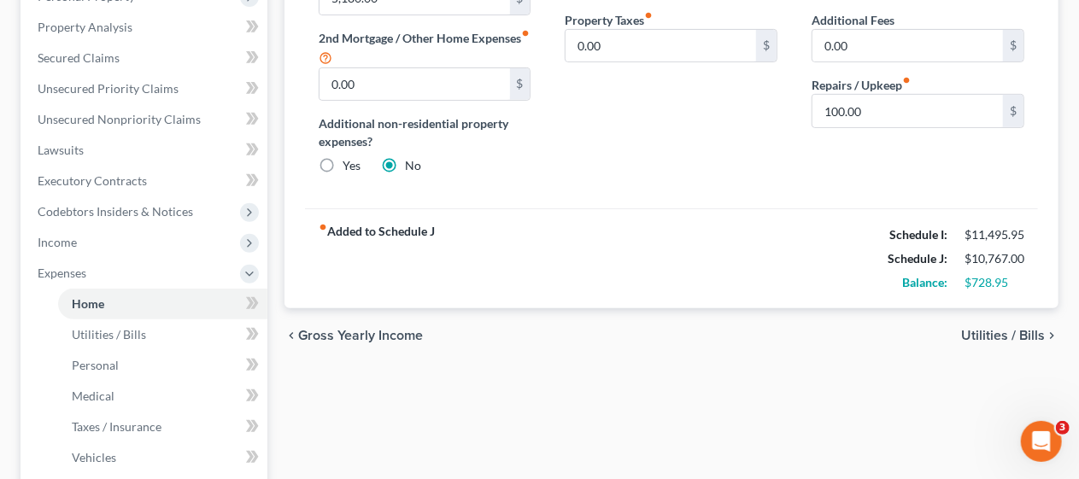
scroll to position [342, 0]
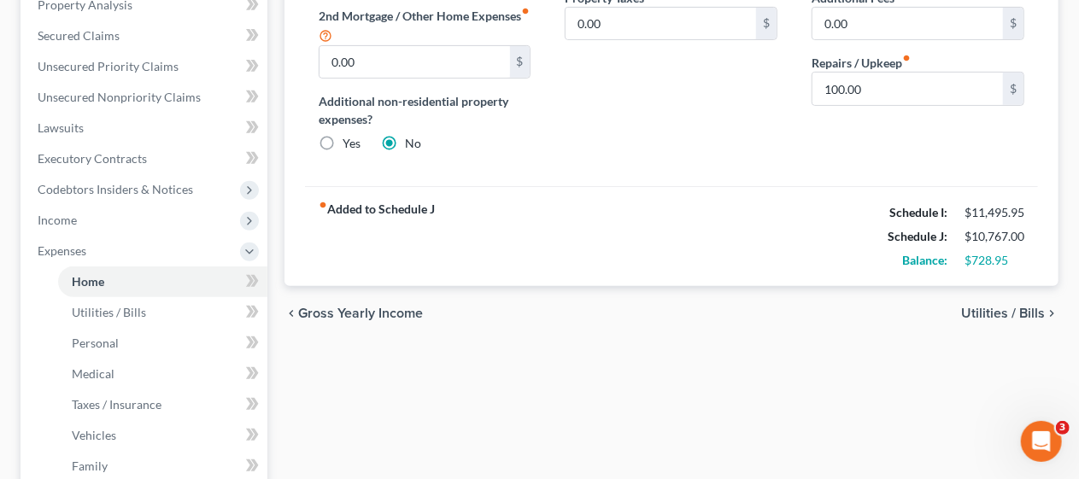
click at [1008, 309] on span "Utilities / Bills" at bounding box center [1003, 314] width 84 height 14
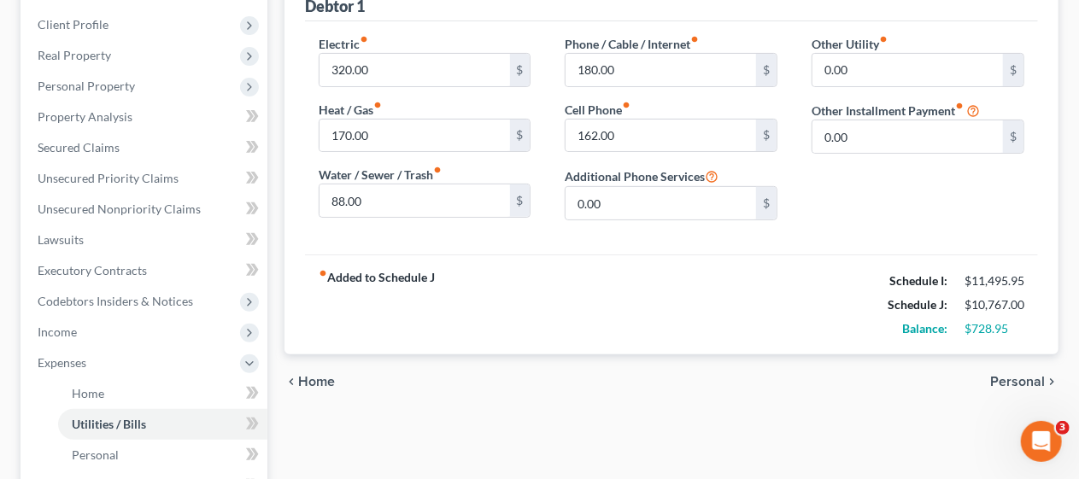
scroll to position [256, 0]
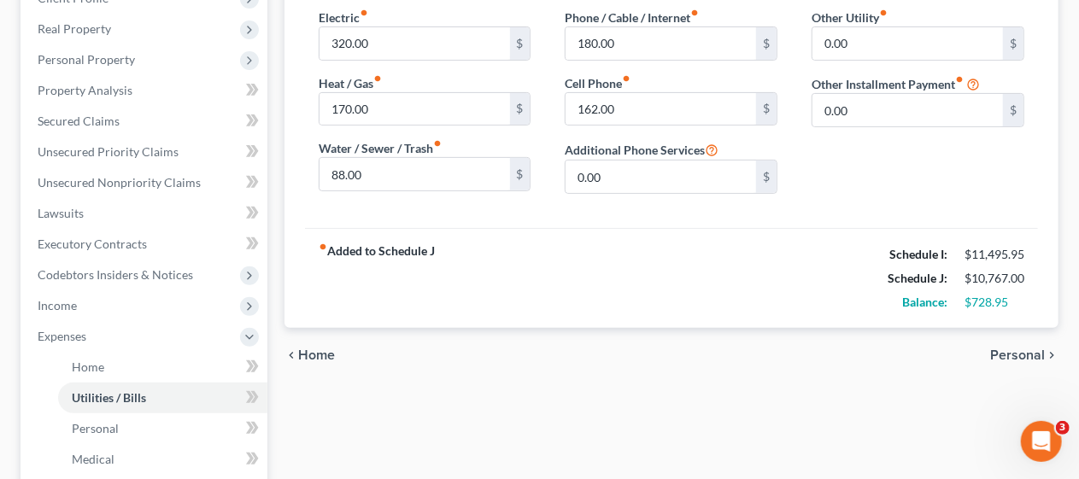
click at [1011, 349] on span "Personal" at bounding box center [1017, 356] width 55 height 14
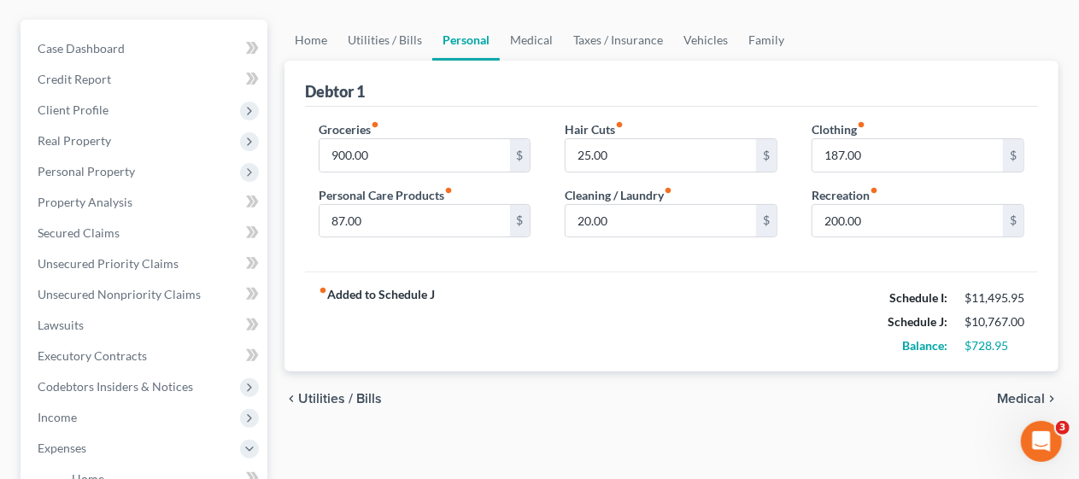
scroll to position [171, 0]
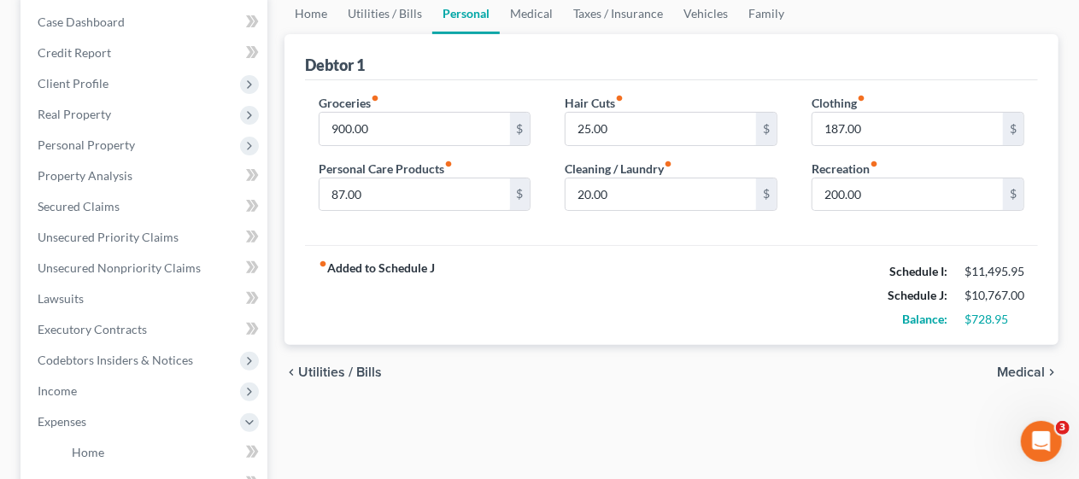
click at [1023, 368] on span "Medical" at bounding box center [1021, 373] width 48 height 14
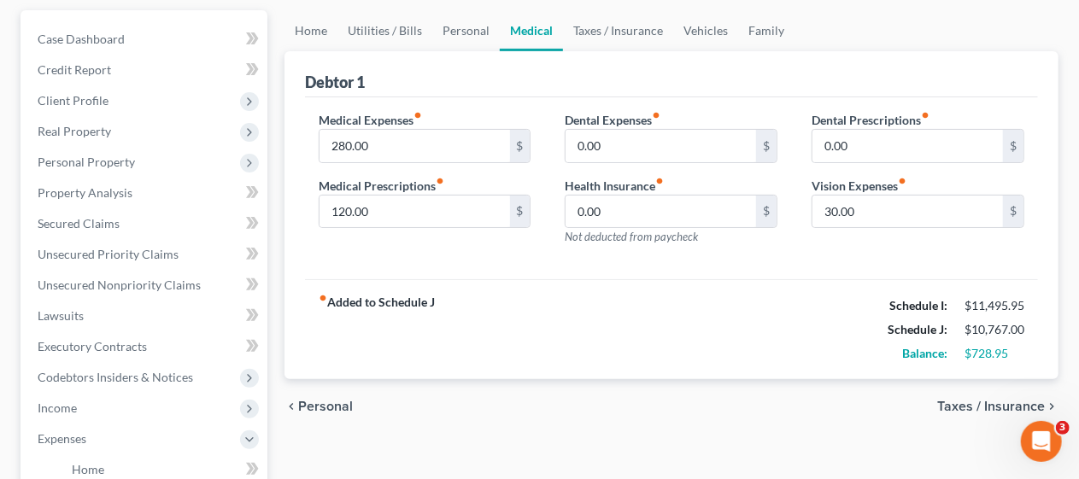
scroll to position [171, 0]
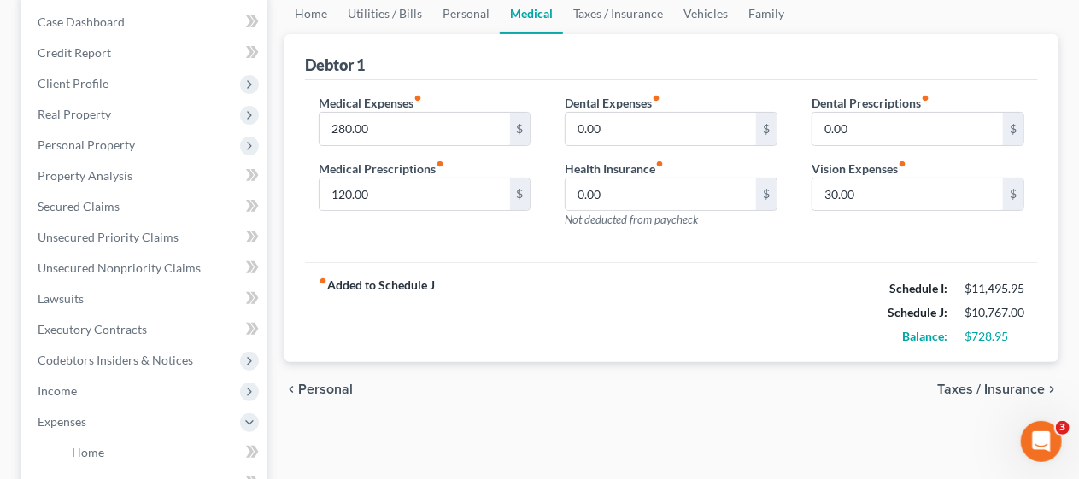
click at [975, 384] on span "Taxes / Insurance" at bounding box center [991, 390] width 108 height 14
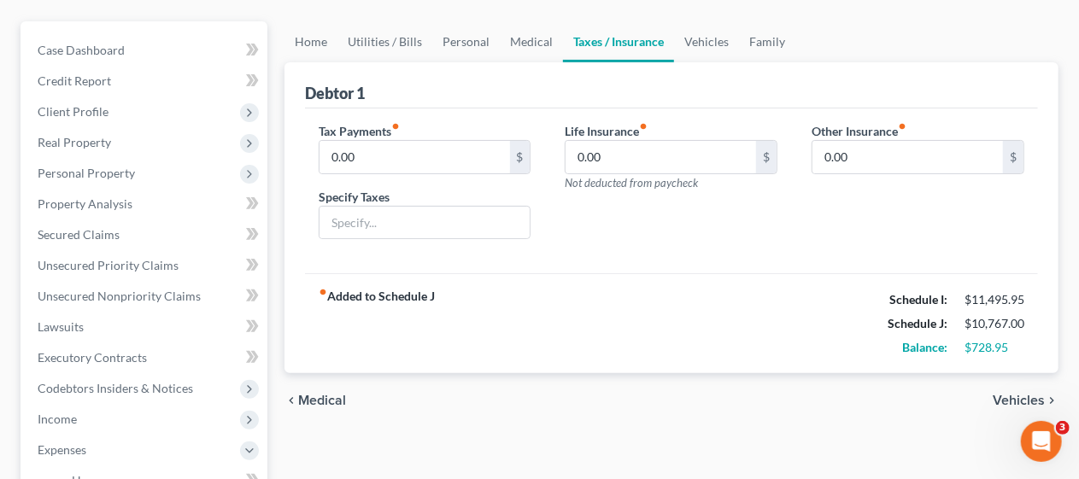
scroll to position [171, 0]
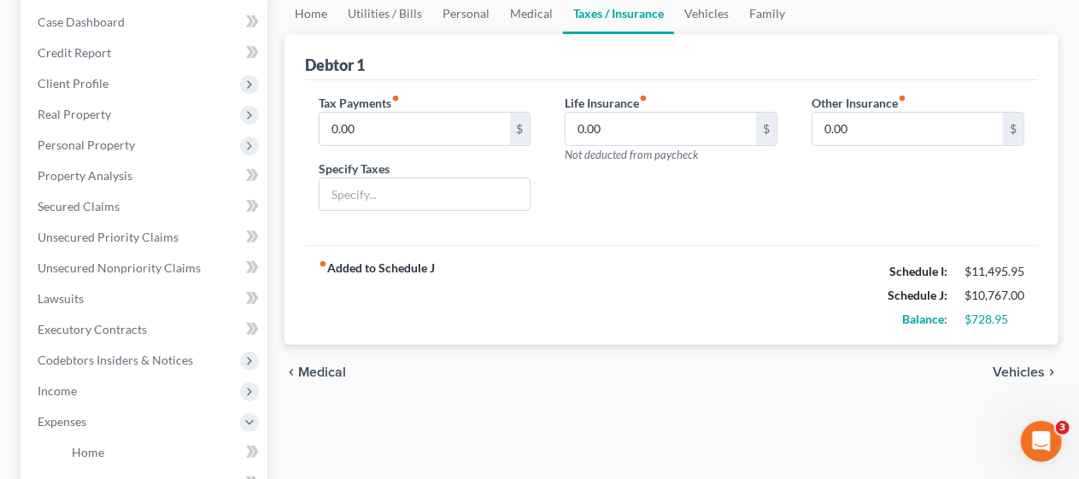
click at [1020, 367] on span "Vehicles" at bounding box center [1019, 373] width 52 height 14
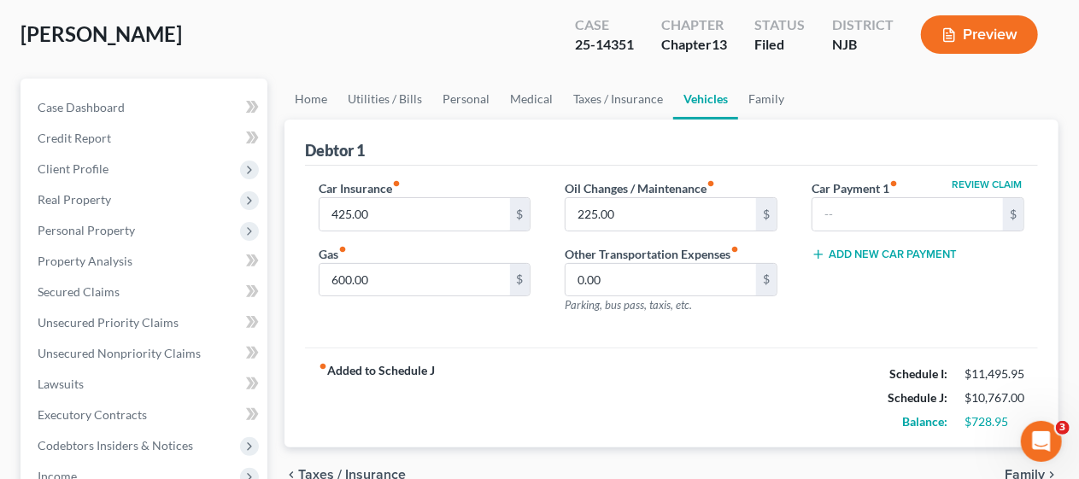
scroll to position [171, 0]
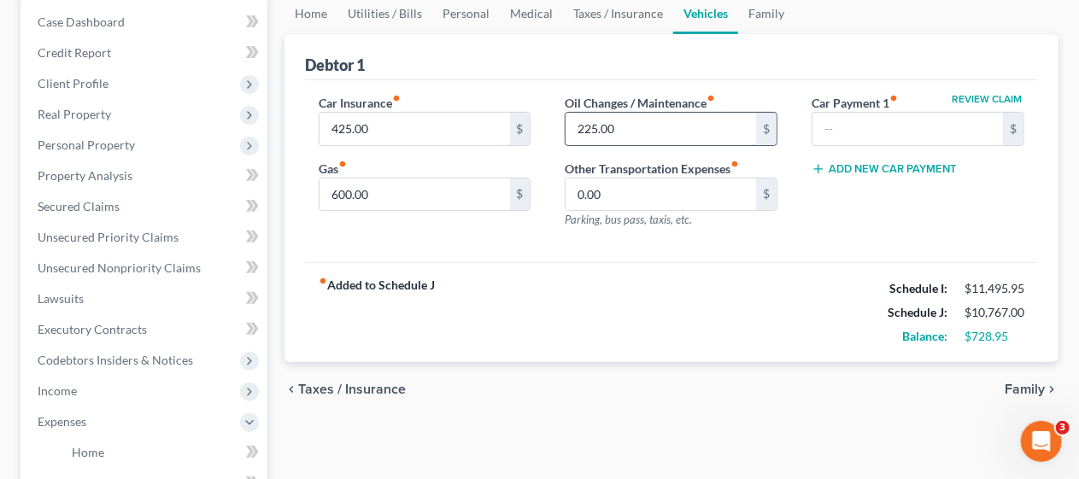
click at [603, 124] on input "225.00" at bounding box center [661, 129] width 191 height 32
type input "250.00"
click at [569, 240] on div "Car Insurance fiber_manual_record 425.00 $ Gas fiber_manual_record 600.00 $ Oil…" at bounding box center [671, 171] width 733 height 183
click at [367, 190] on input "600.00" at bounding box center [415, 195] width 191 height 32
type input "750.00"
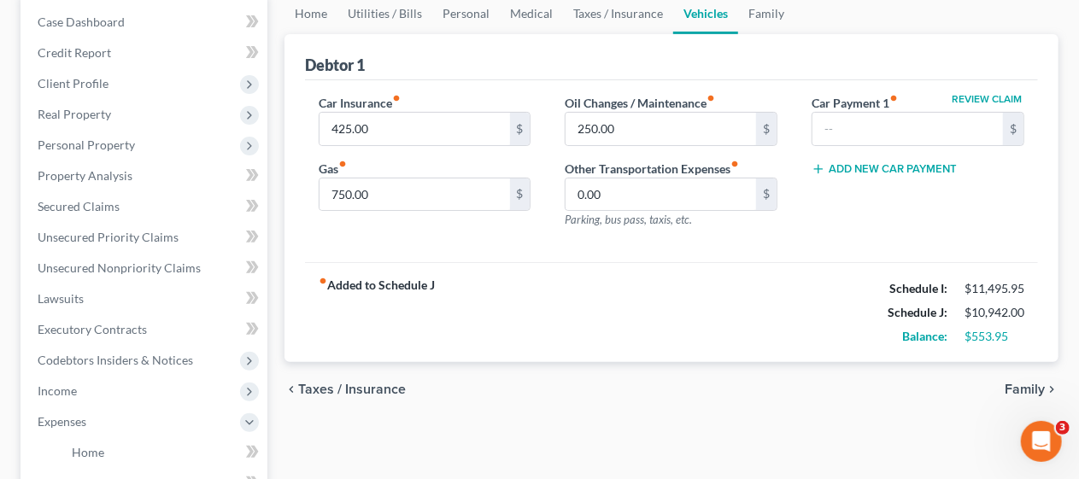
click at [605, 279] on div "fiber_manual_record Added to Schedule J Schedule I: $11,495.95 Schedule J: $10,…" at bounding box center [671, 312] width 733 height 100
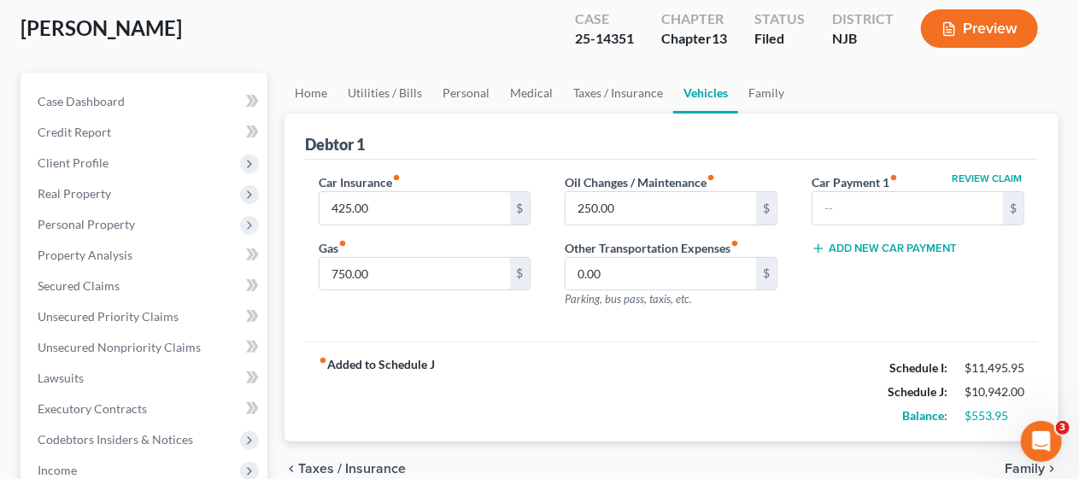
scroll to position [0, 0]
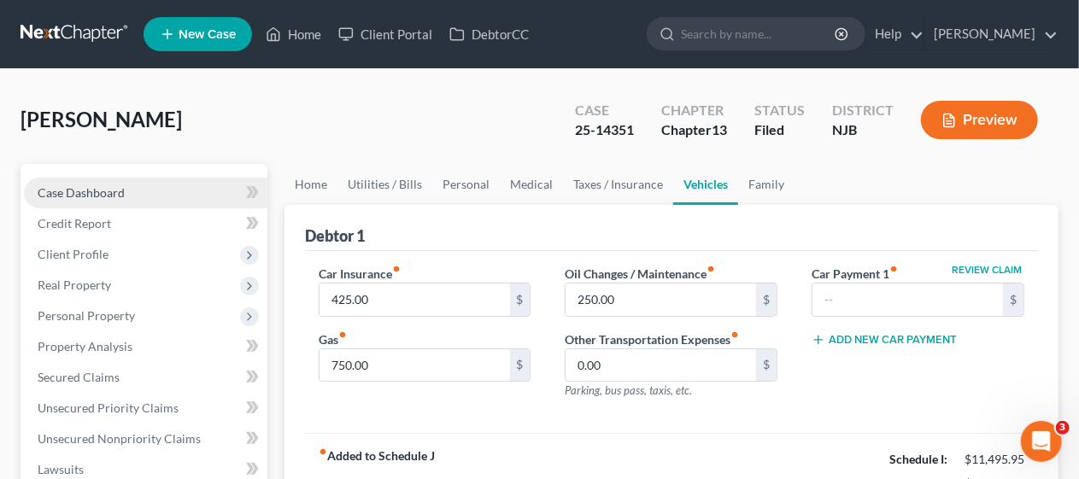
click at [146, 182] on link "Case Dashboard" at bounding box center [145, 193] width 243 height 31
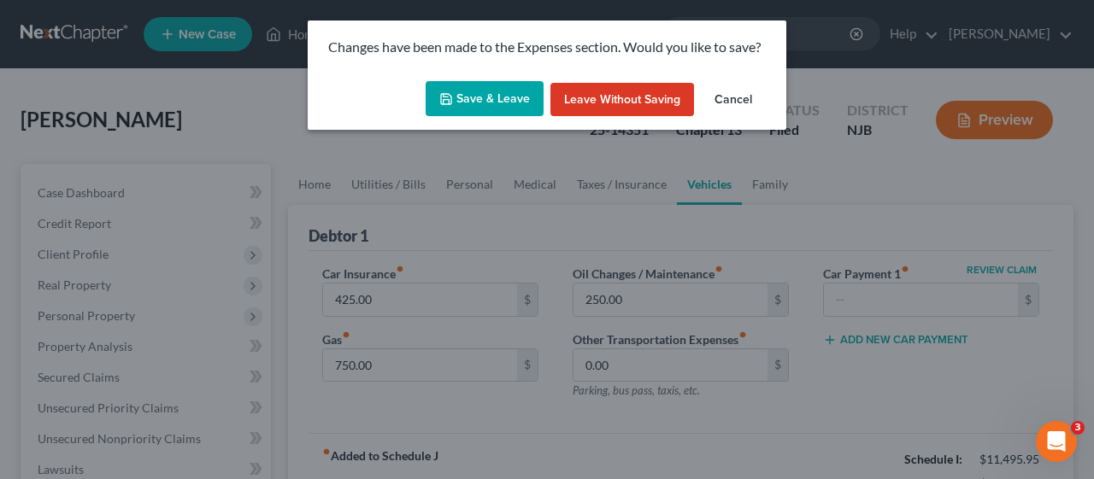
click at [489, 94] on button "Save & Leave" at bounding box center [484, 99] width 118 height 36
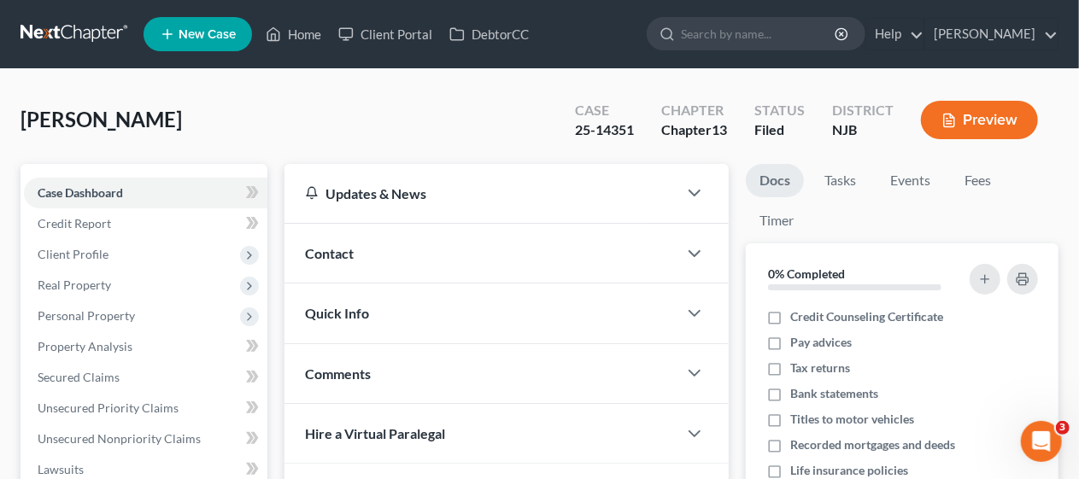
click at [278, 296] on div "Updates & News × [US_STATE][GEOGRAPHIC_DATA] Notes Take a look at NextChapter's…" at bounding box center [506, 478] width 461 height 628
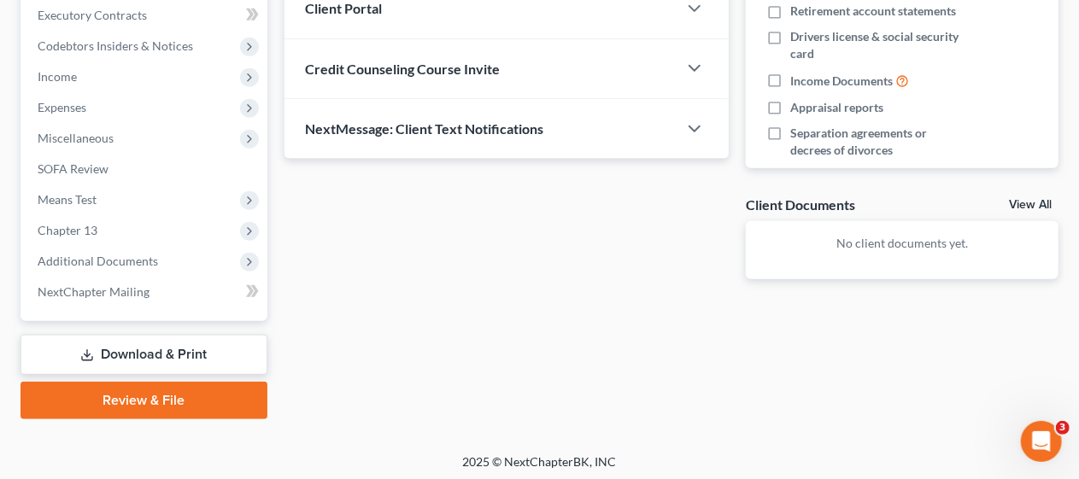
scroll to position [488, 0]
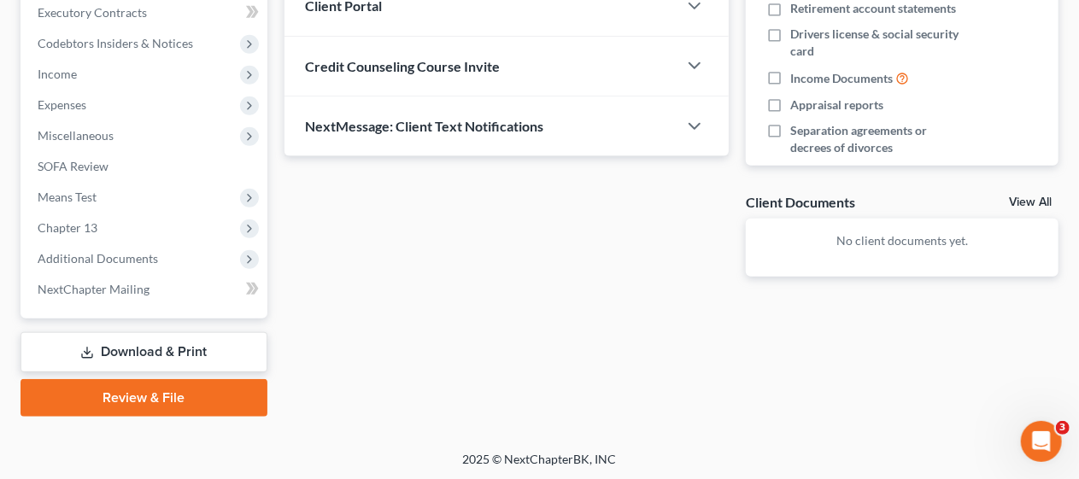
click at [195, 345] on link "Download & Print" at bounding box center [144, 352] width 247 height 40
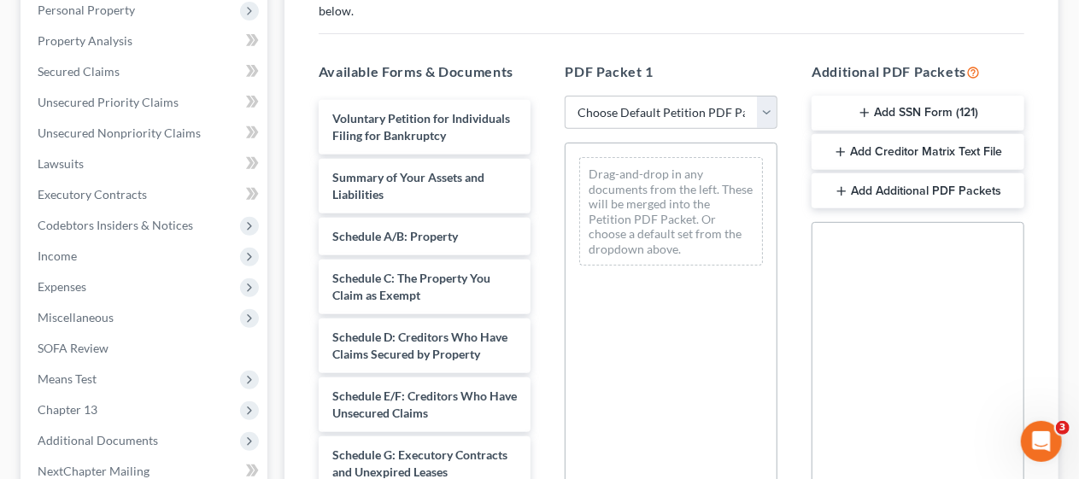
scroll to position [342, 0]
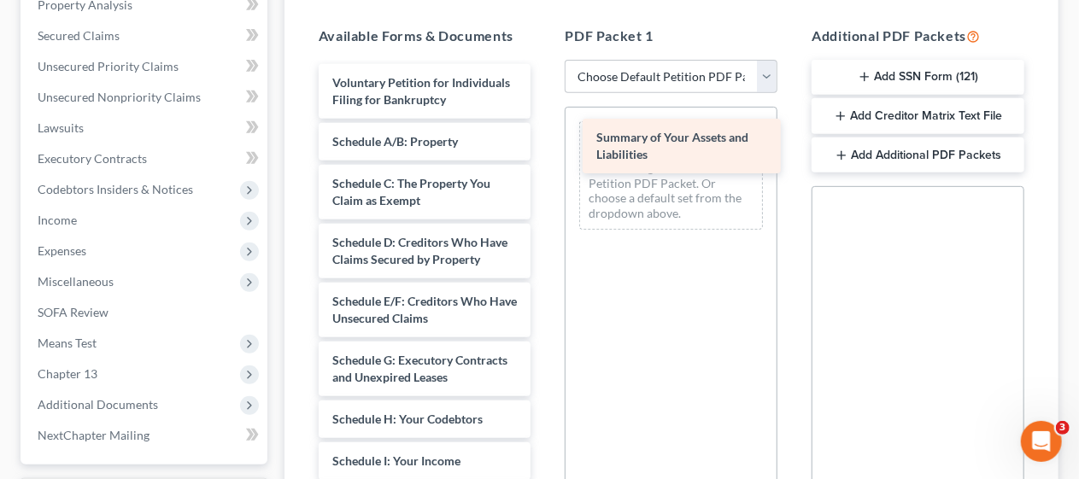
drag, startPoint x: 427, startPoint y: 158, endPoint x: 691, endPoint y: 138, distance: 264.7
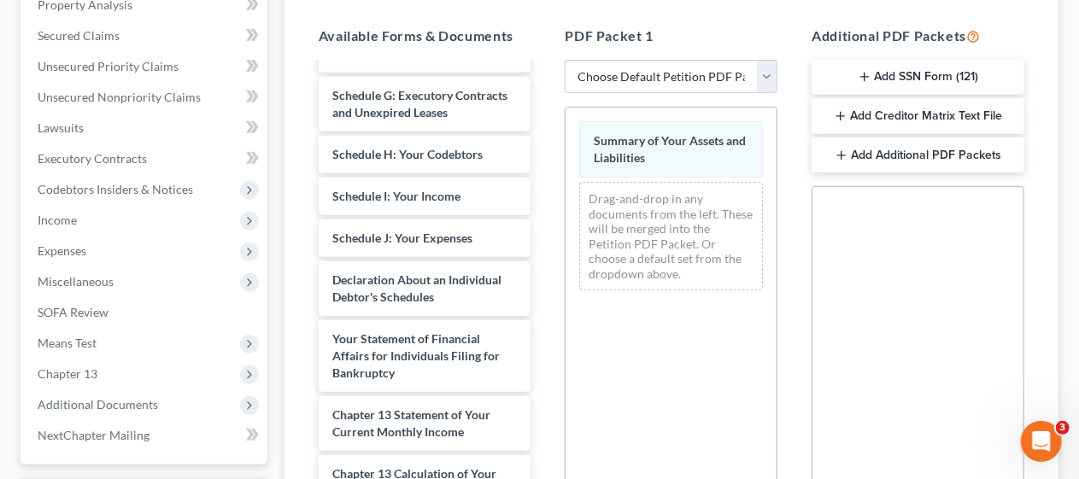
scroll to position [267, 0]
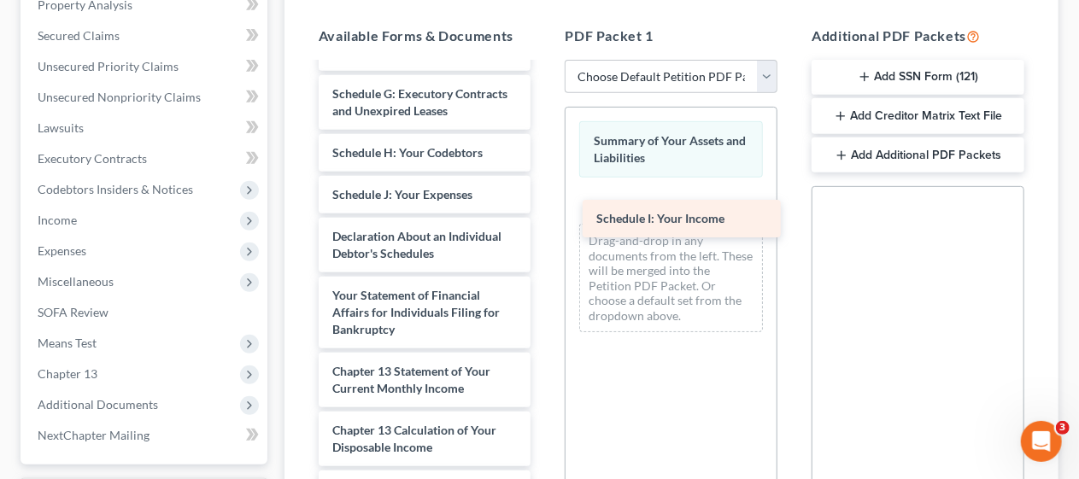
drag, startPoint x: 411, startPoint y: 244, endPoint x: 675, endPoint y: 219, distance: 265.2
click at [545, 219] on div "Schedule I: Your Income Voluntary Petition for Individuals Filing for Bankruptc…" at bounding box center [425, 242] width 240 height 888
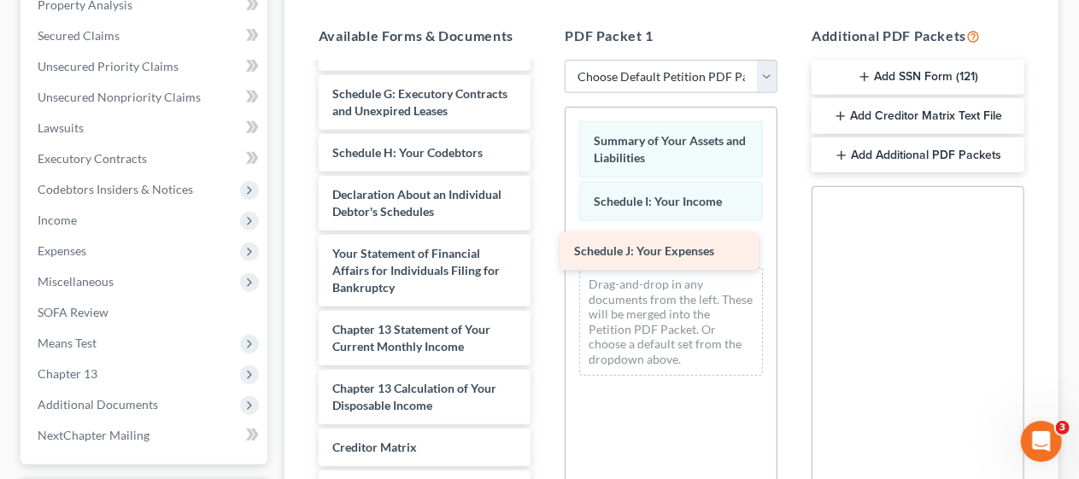
drag, startPoint x: 391, startPoint y: 243, endPoint x: 633, endPoint y: 249, distance: 241.9
click at [545, 249] on div "Schedule J: Your Expenses Voluntary Petition for Individuals Filing for Bankrup…" at bounding box center [425, 221] width 240 height 846
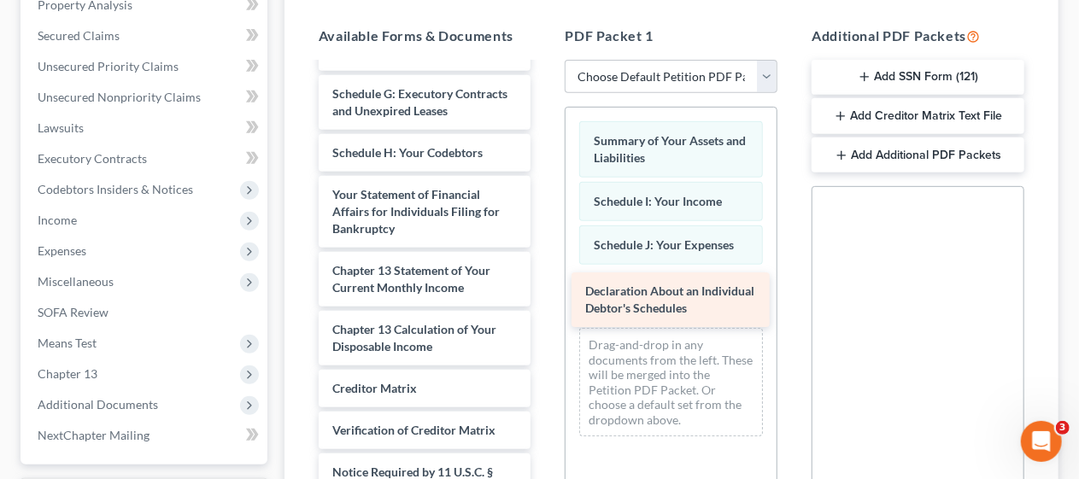
drag, startPoint x: 398, startPoint y: 247, endPoint x: 651, endPoint y: 294, distance: 257.2
click at [545, 294] on div "Declaration About an Individual Debtor's Schedules Voluntary Petition for Indiv…" at bounding box center [425, 191] width 240 height 787
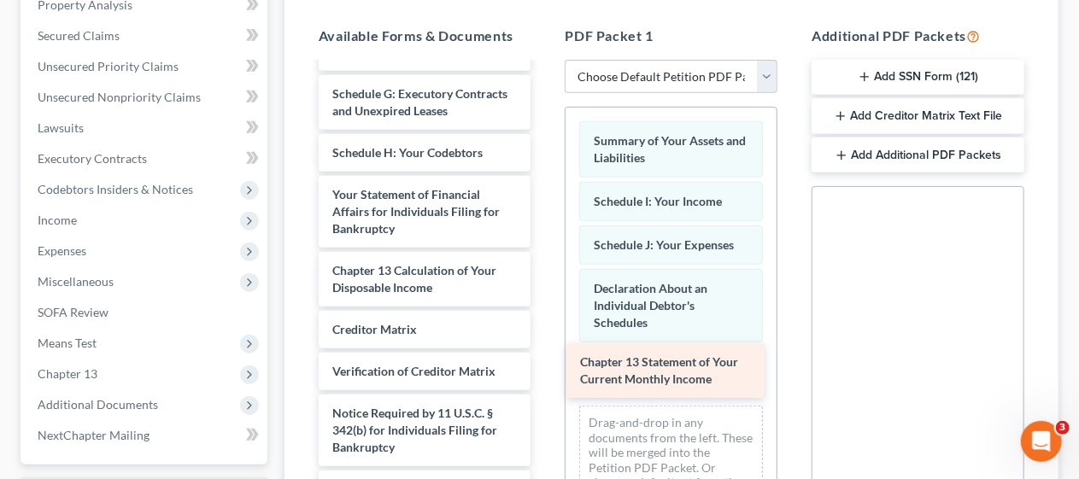
drag, startPoint x: 415, startPoint y: 328, endPoint x: 663, endPoint y: 370, distance: 251.3
click at [545, 370] on div "Chapter 13 Statement of Your Current Monthly Income Voluntary Petition for Indi…" at bounding box center [425, 162] width 240 height 728
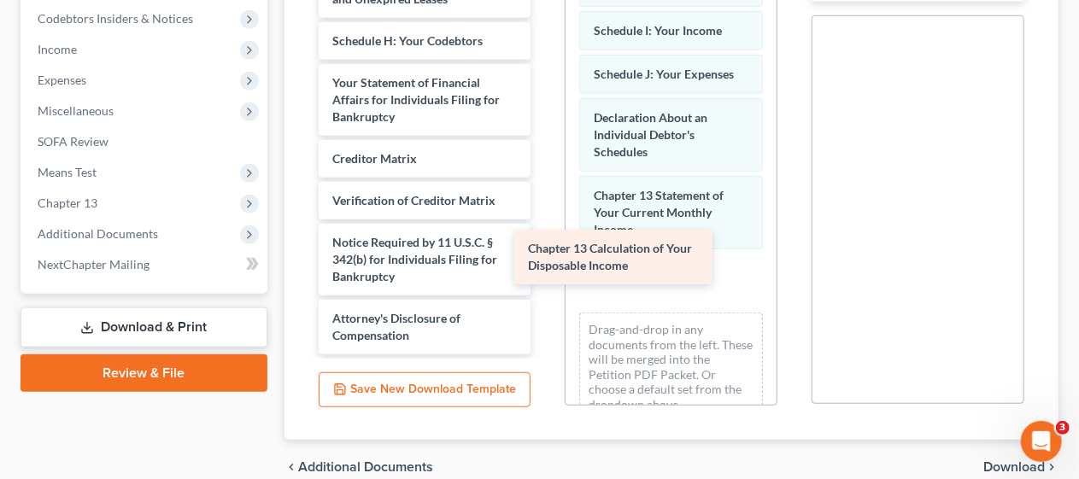
scroll to position [259, 0]
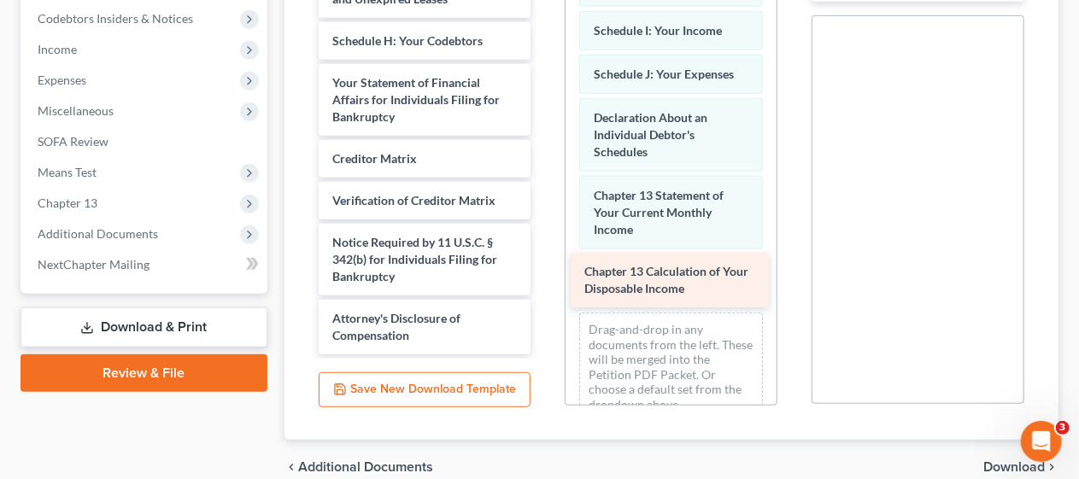
drag, startPoint x: 394, startPoint y: 157, endPoint x: 646, endPoint y: 279, distance: 280.1
click at [545, 279] on div "Chapter 13 Calculation of Your Disposable Income Voluntary Petition for Individ…" at bounding box center [425, 20] width 240 height 669
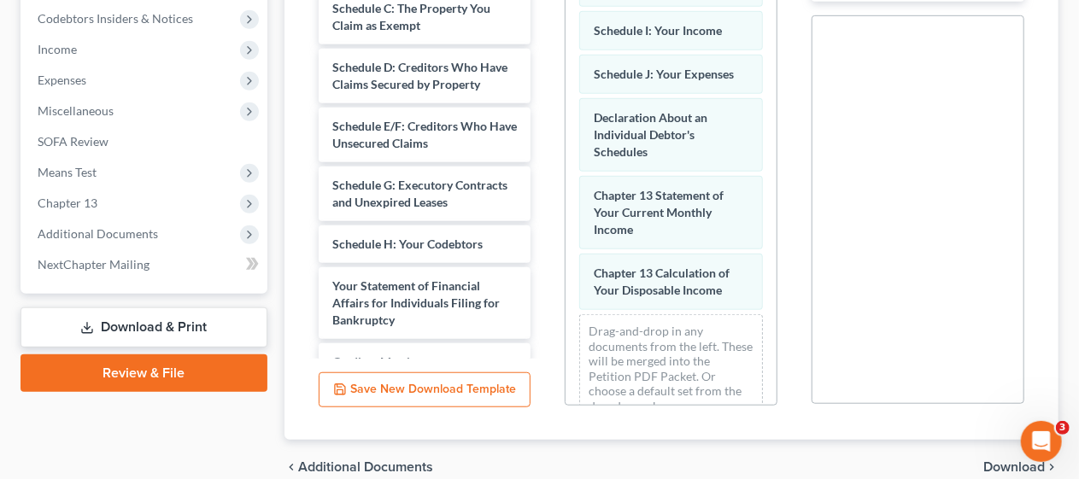
scroll to position [0, 0]
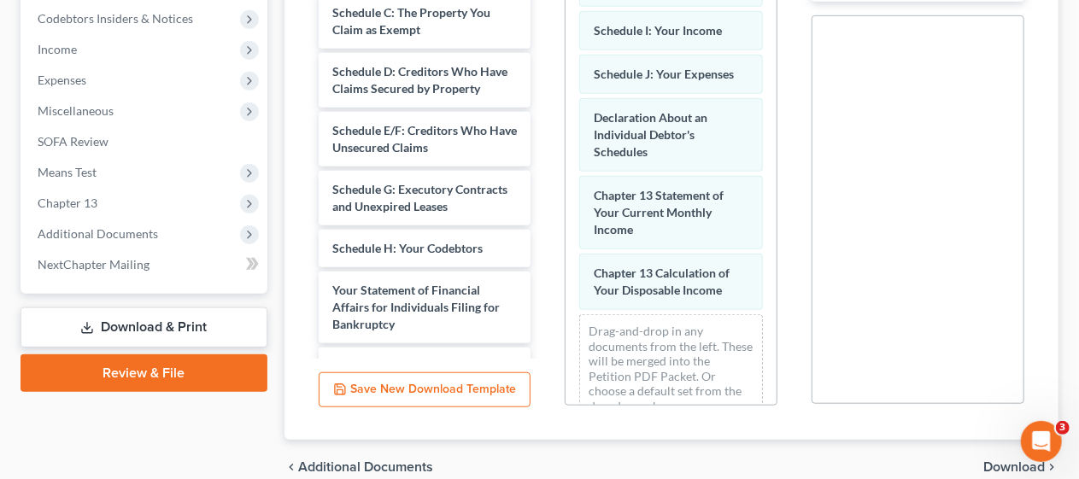
click at [994, 464] on span "Download" at bounding box center [1014, 467] width 62 height 14
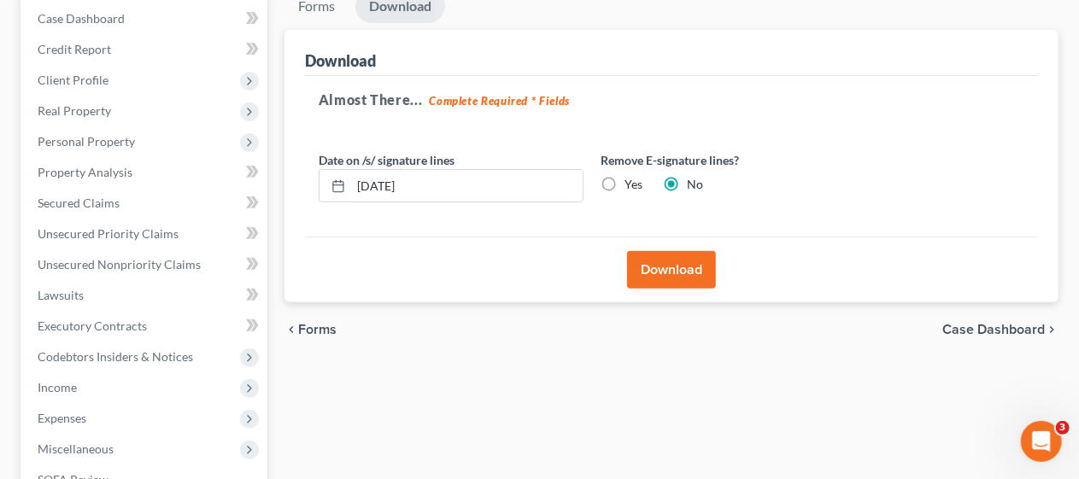
scroll to position [232, 0]
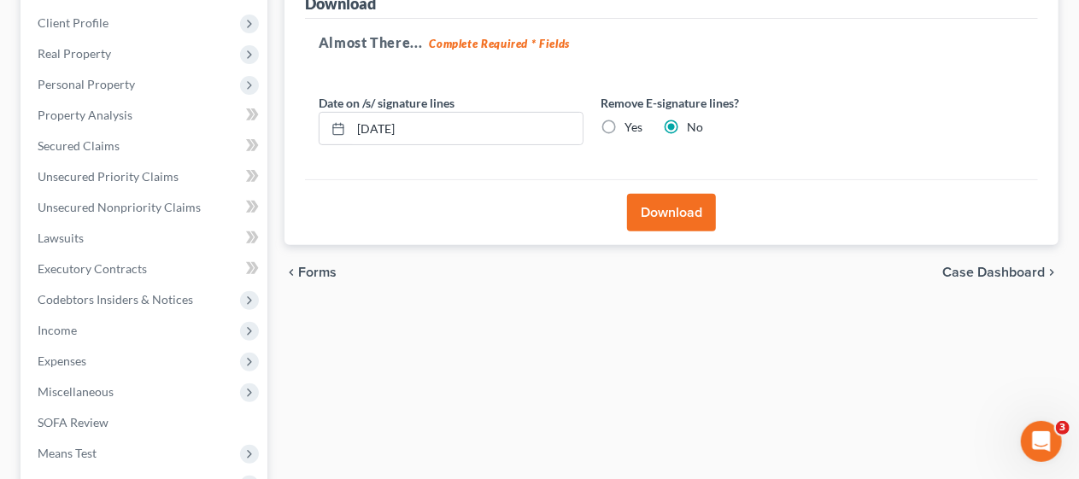
click at [668, 207] on button "Download" at bounding box center [671, 213] width 89 height 38
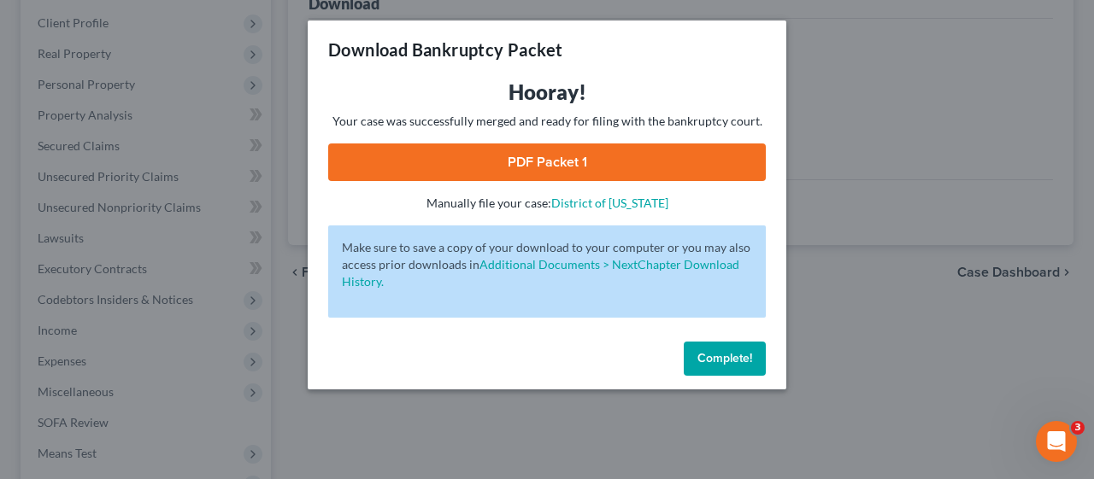
click at [600, 167] on link "PDF Packet 1" at bounding box center [546, 163] width 437 height 38
click at [724, 355] on span "Complete!" at bounding box center [724, 358] width 55 height 15
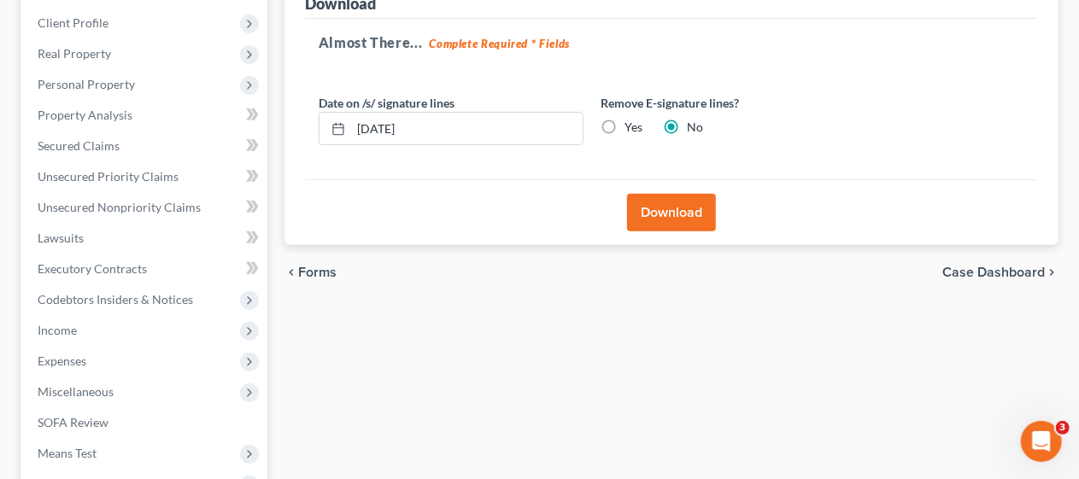
scroll to position [0, 0]
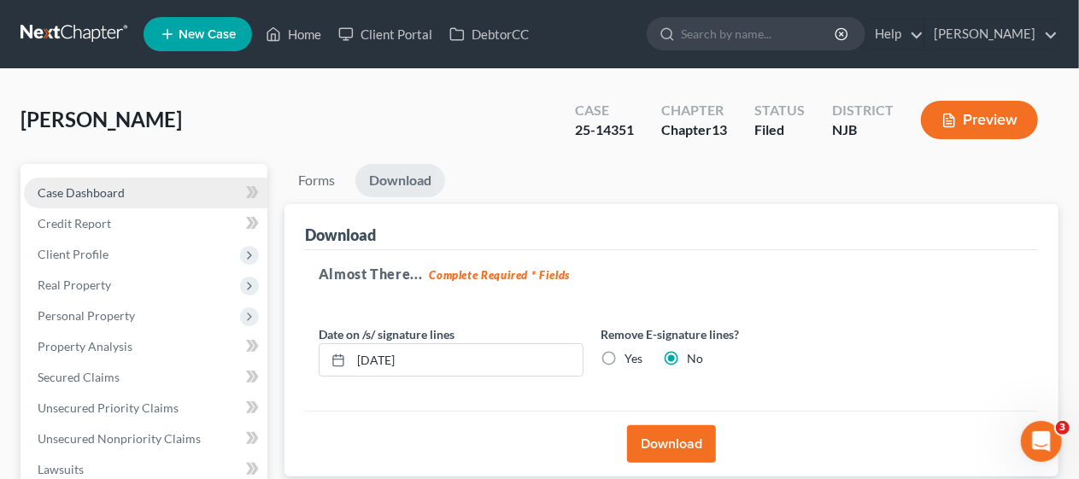
click at [155, 190] on link "Case Dashboard" at bounding box center [145, 193] width 243 height 31
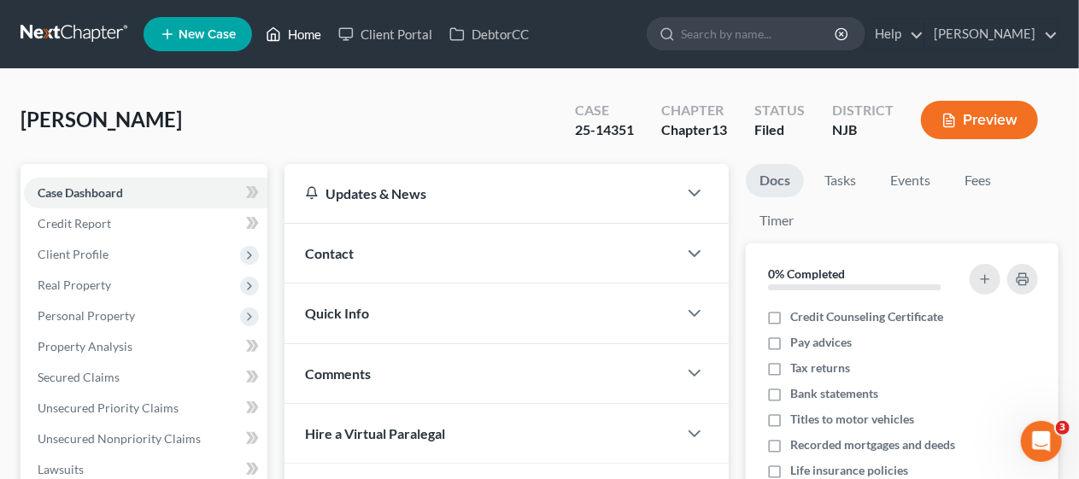
click at [305, 34] on link "Home" at bounding box center [293, 34] width 73 height 31
